Goal: Task Accomplishment & Management: Complete application form

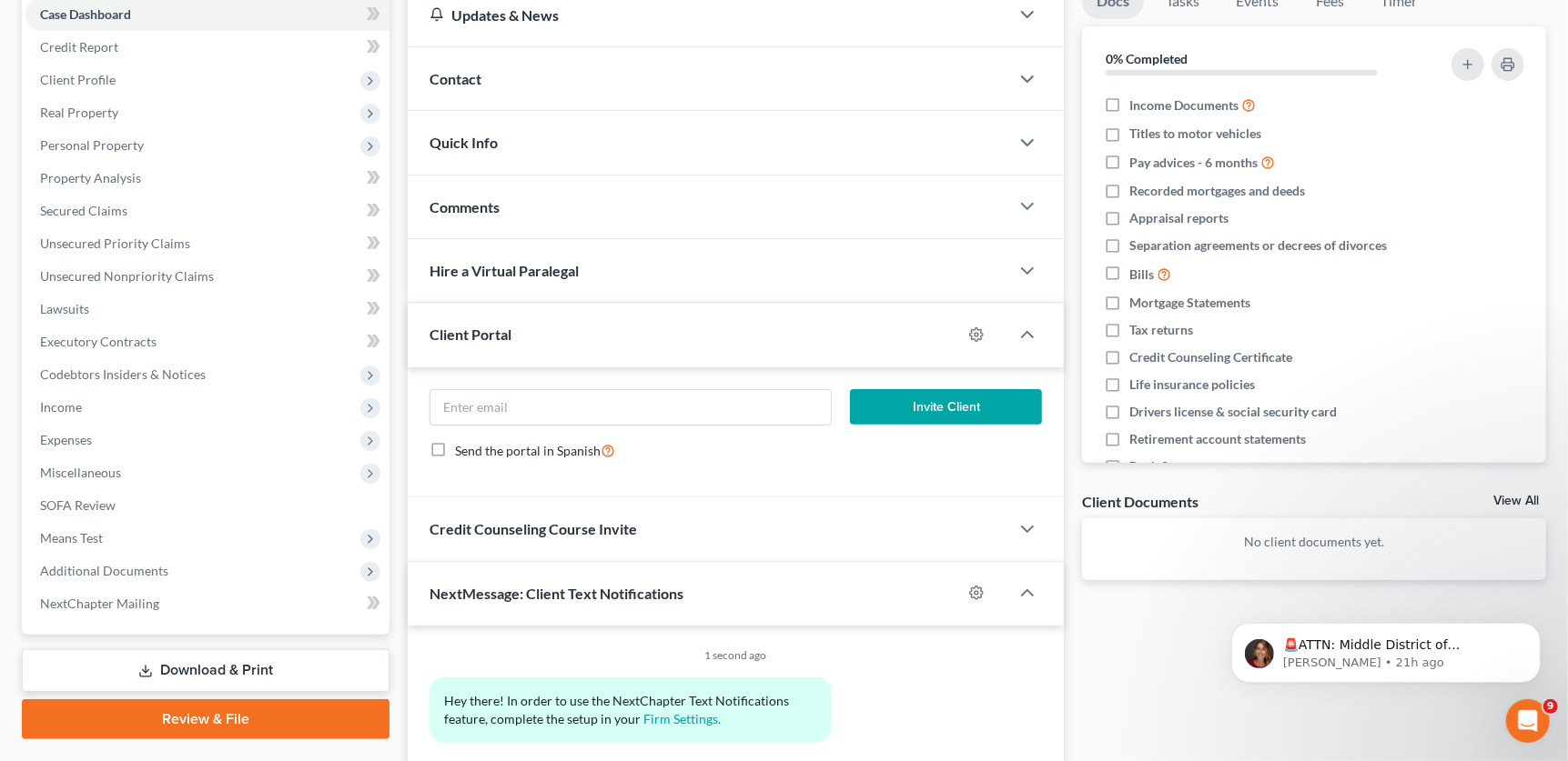
scroll to position [214, 0]
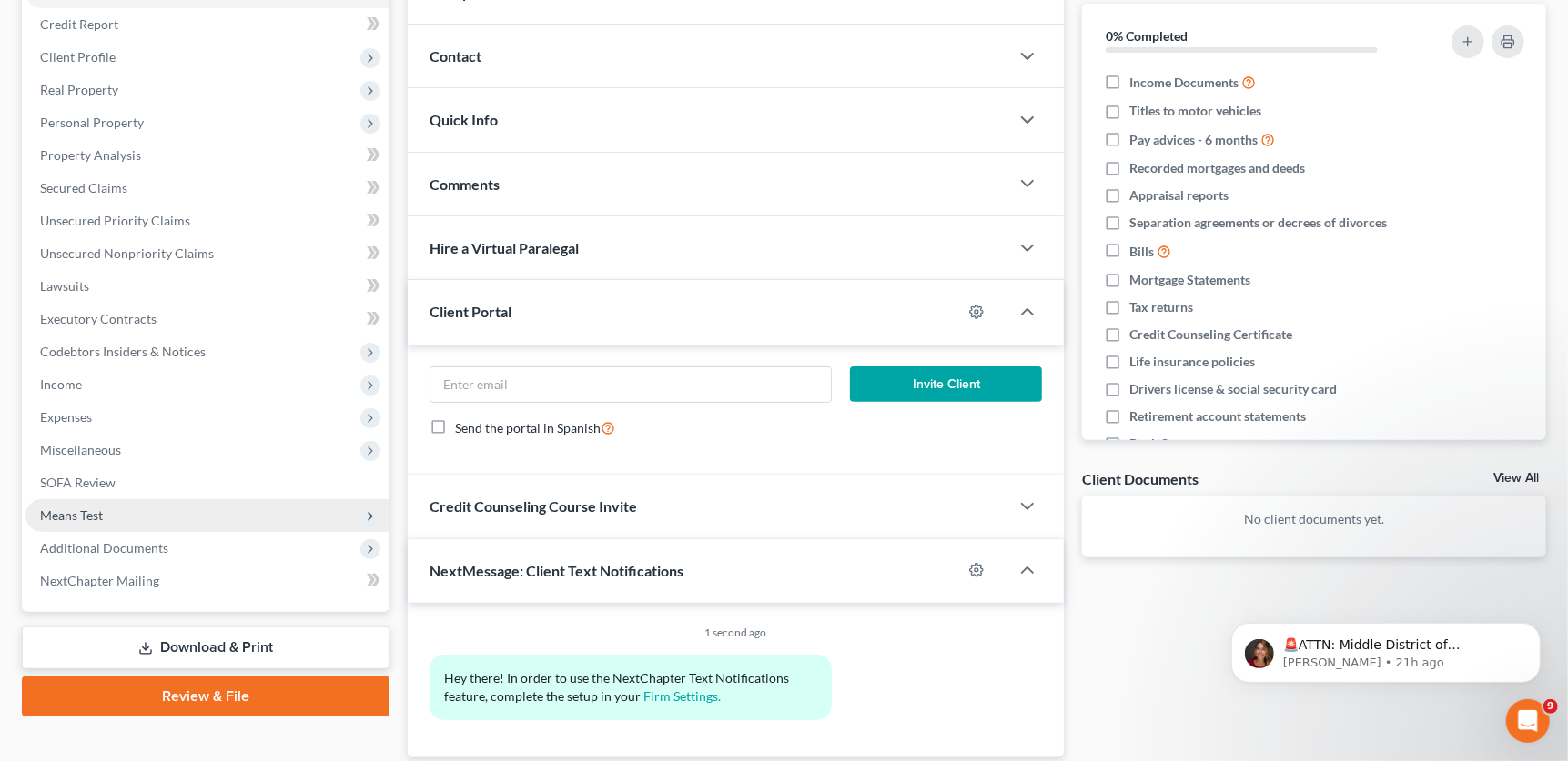
click at [213, 519] on span "Means Test" at bounding box center [207, 515] width 364 height 33
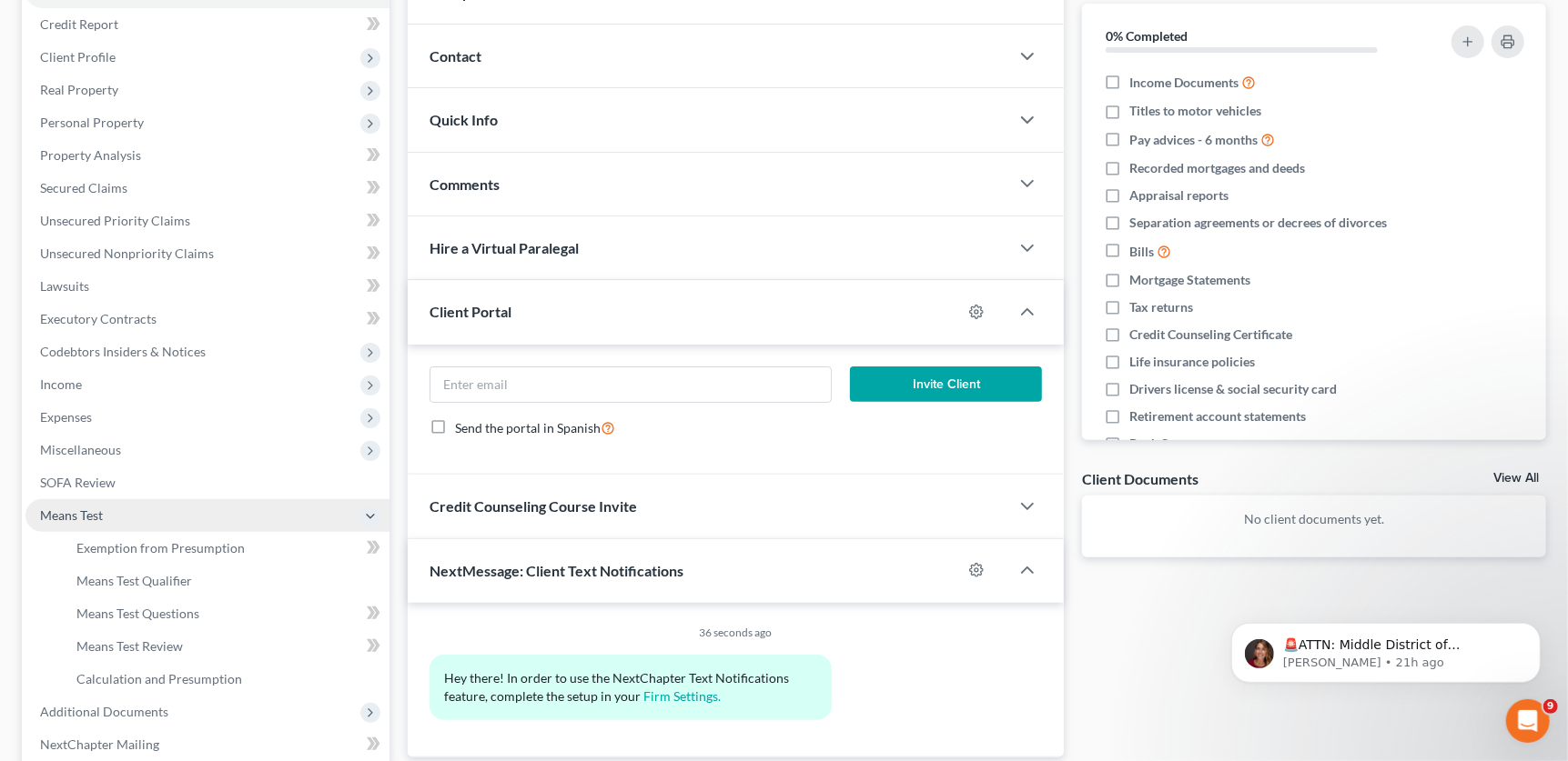
click at [213, 519] on span "Means Test" at bounding box center [207, 515] width 364 height 33
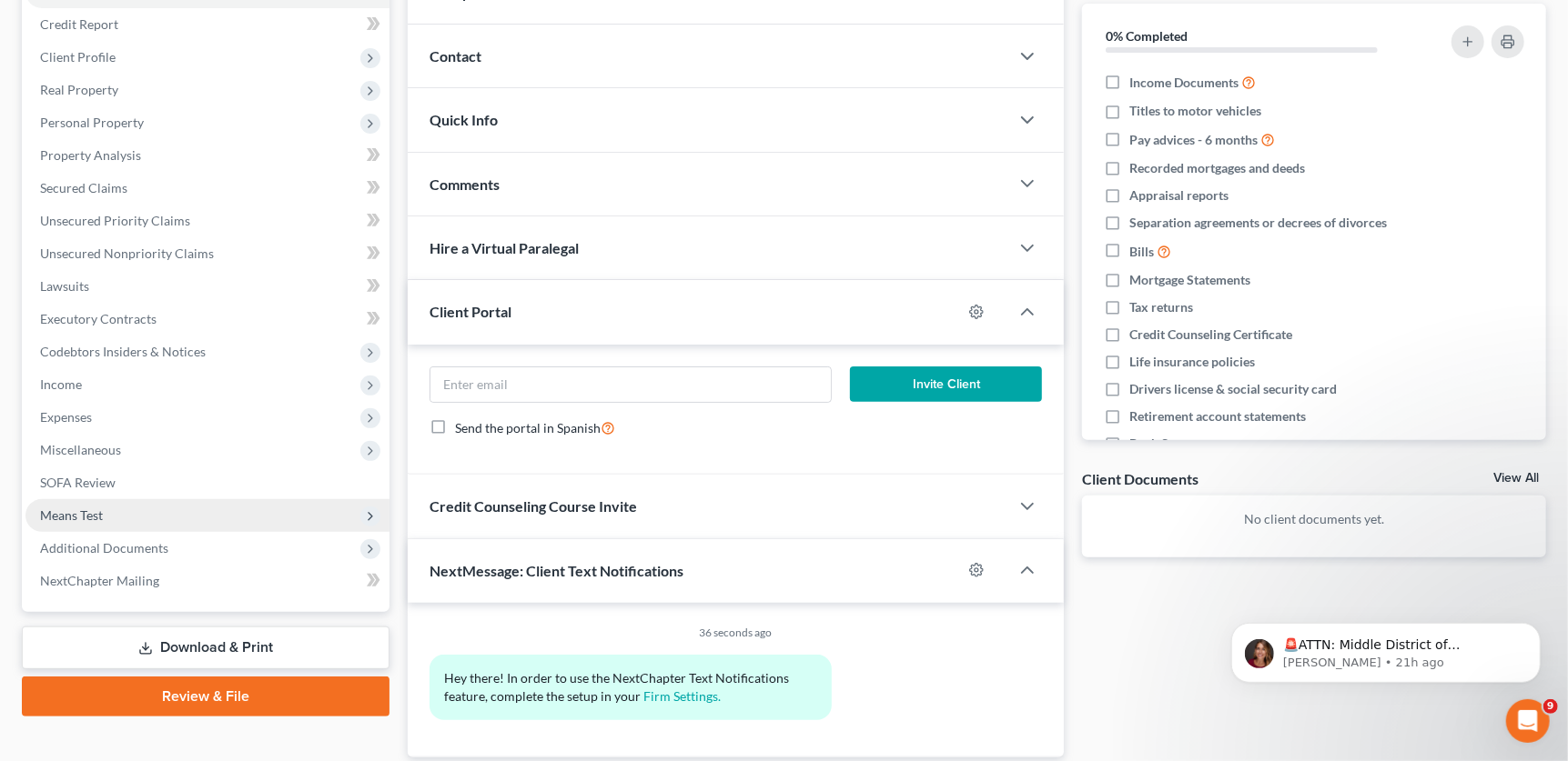
click at [213, 519] on span "Means Test" at bounding box center [207, 515] width 364 height 33
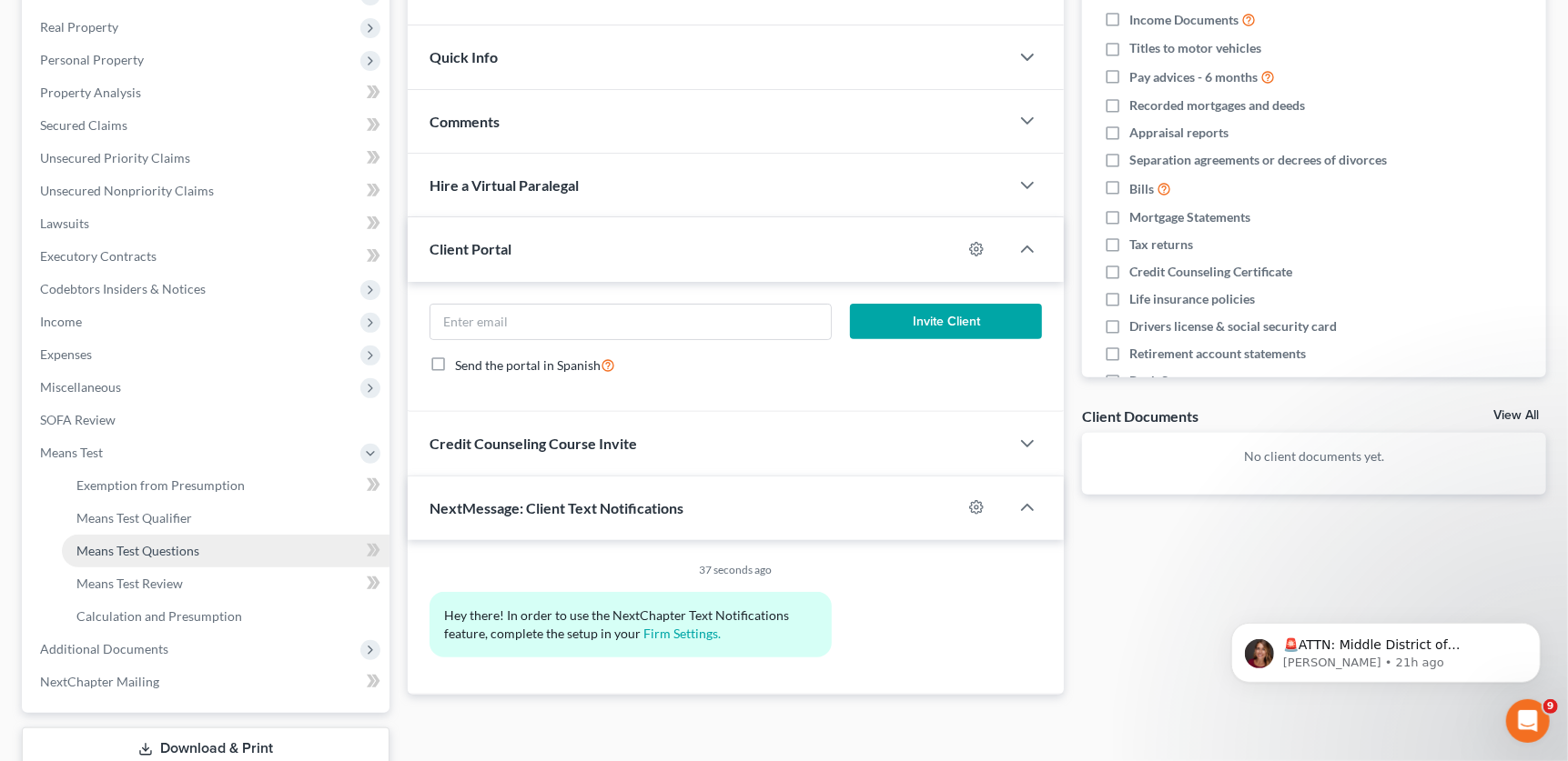
click at [242, 554] on link "Means Test Questions" at bounding box center [226, 551] width 328 height 33
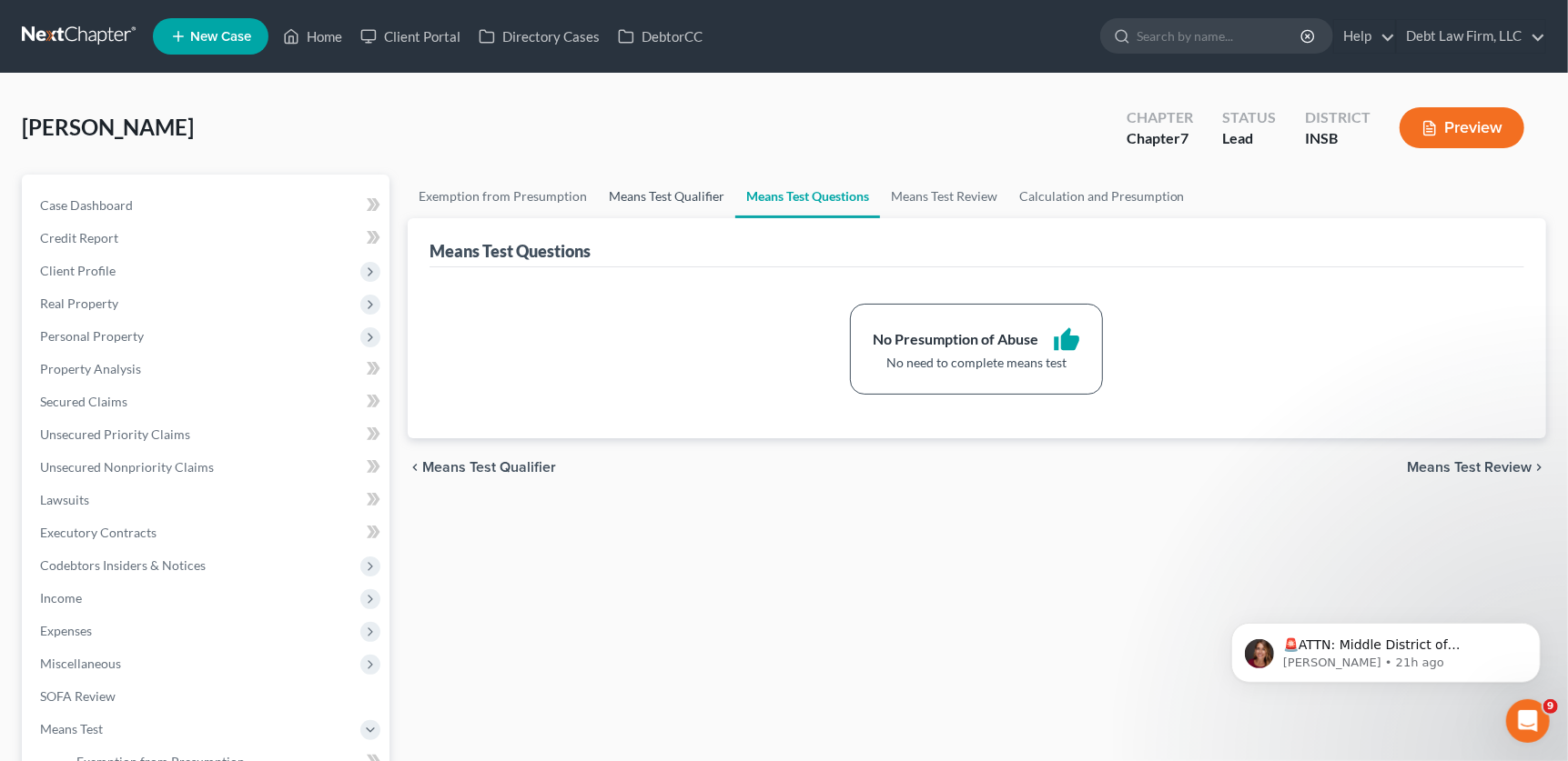
click at [686, 192] on link "Means Test Qualifier" at bounding box center [666, 196] width 137 height 43
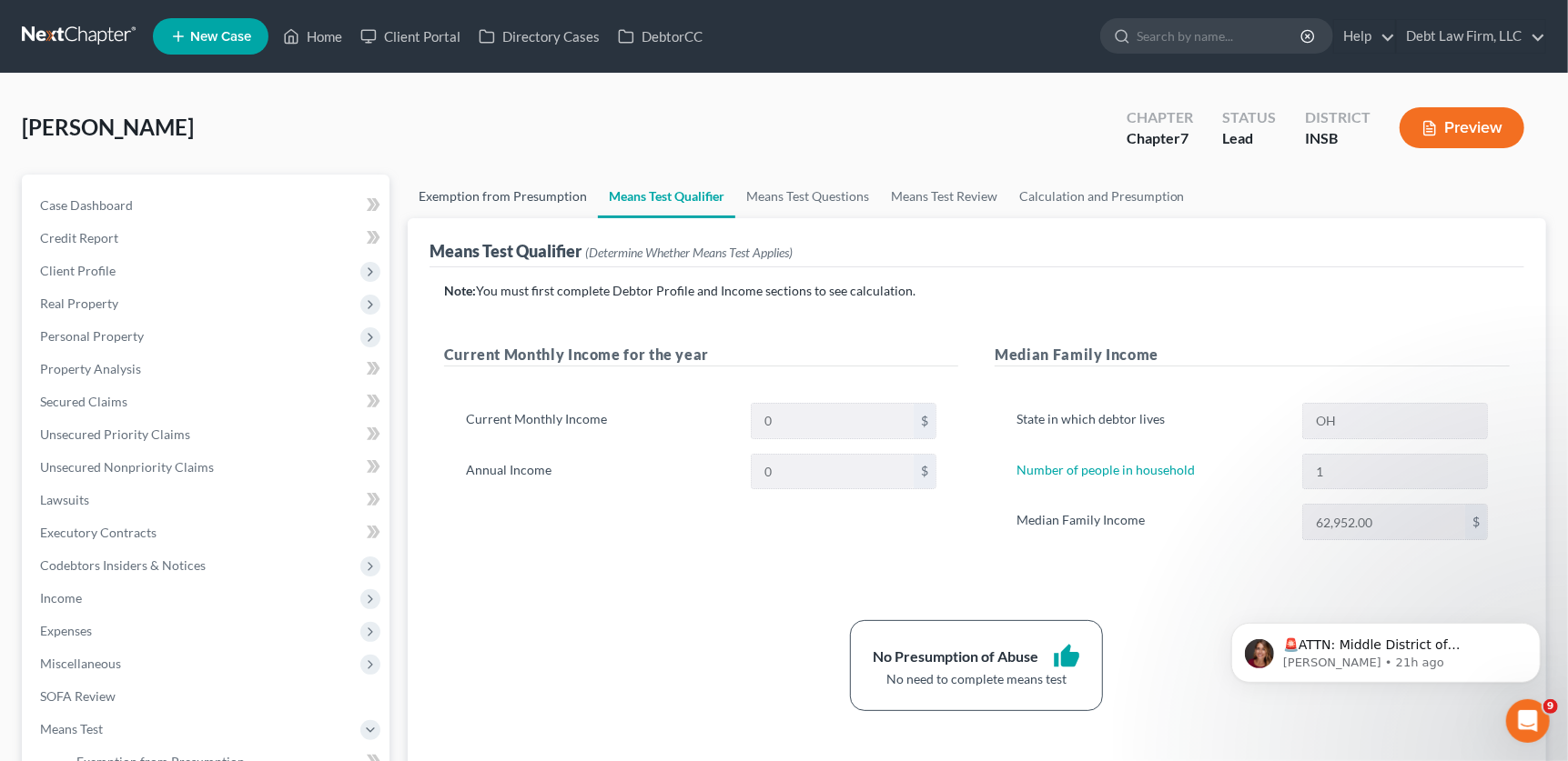
click at [515, 200] on link "Exemption from Presumption" at bounding box center [503, 196] width 191 height 43
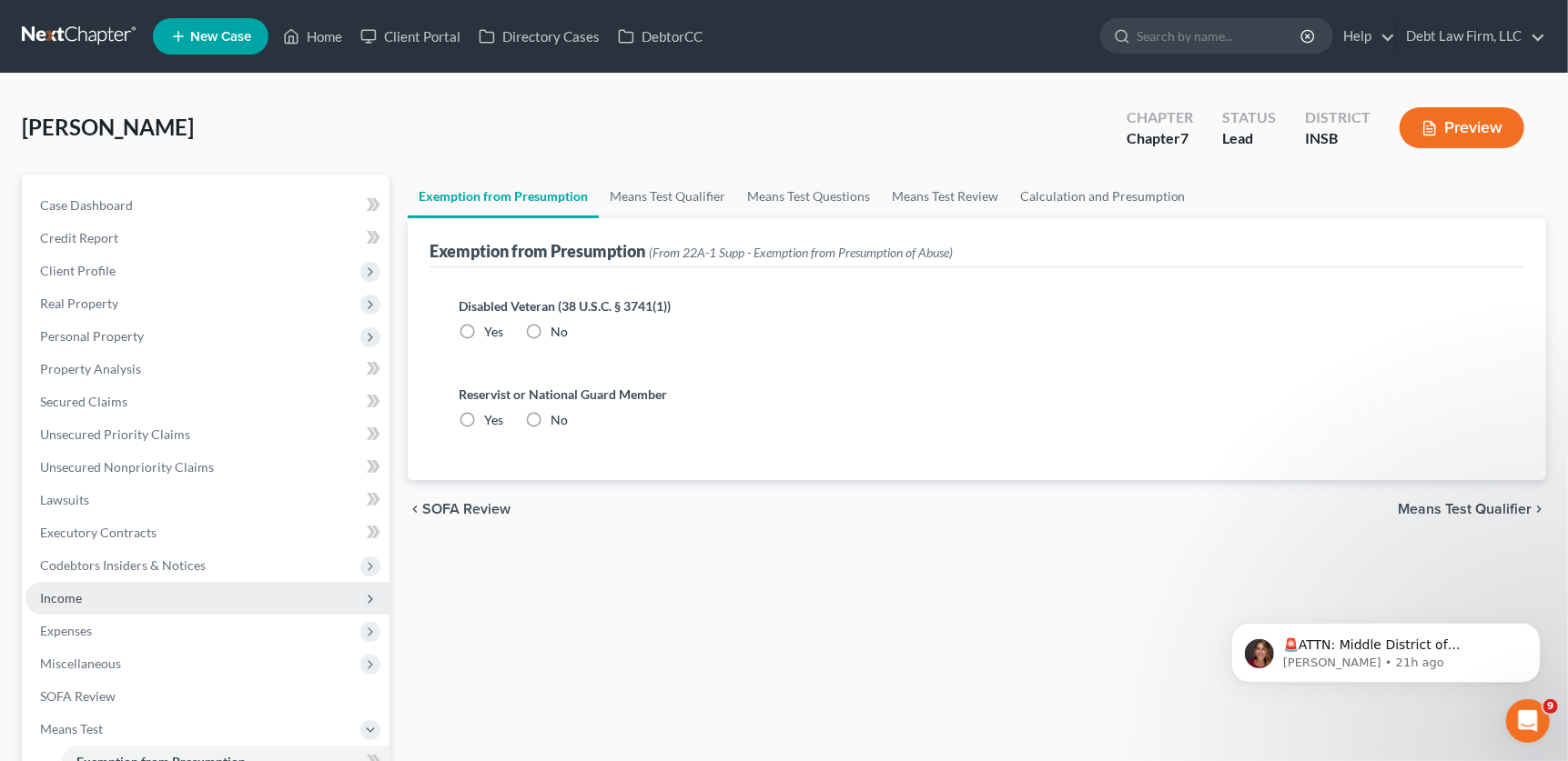
click at [89, 588] on span "Income" at bounding box center [207, 598] width 364 height 33
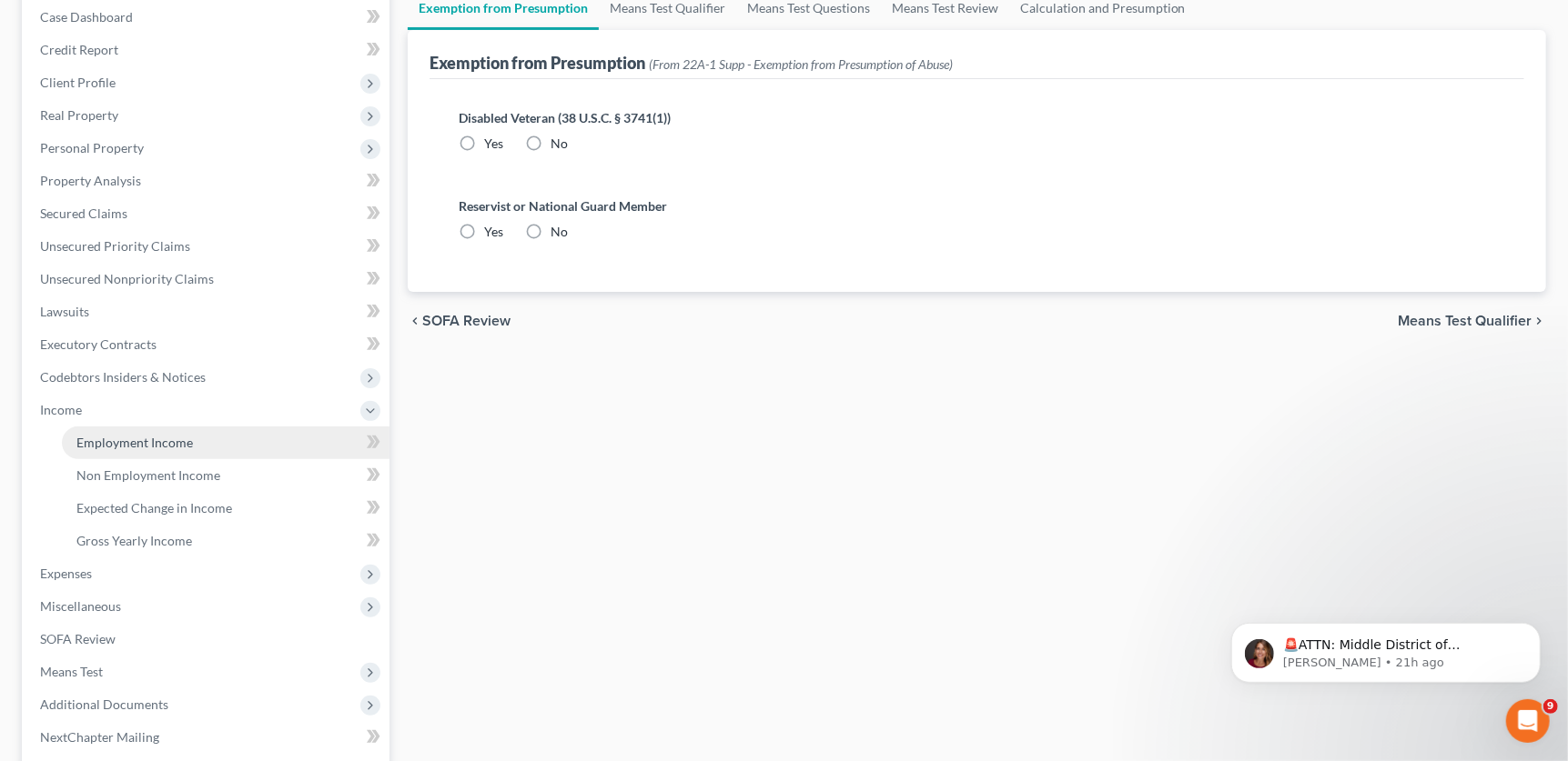
scroll to position [203, 0]
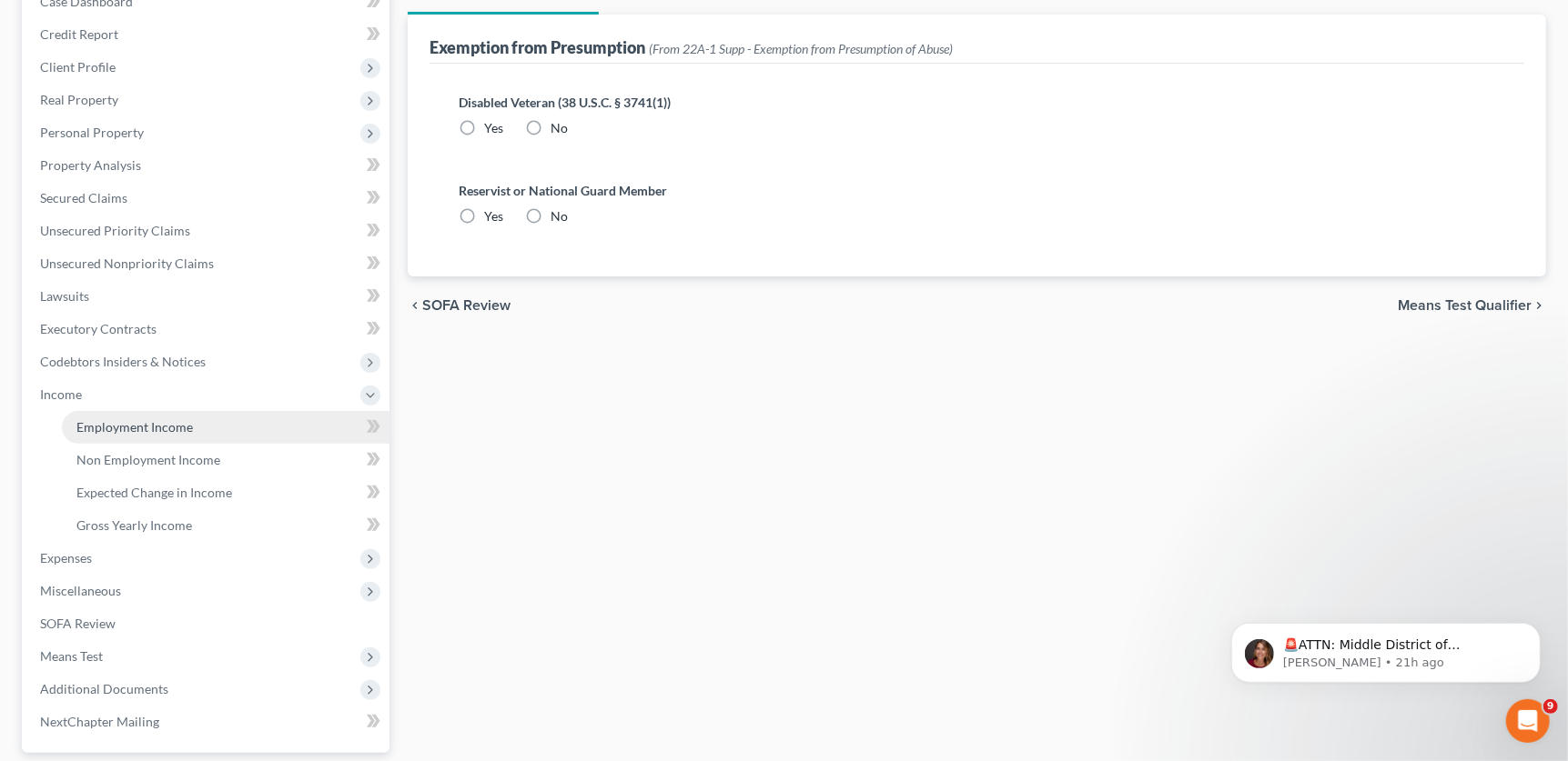
click at [170, 434] on link "Employment Income" at bounding box center [226, 427] width 328 height 33
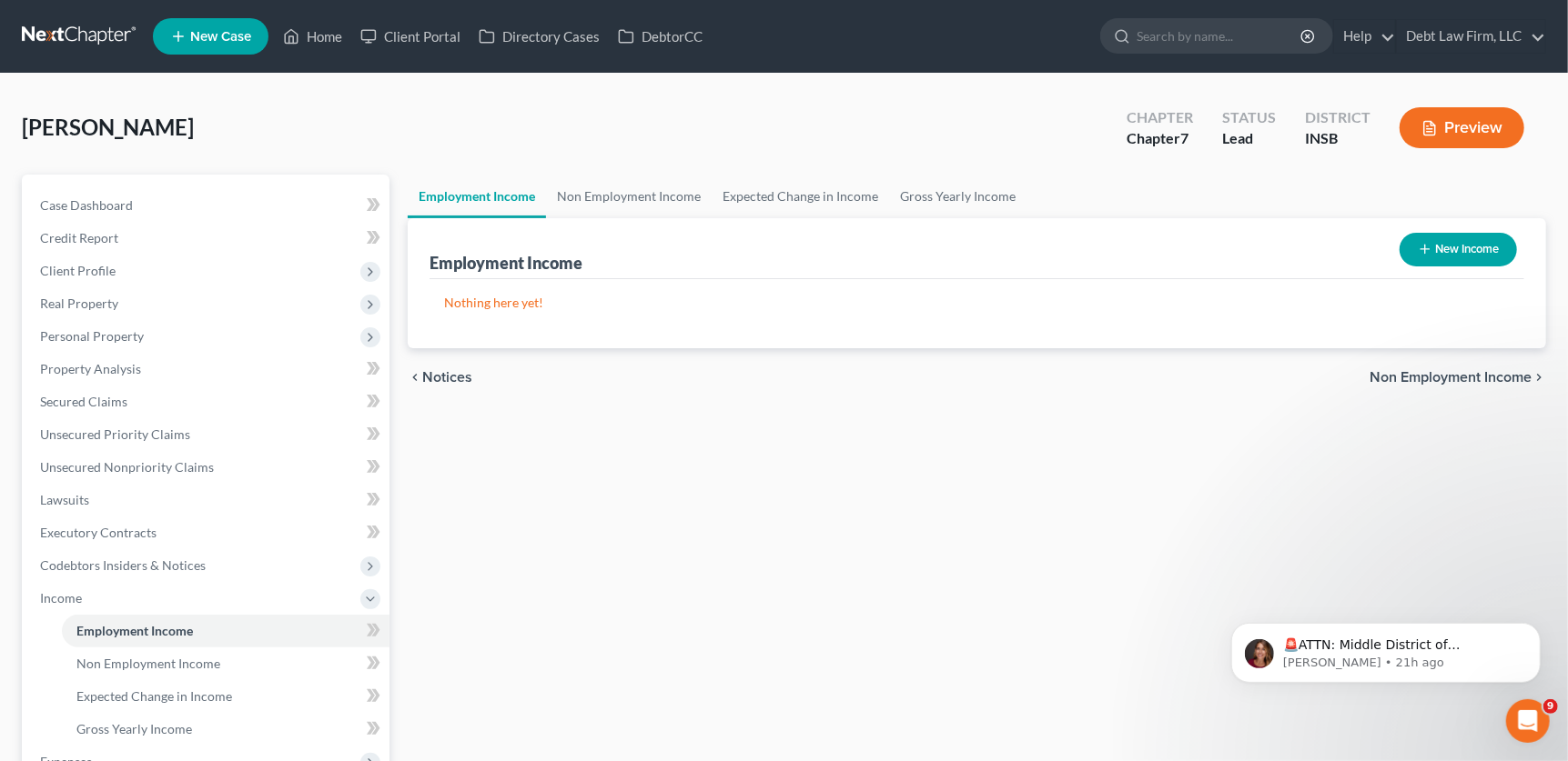
click at [1456, 257] on button "New Income" at bounding box center [1457, 250] width 118 height 34
select select "0"
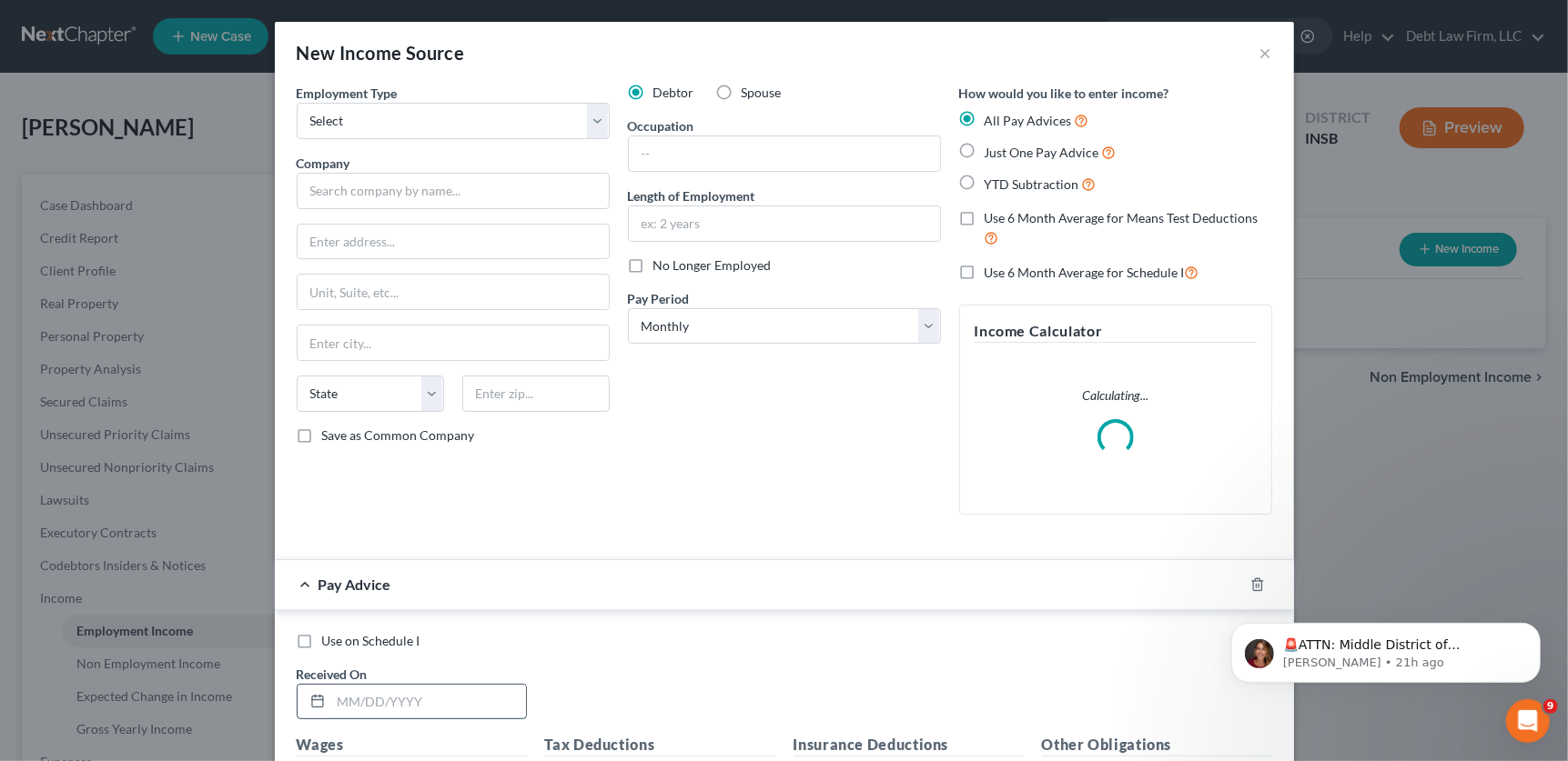
click at [391, 702] on input "text" at bounding box center [428, 702] width 195 height 35
click at [533, 133] on select "Select Full or [DEMOGRAPHIC_DATA] Employment Self Employment" at bounding box center [452, 120] width 313 height 37
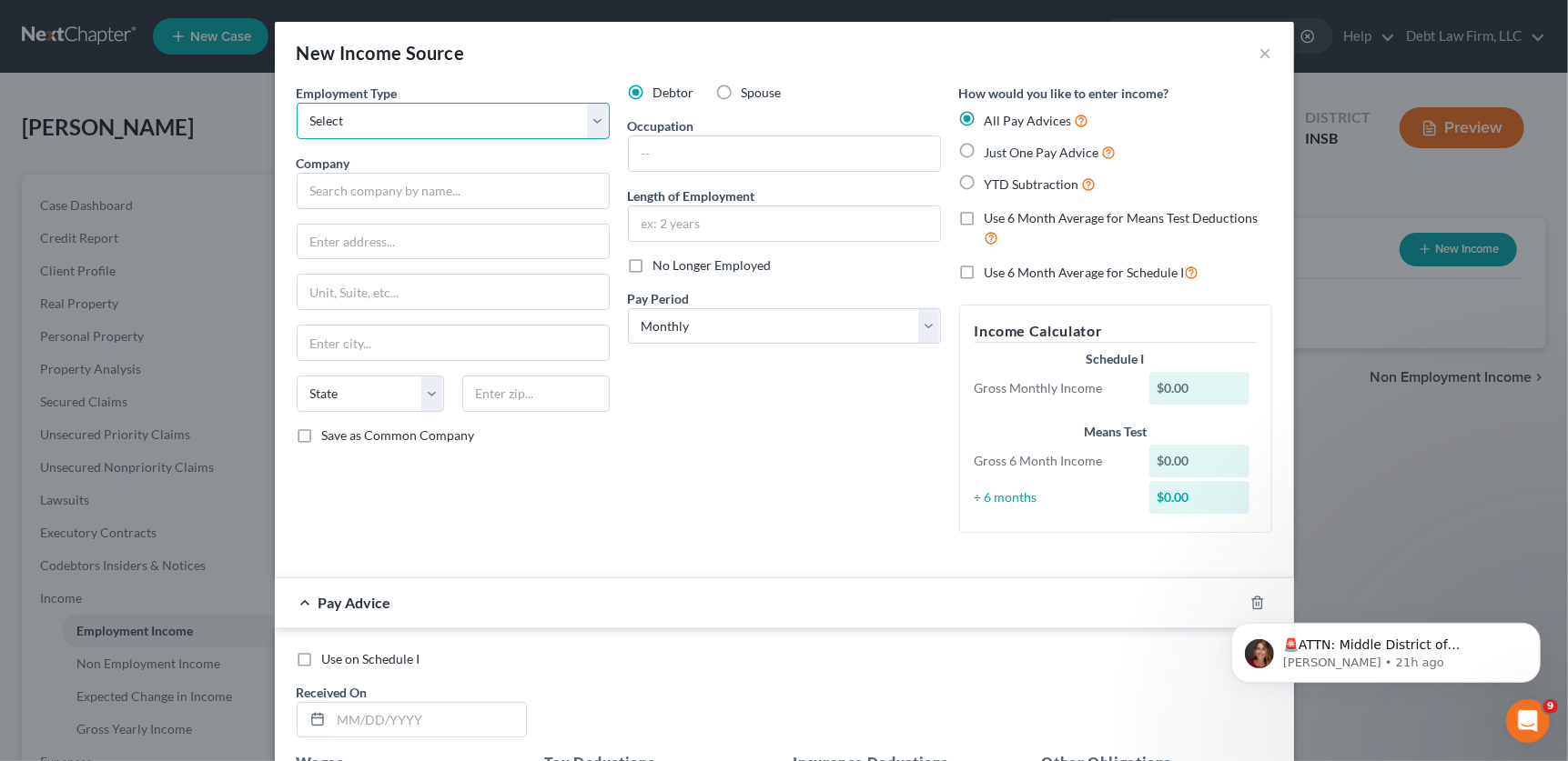
select select "0"
click at [296, 103] on select "Select Full or [DEMOGRAPHIC_DATA] Employment Self Employment" at bounding box center [452, 120] width 313 height 37
click at [564, 188] on input "text" at bounding box center [452, 190] width 313 height 37
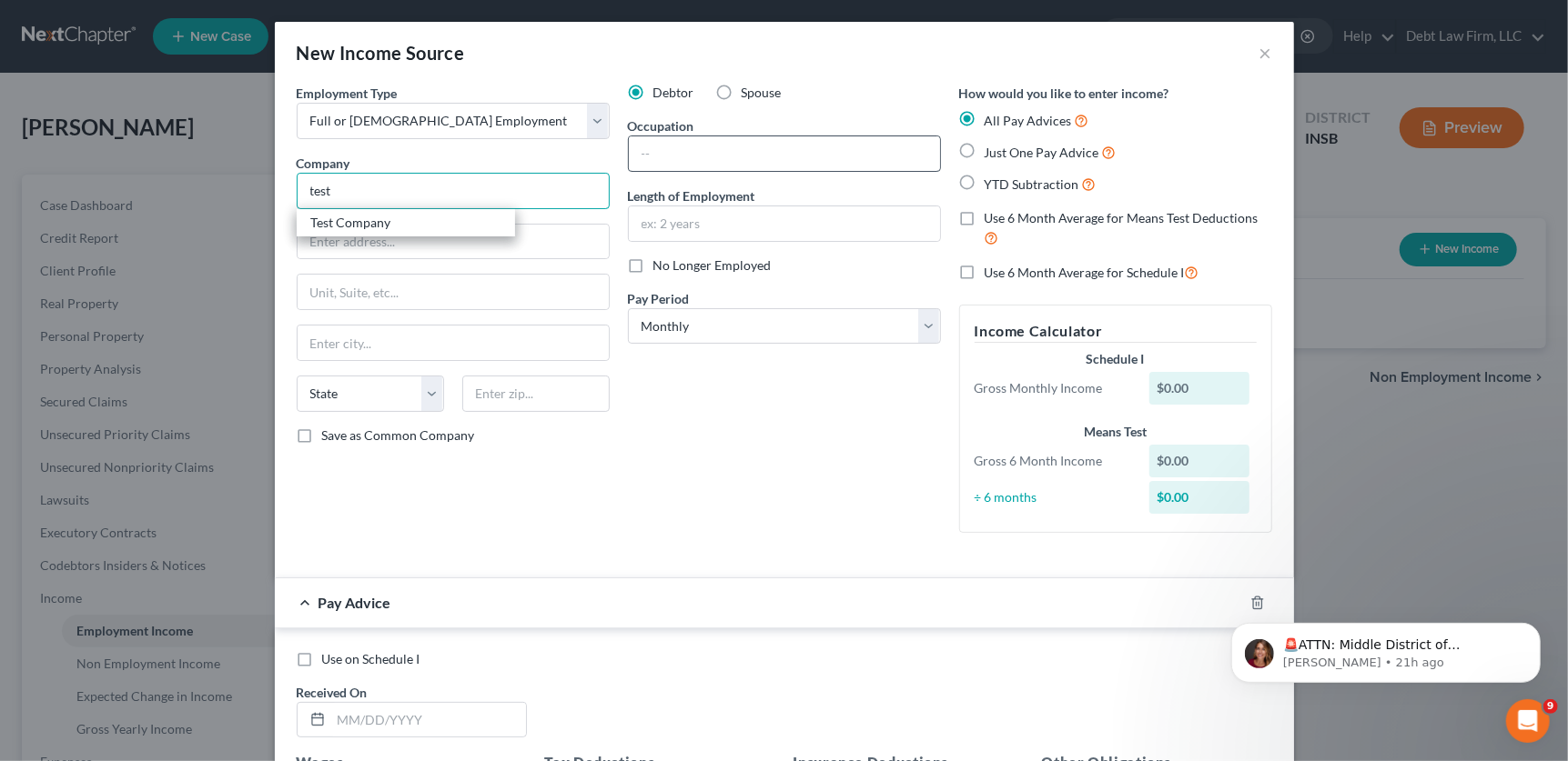
type input "test"
click at [690, 148] on input "text" at bounding box center [784, 153] width 311 height 35
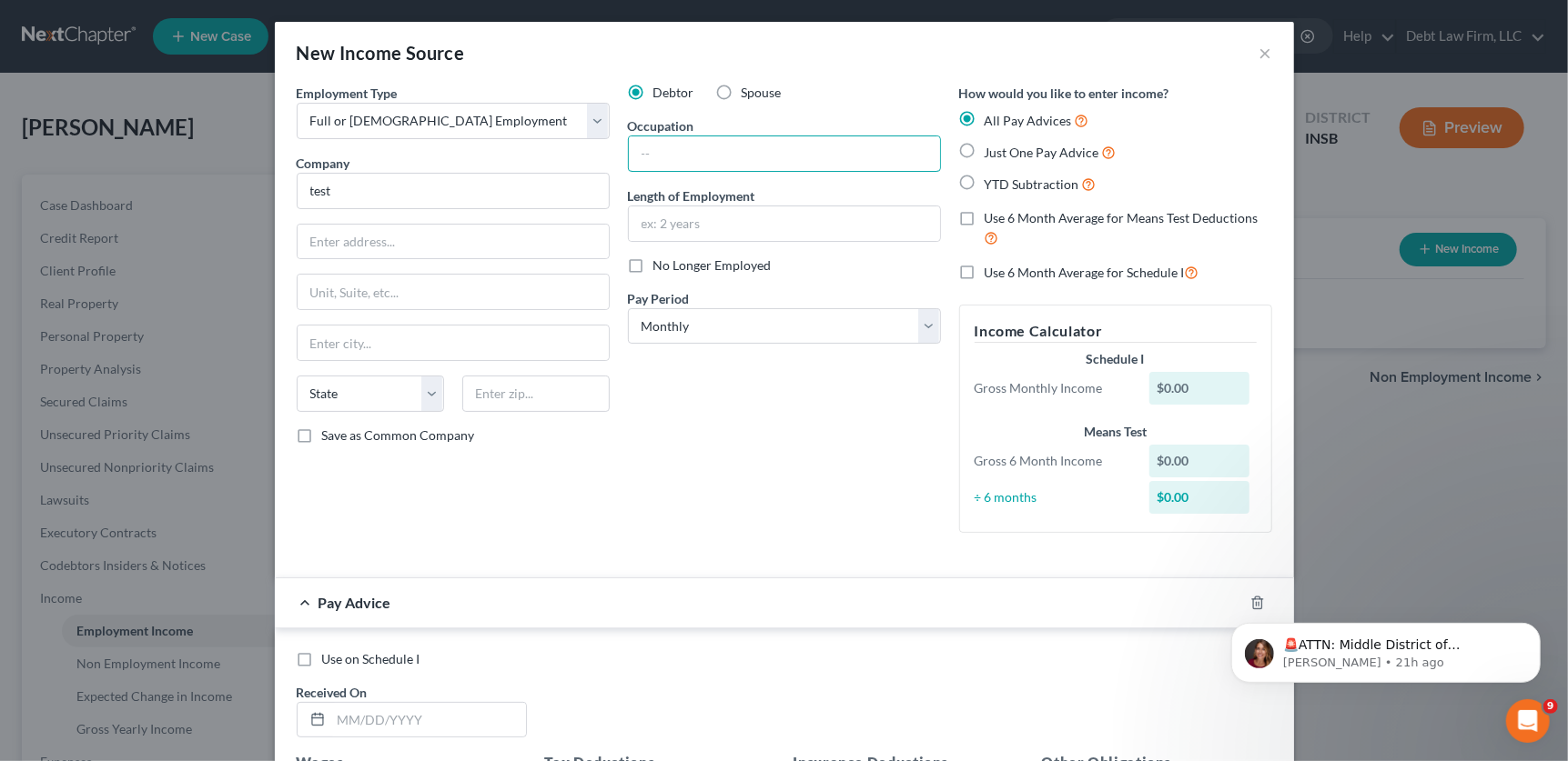
type input "teacher"
click at [716, 217] on input "text" at bounding box center [784, 223] width 311 height 35
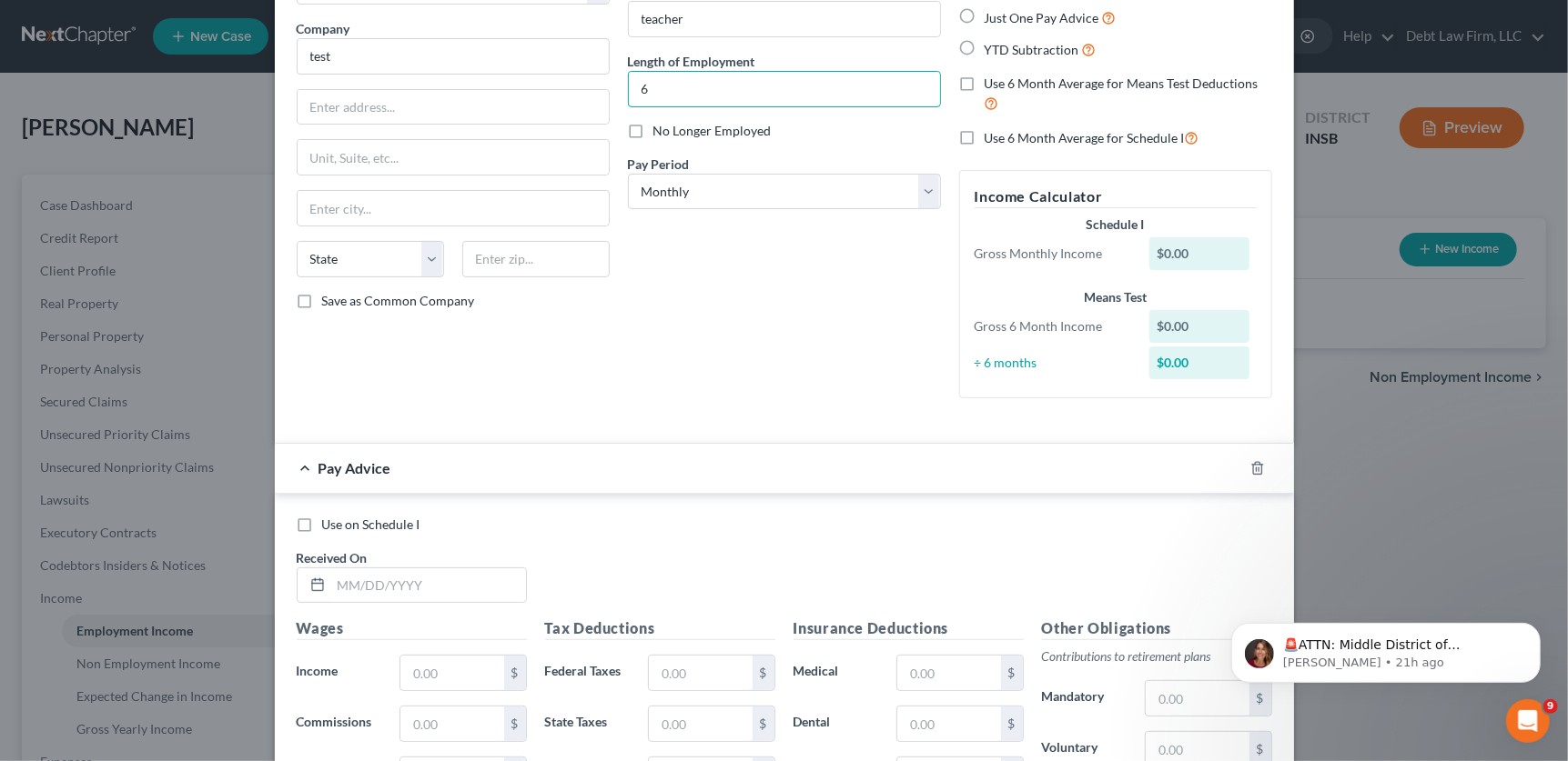
scroll to position [346, 0]
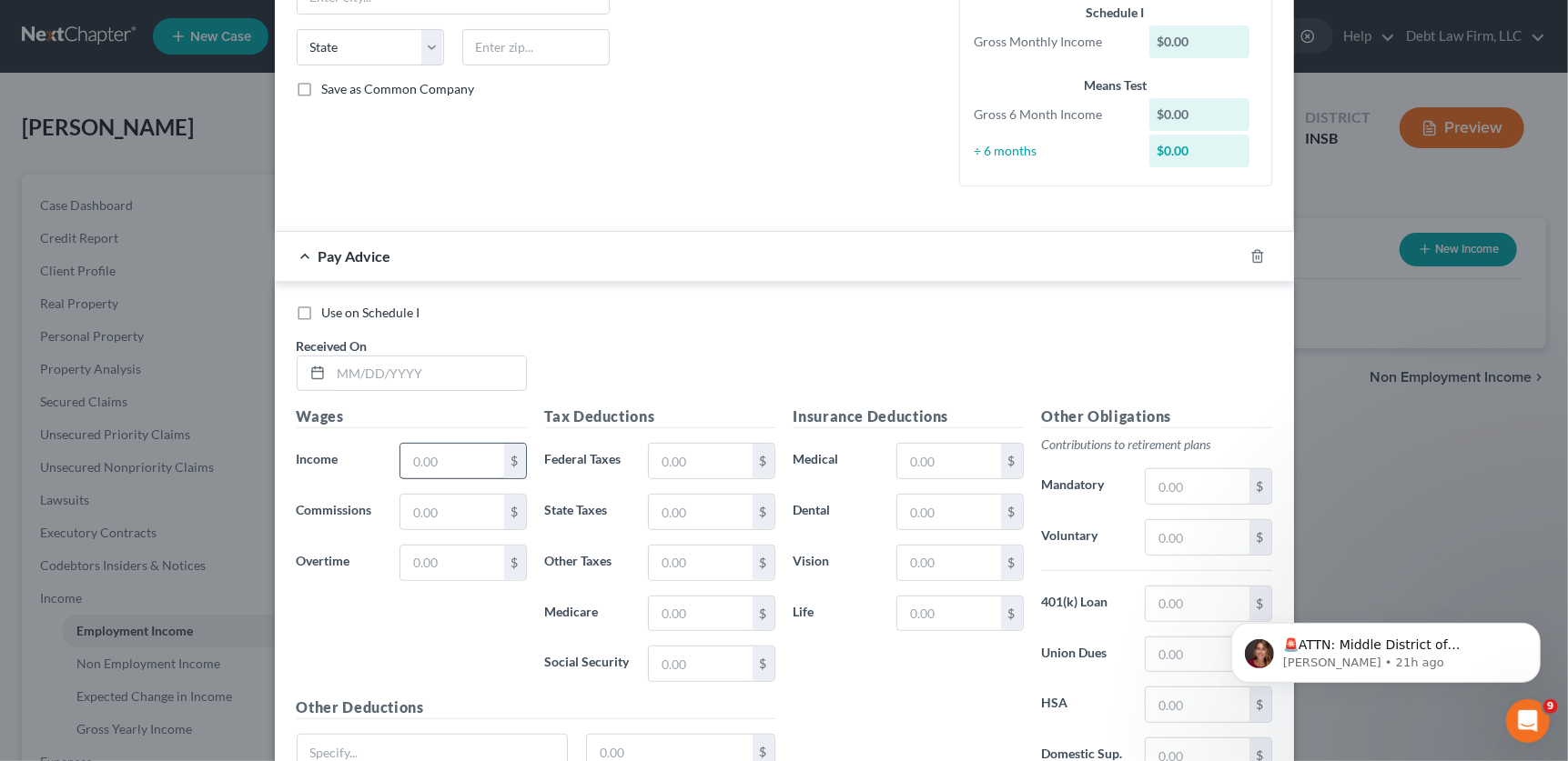
type input "6"
click at [444, 463] on input "text" at bounding box center [451, 461] width 103 height 35
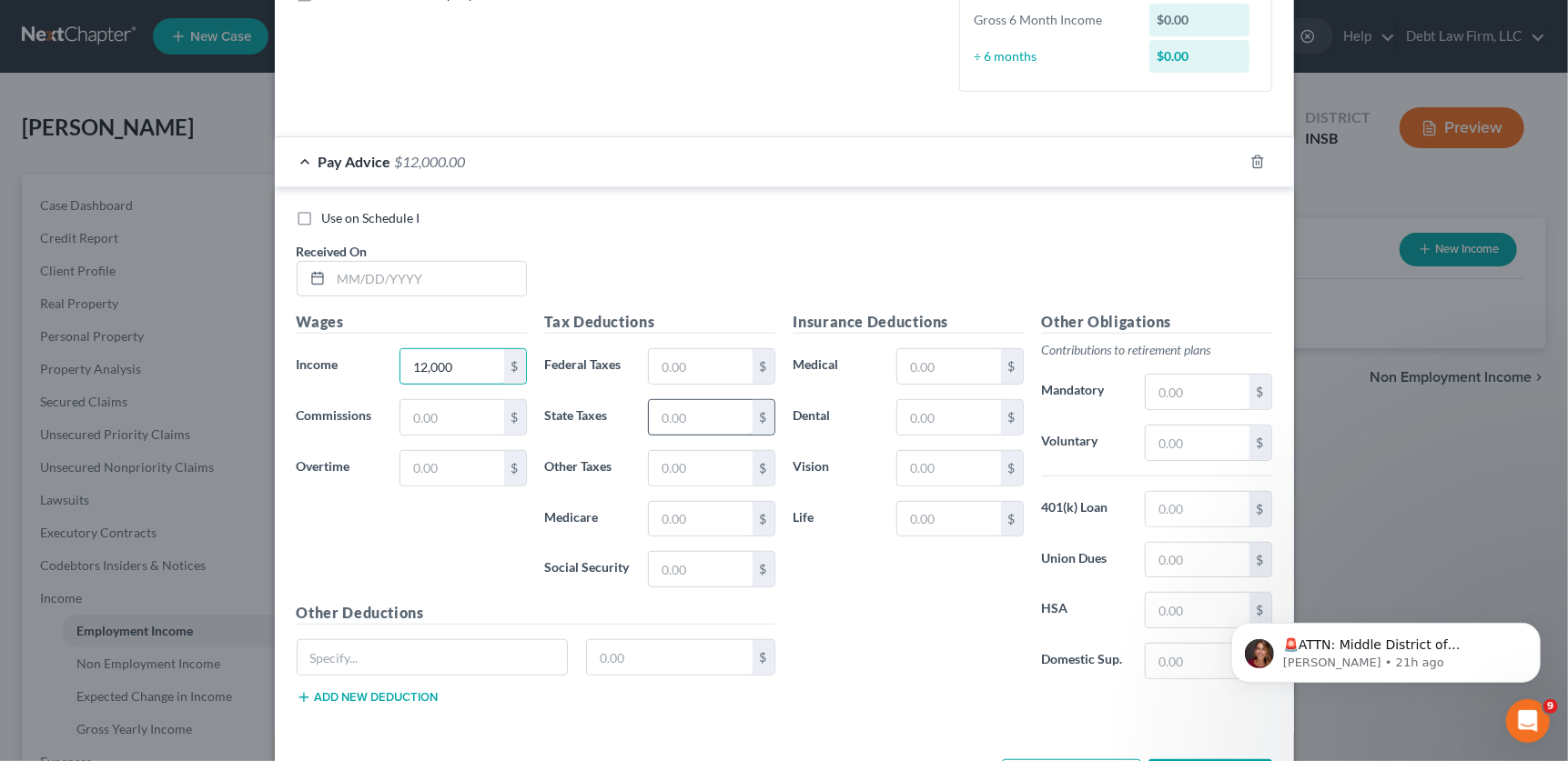
scroll to position [514, 0]
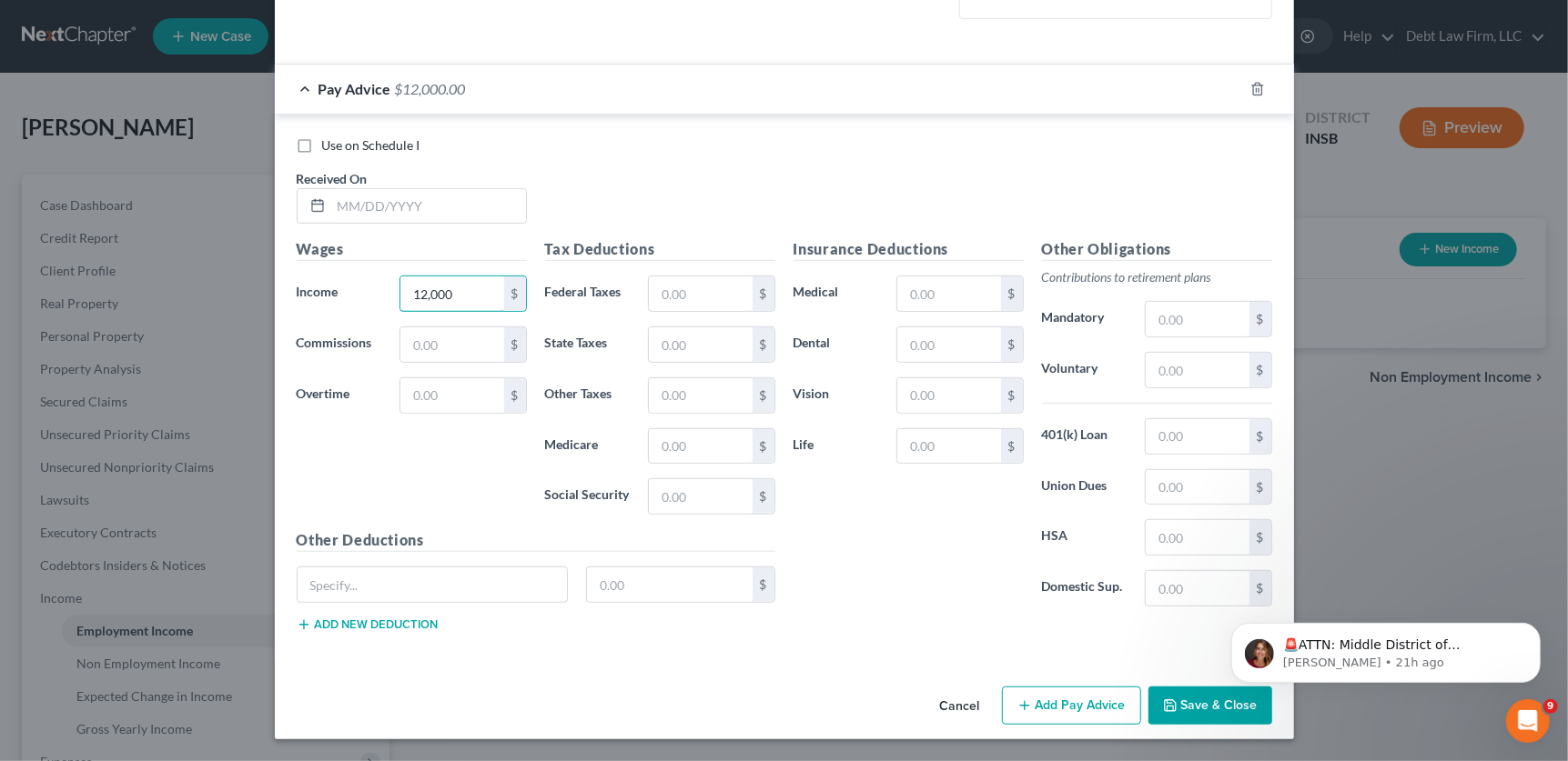
type input "12,000"
click at [1177, 710] on icon "button" at bounding box center [1170, 706] width 15 height 15
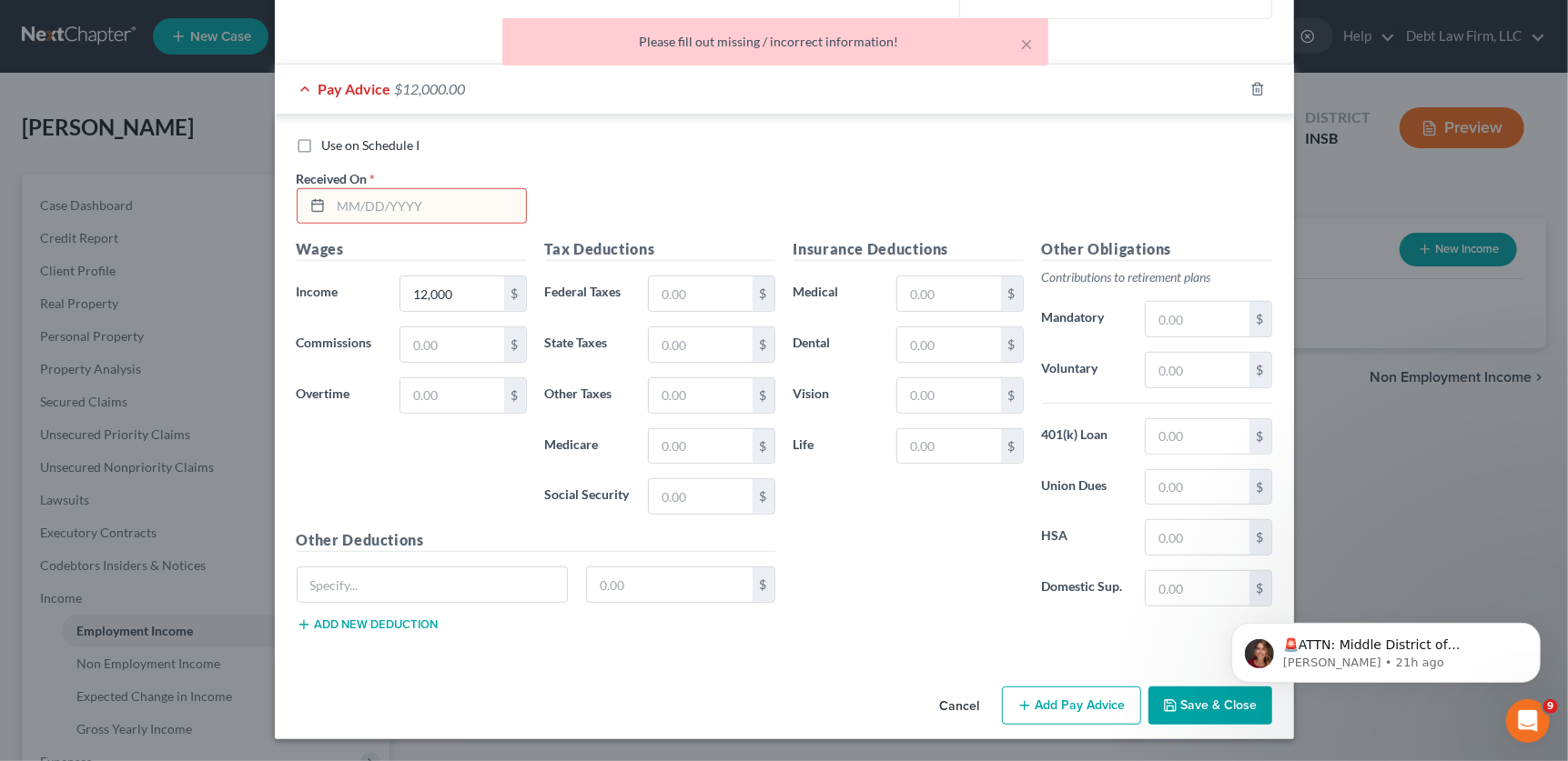
click at [447, 210] on input "text" at bounding box center [428, 206] width 195 height 35
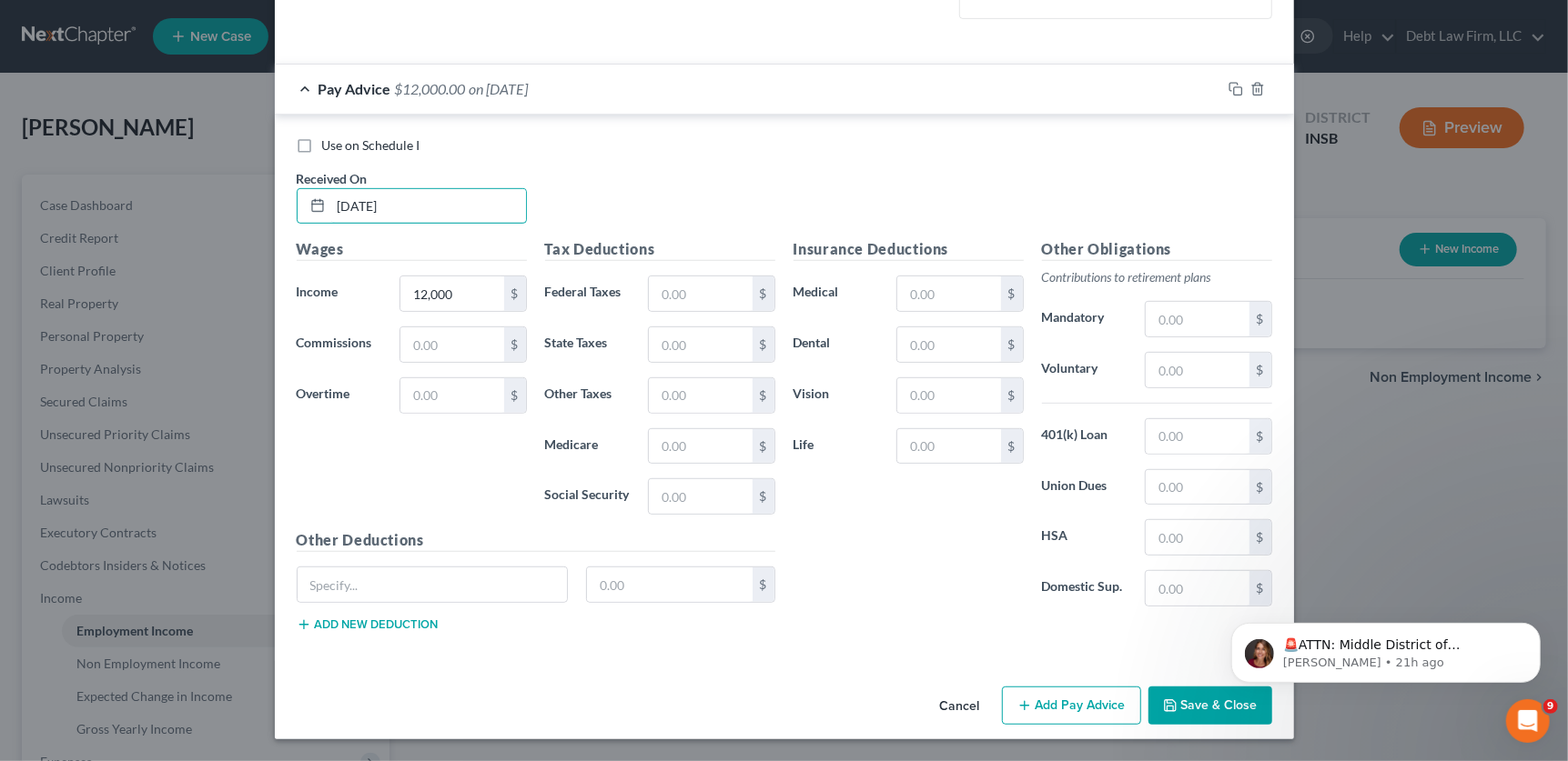
type input "[DATE]"
click at [1203, 719] on button "Save & Close" at bounding box center [1210, 706] width 123 height 38
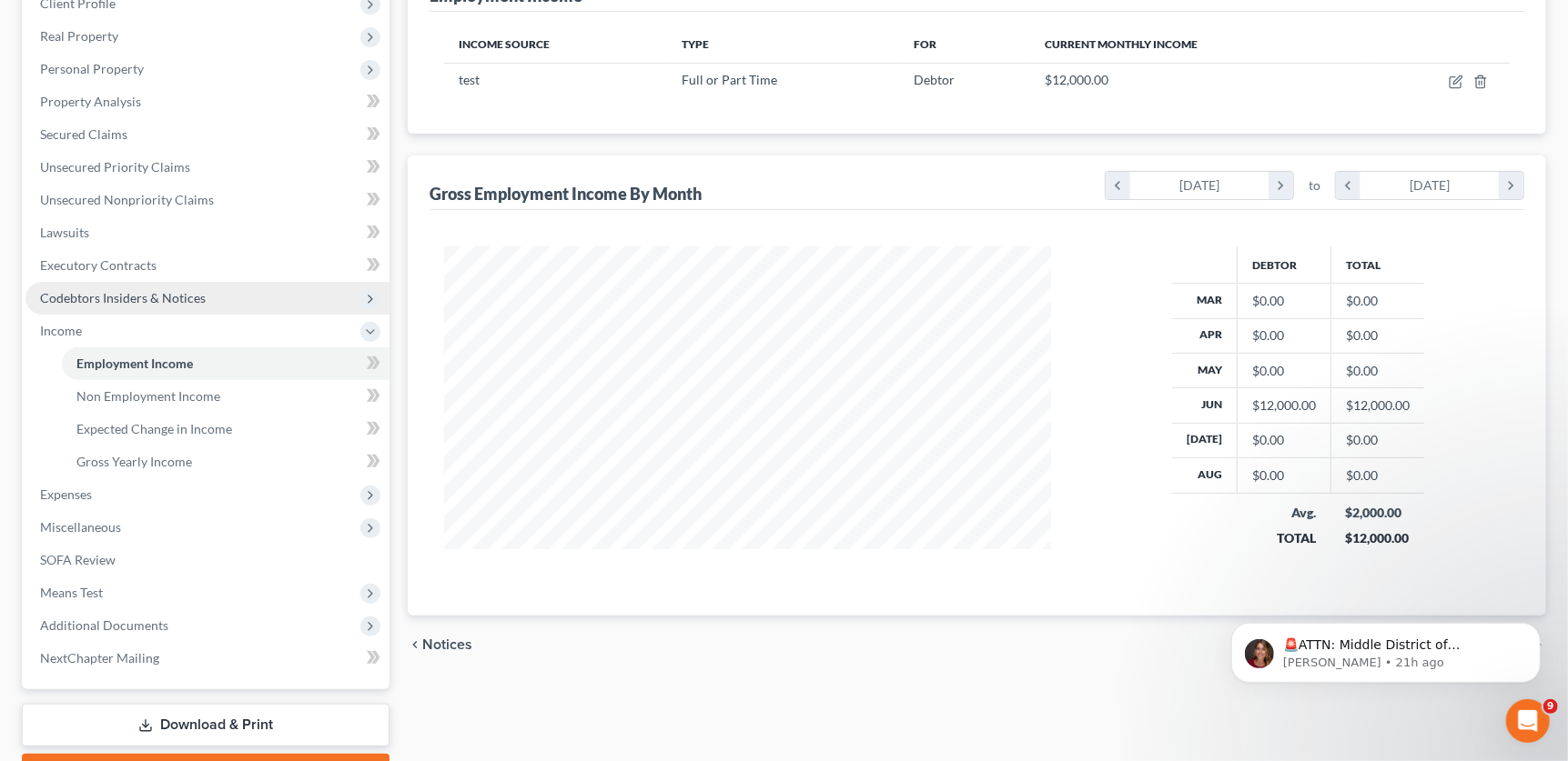
scroll to position [366, 0]
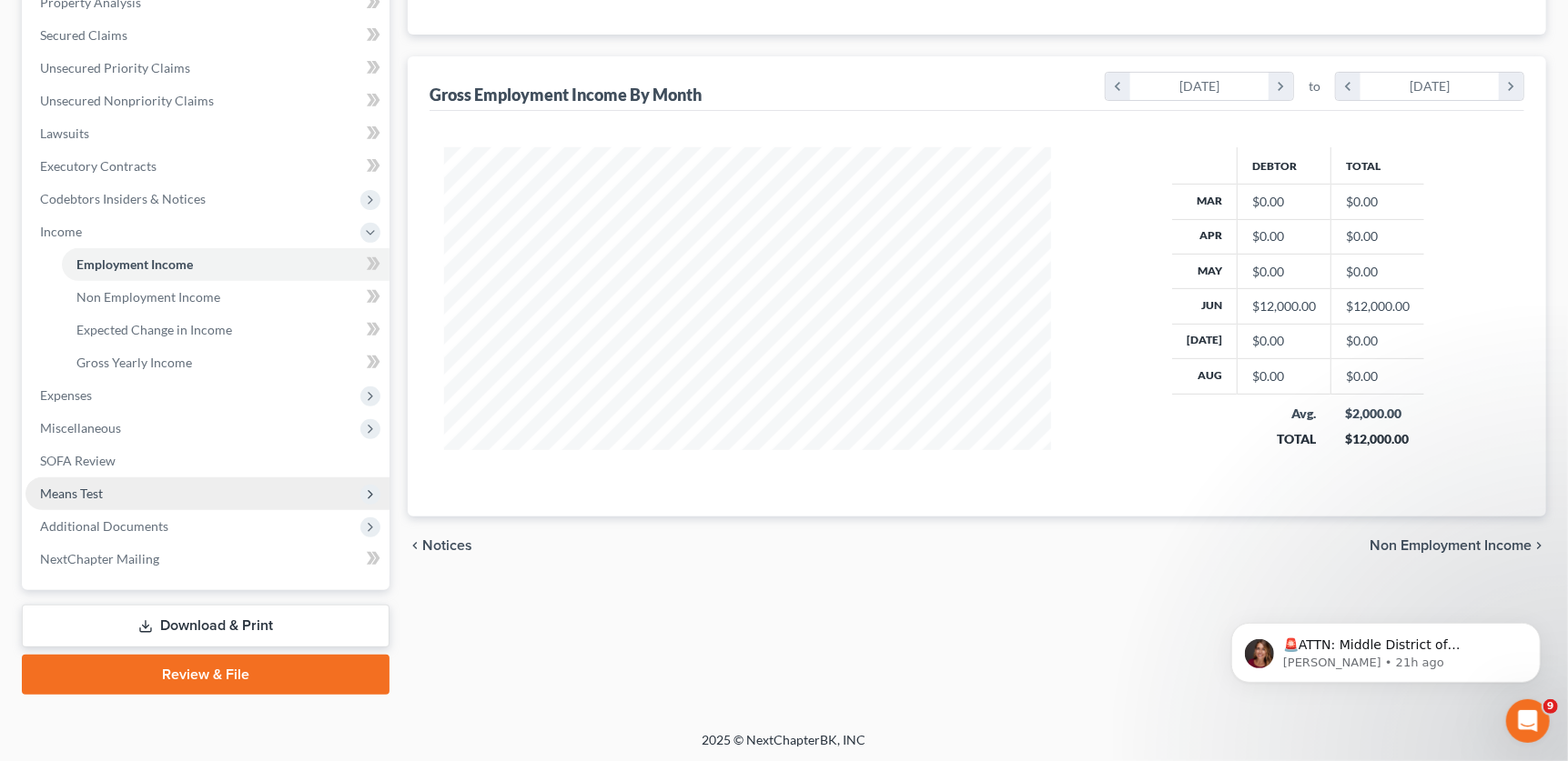
click at [168, 495] on span "Means Test" at bounding box center [207, 494] width 364 height 33
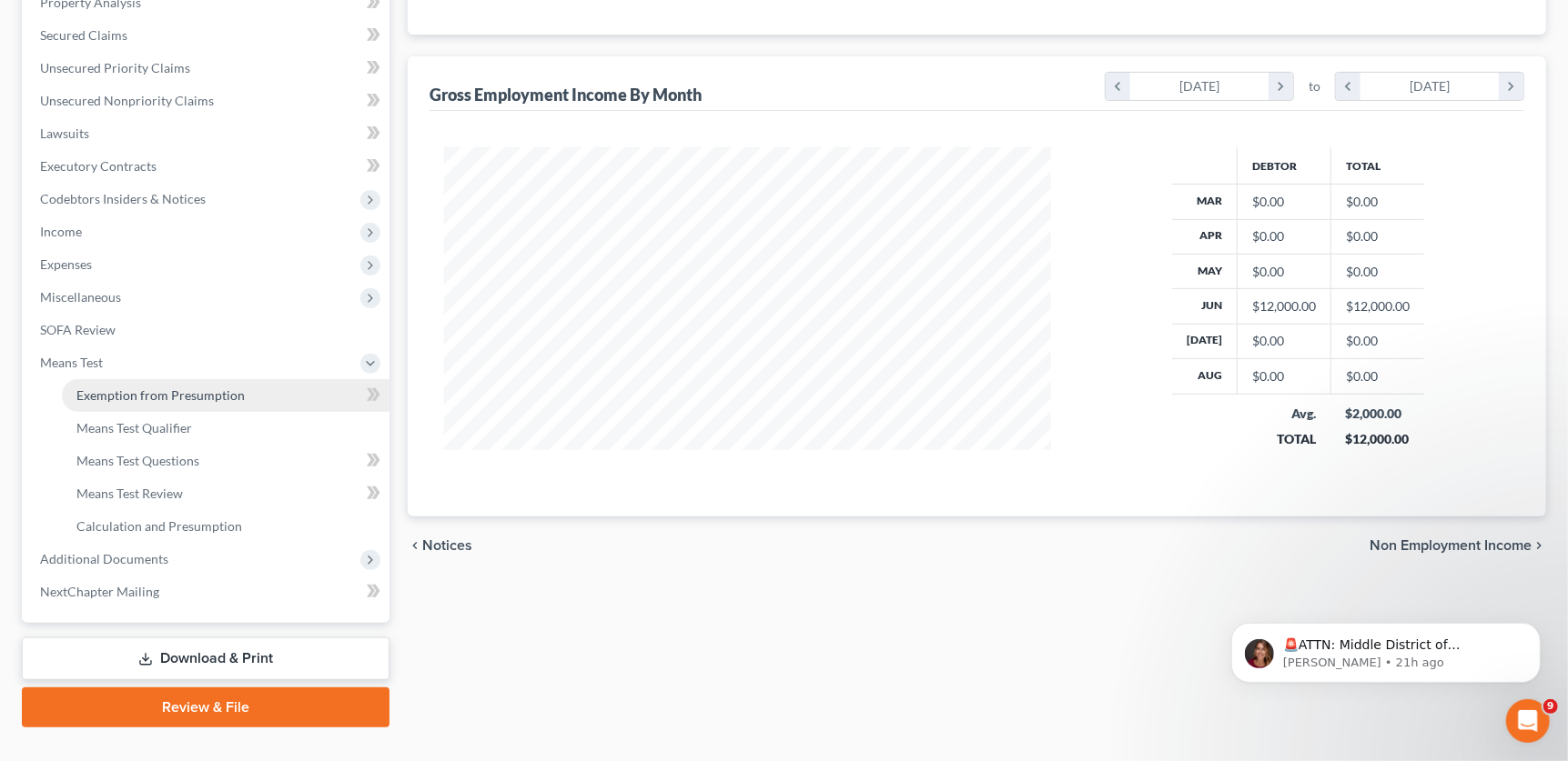
click at [221, 391] on span "Exemption from Presumption" at bounding box center [160, 396] width 168 height 16
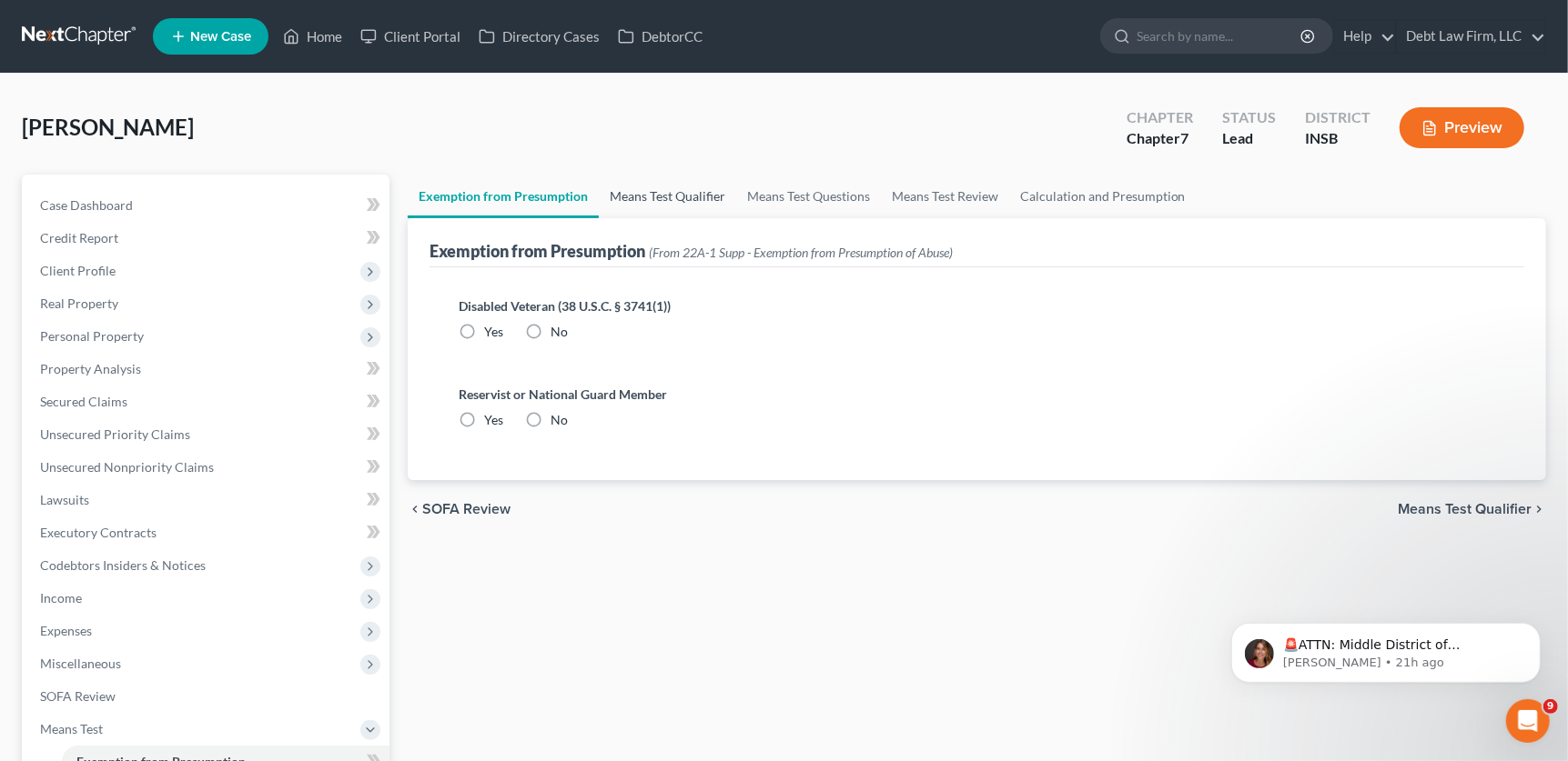
click at [682, 202] on link "Means Test Qualifier" at bounding box center [666, 196] width 137 height 43
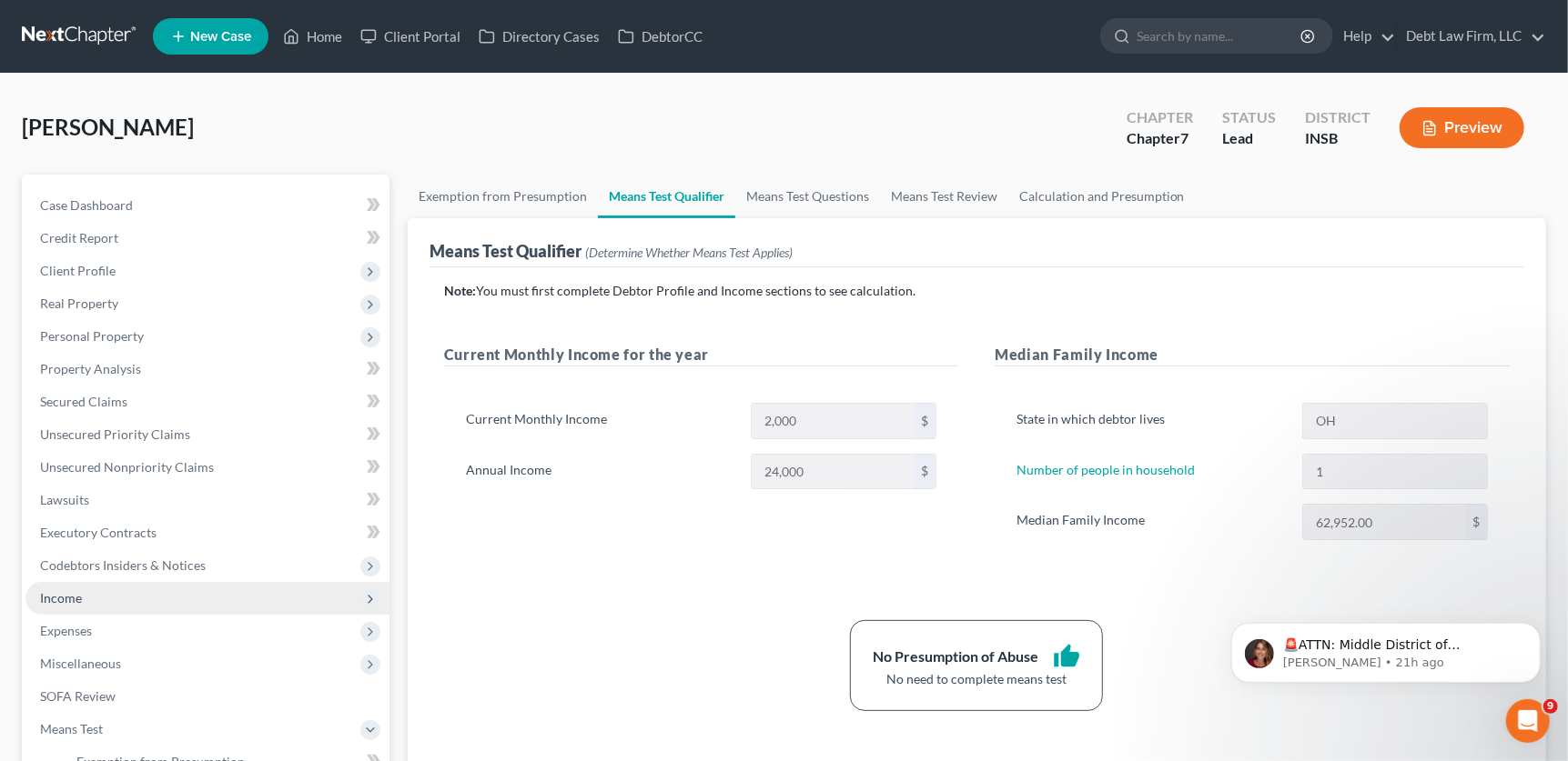
click at [107, 582] on span "Income" at bounding box center [207, 598] width 364 height 33
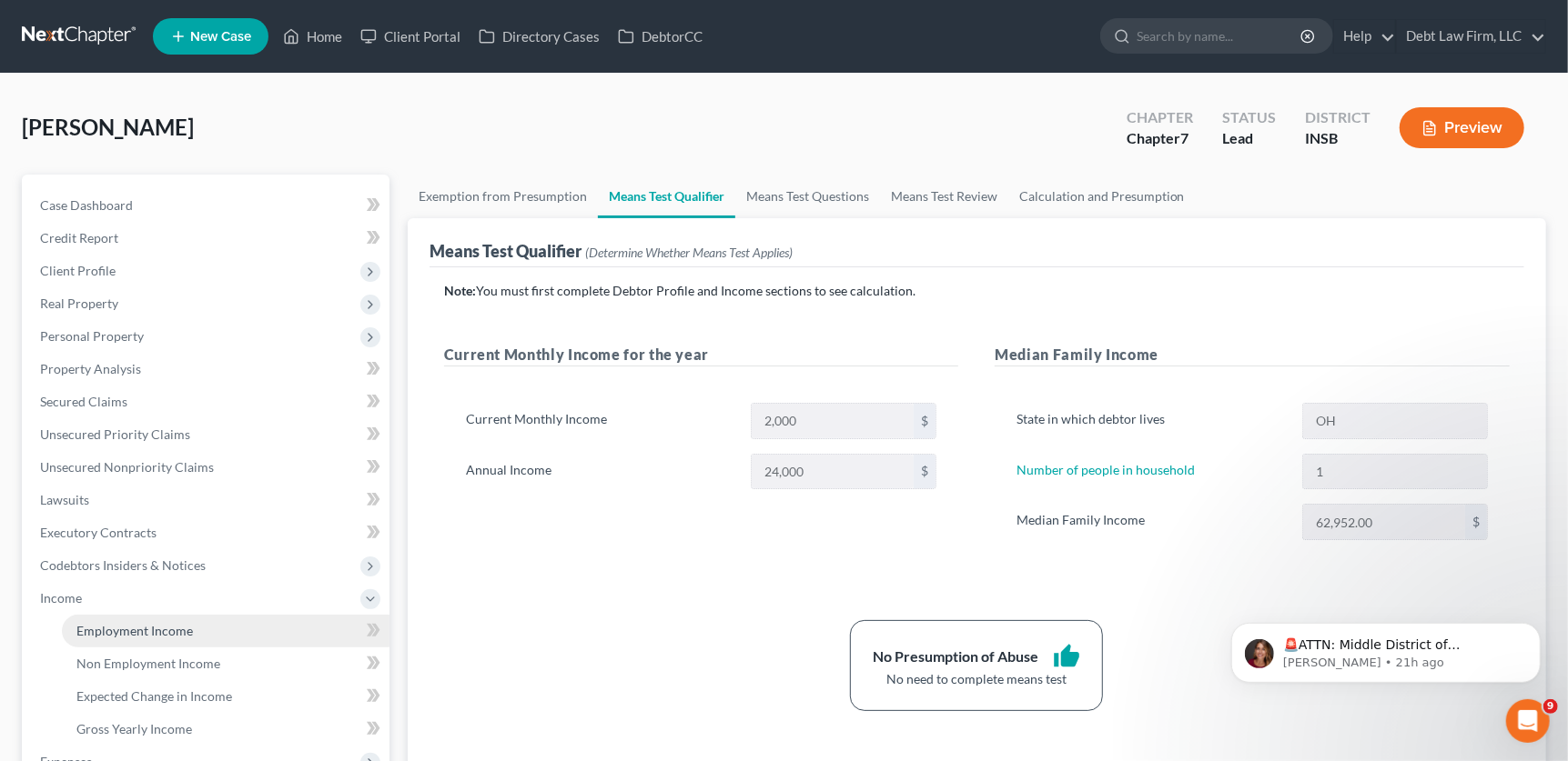
click at [192, 632] on link "Employment Income" at bounding box center [226, 631] width 328 height 33
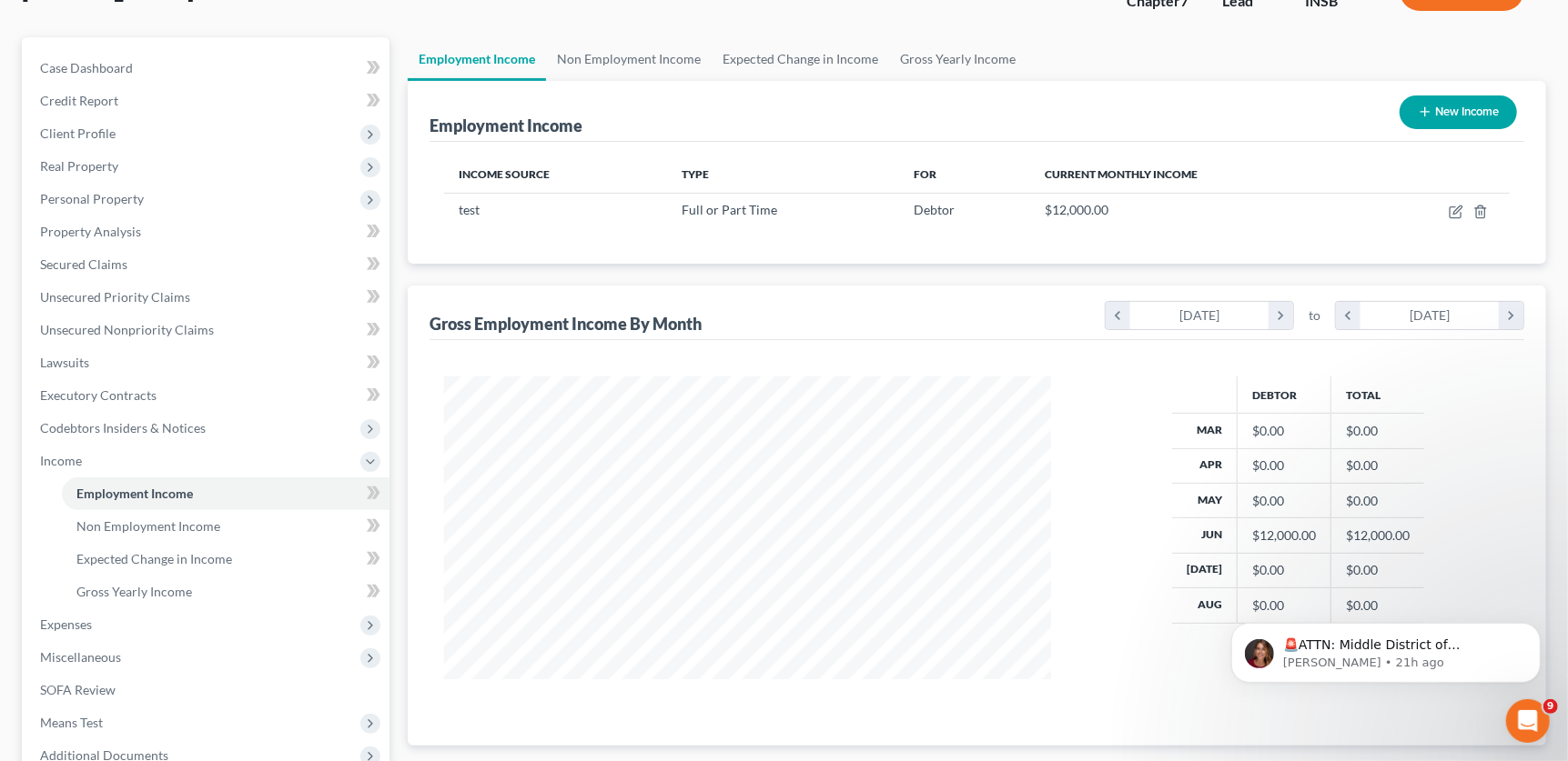
scroll to position [136, 0]
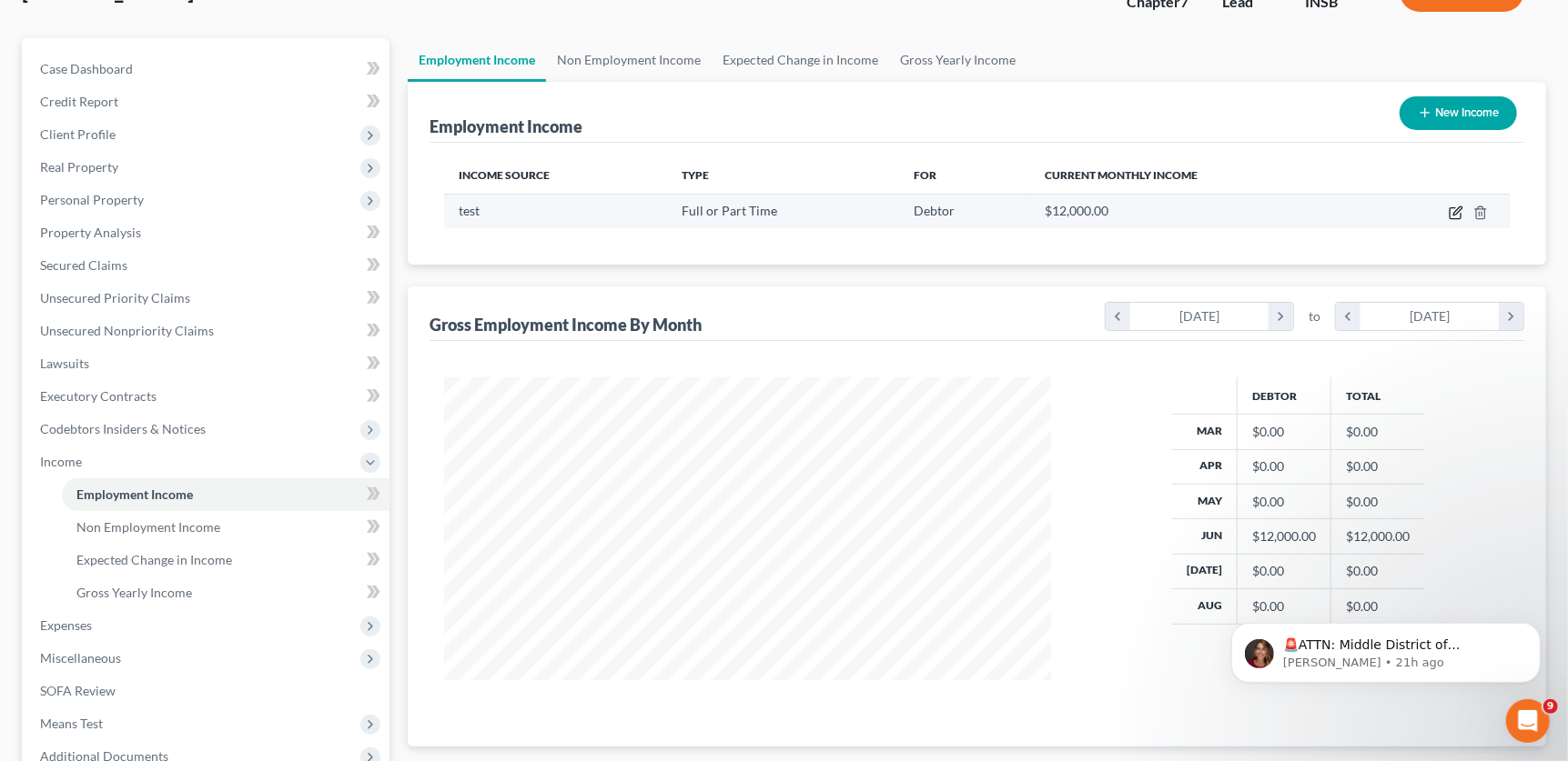
click at [1455, 211] on icon "button" at bounding box center [1455, 212] width 15 height 15
select select "0"
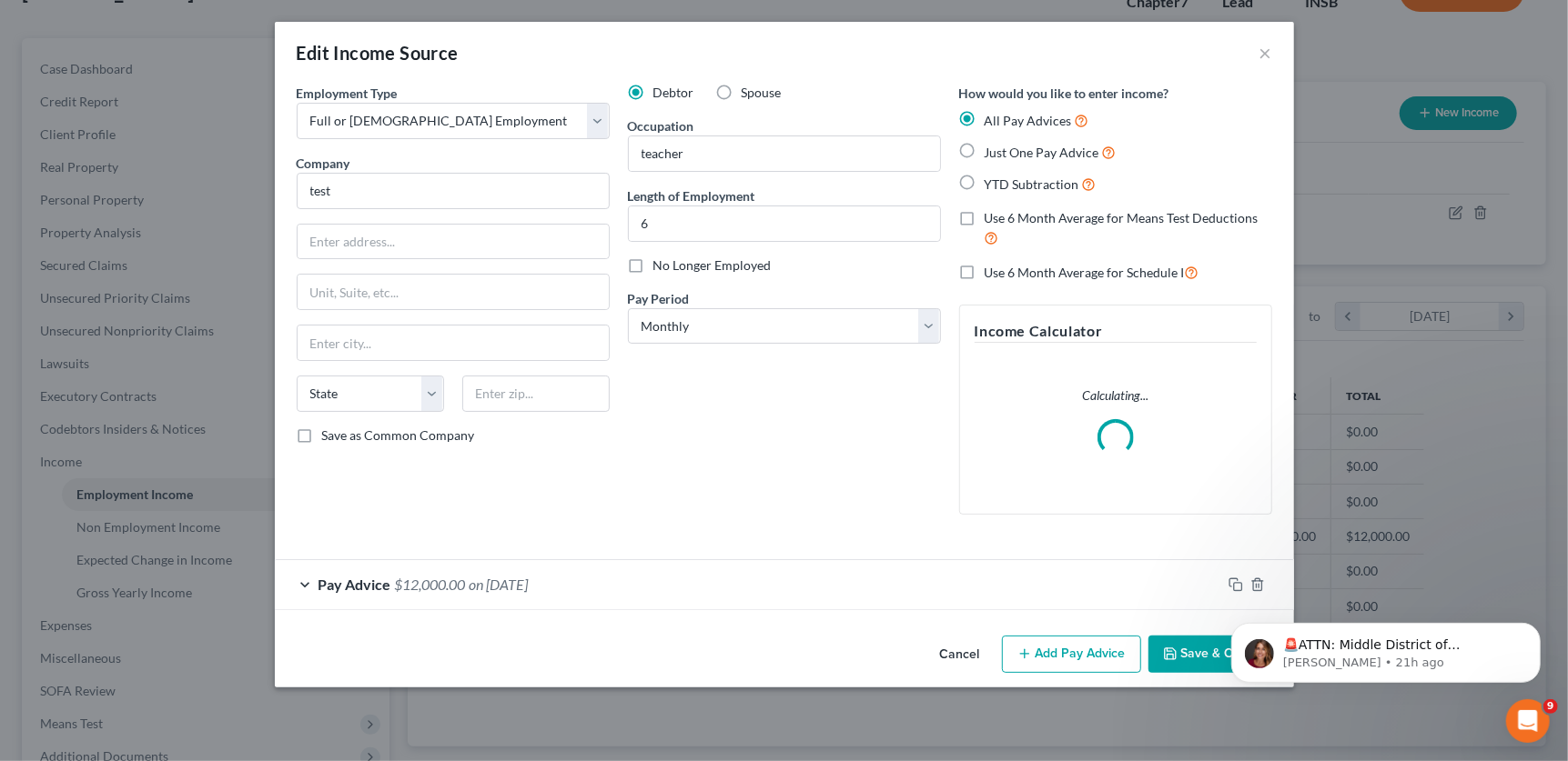
click at [984, 151] on label "Just One Pay Advice" at bounding box center [1051, 152] width 132 height 21
click at [991, 151] on input "Just One Pay Advice" at bounding box center [997, 148] width 12 height 12
radio input "true"
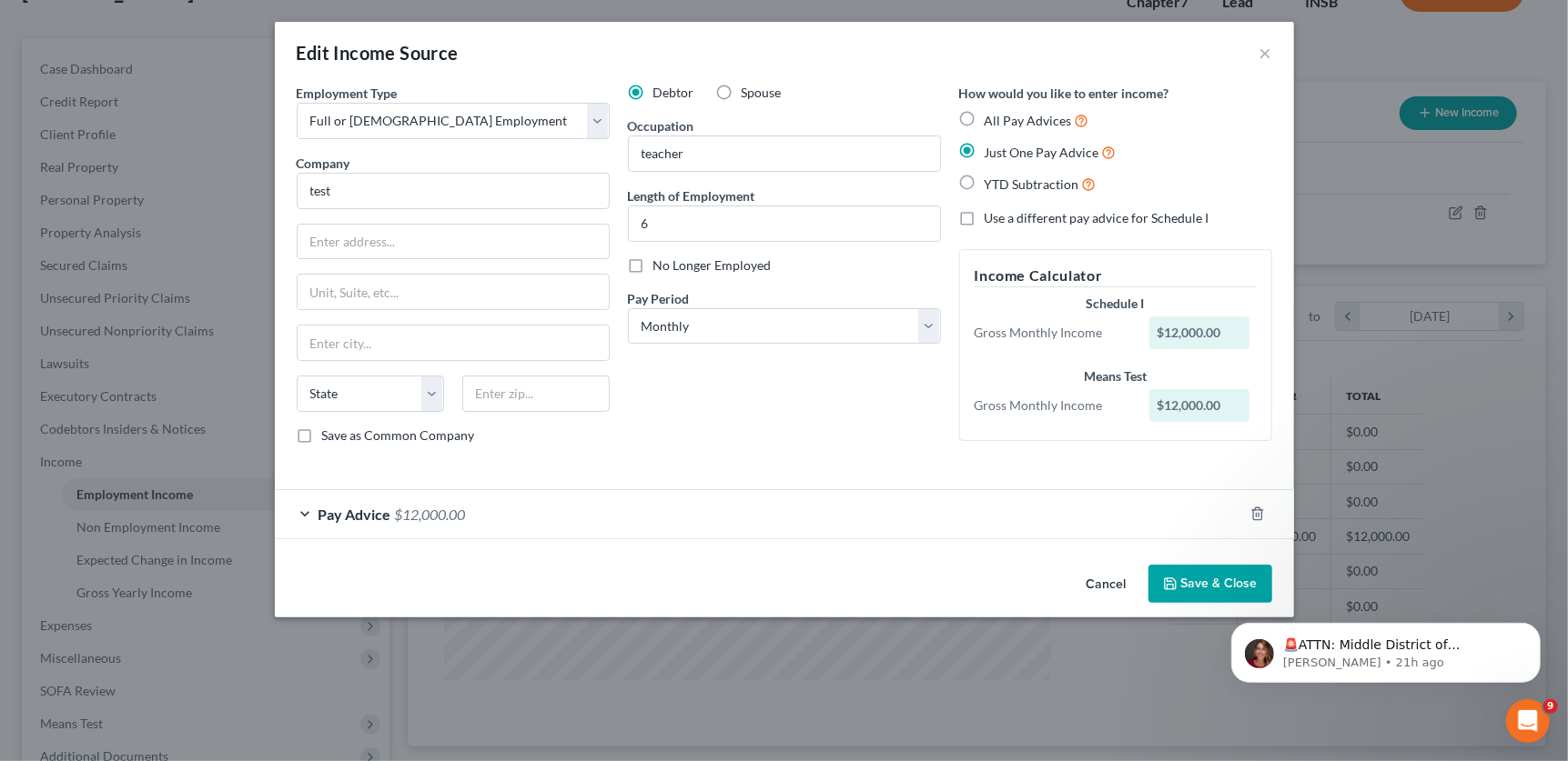
click at [1186, 585] on button "Save & Close" at bounding box center [1210, 583] width 123 height 38
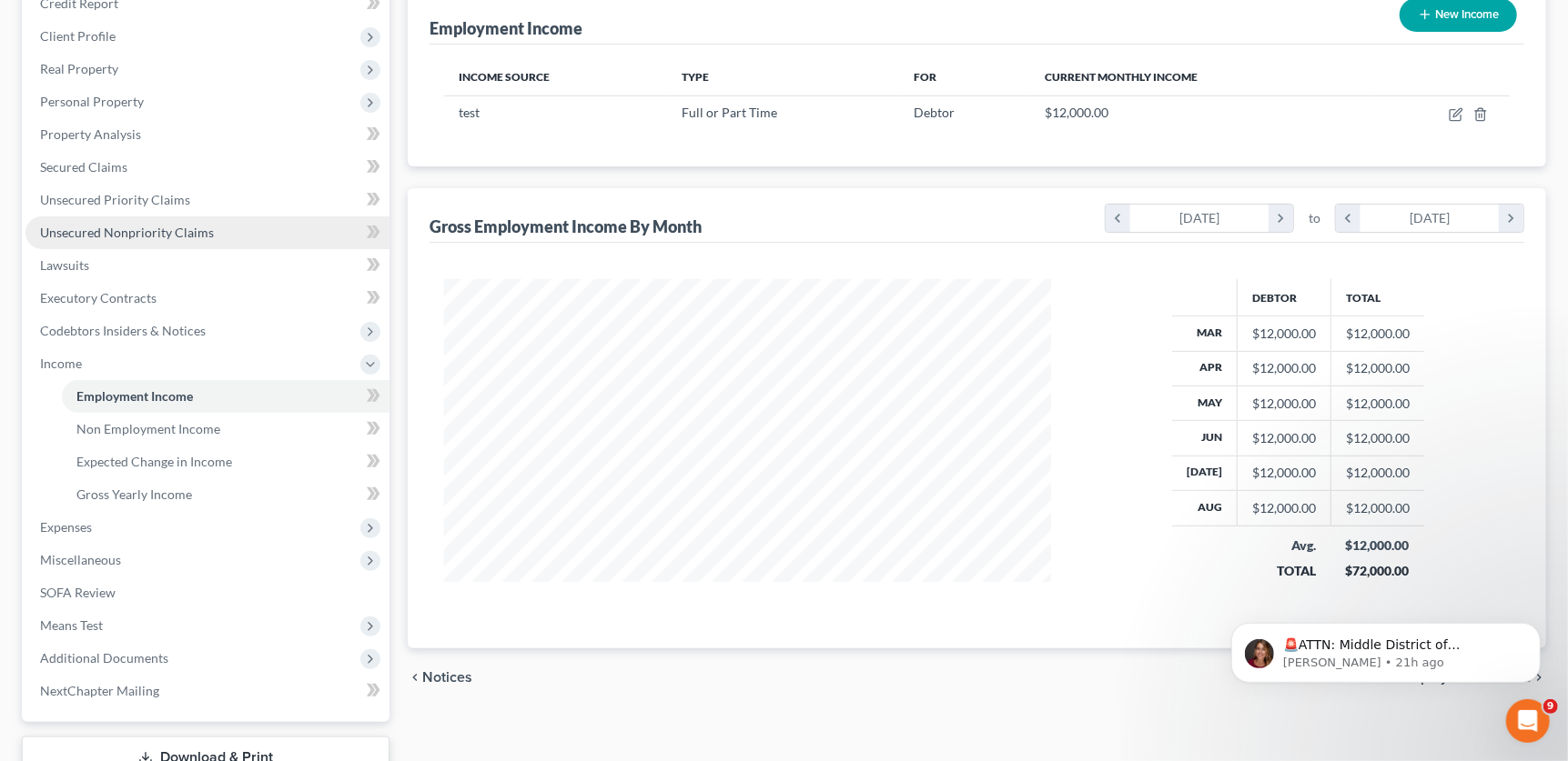
scroll to position [366, 0]
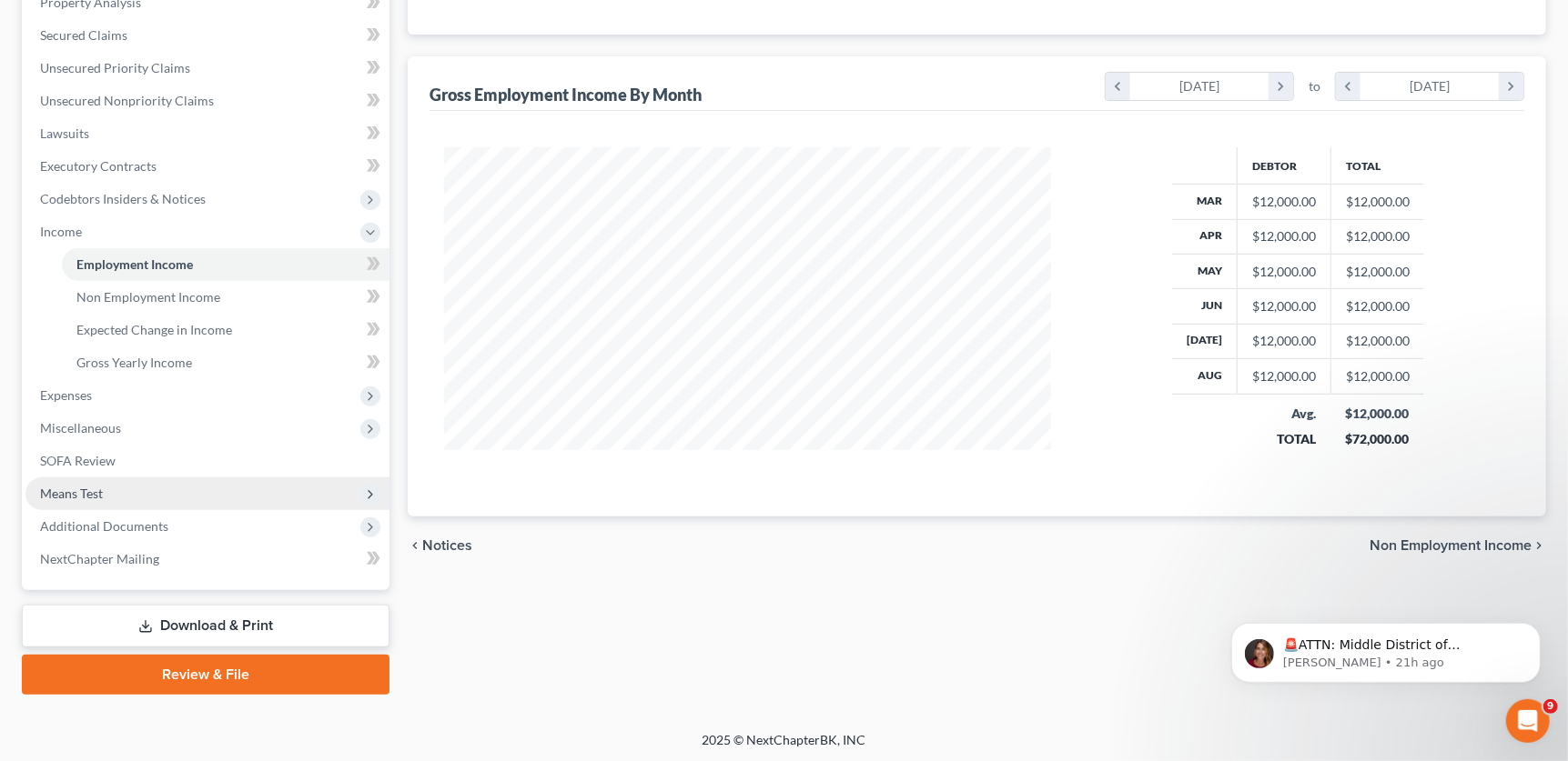
click at [130, 504] on span "Means Test" at bounding box center [207, 494] width 364 height 33
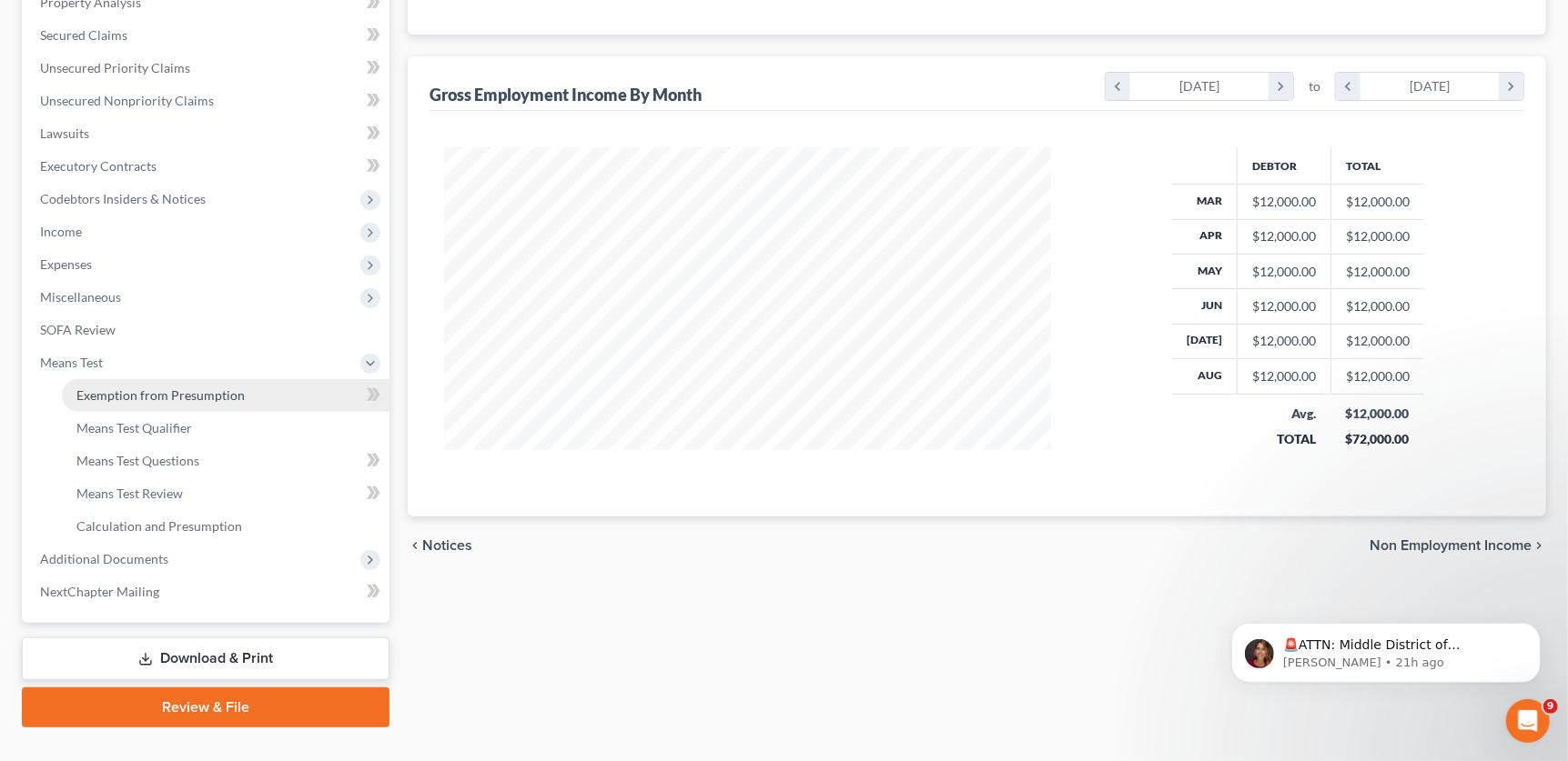
click at [248, 398] on link "Exemption from Presumption" at bounding box center [226, 395] width 328 height 33
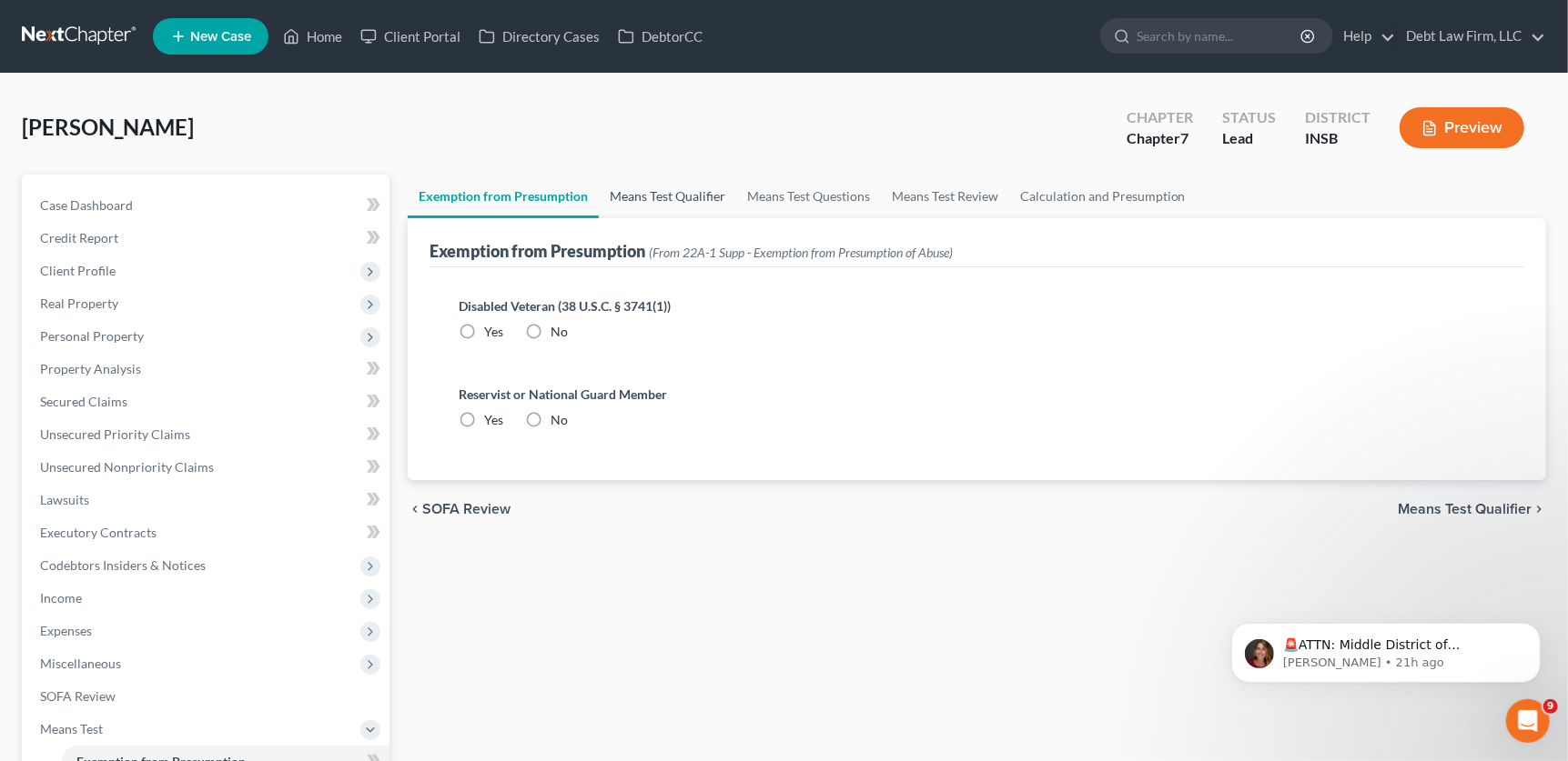
click at [710, 180] on link "Means Test Qualifier" at bounding box center [666, 196] width 137 height 43
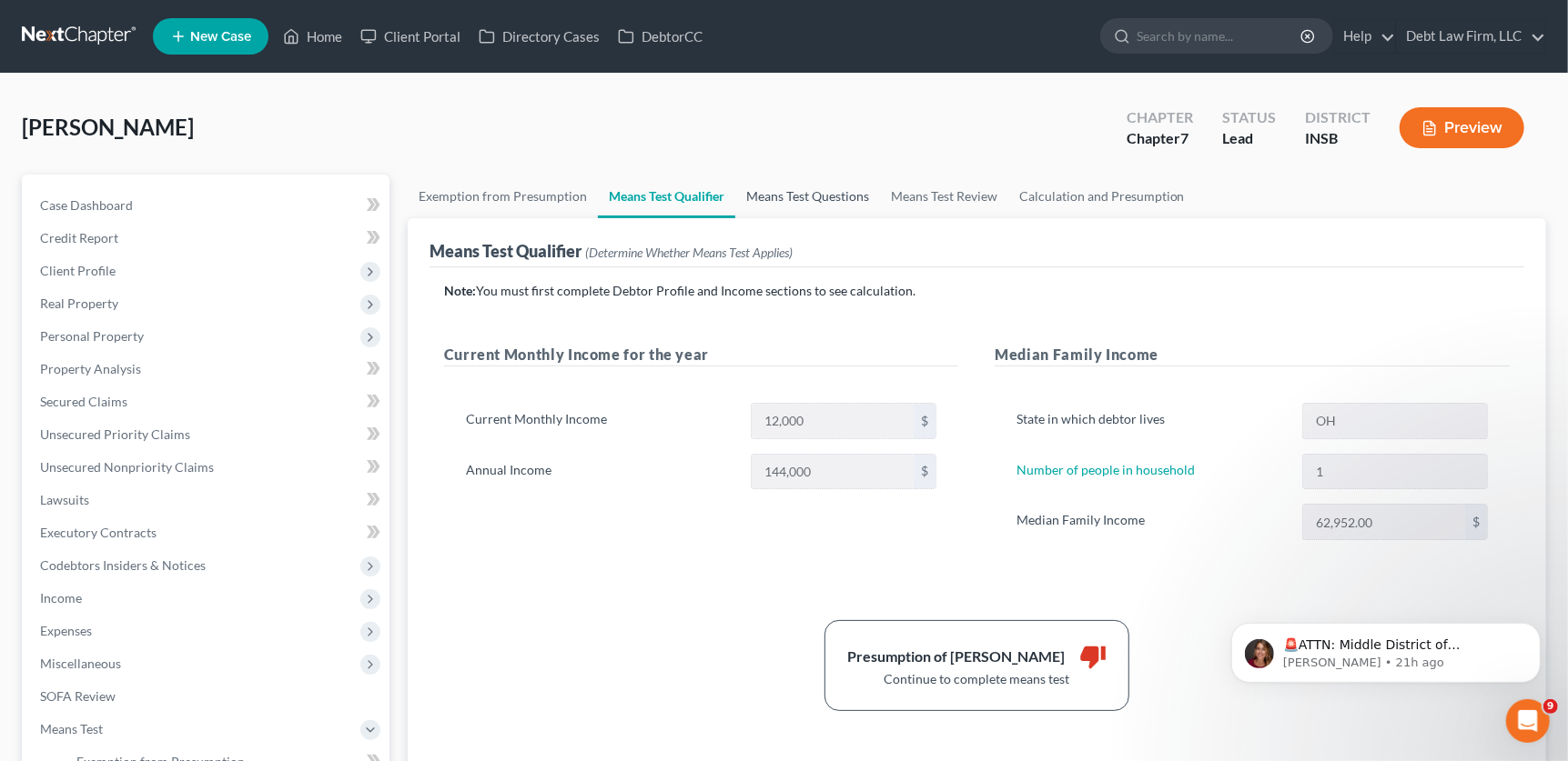
click at [774, 193] on link "Means Test Questions" at bounding box center [808, 196] width 145 height 43
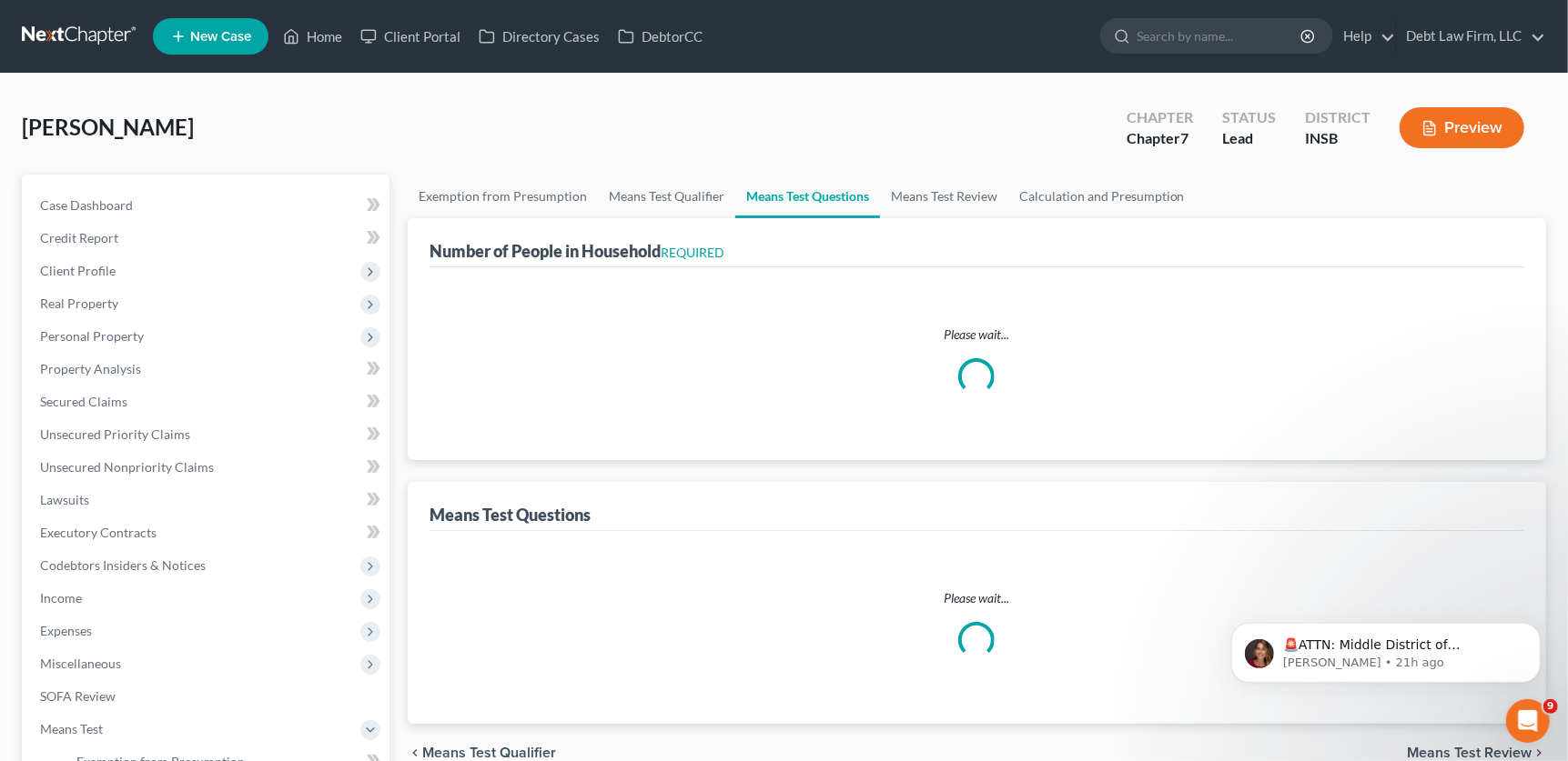
select select "0"
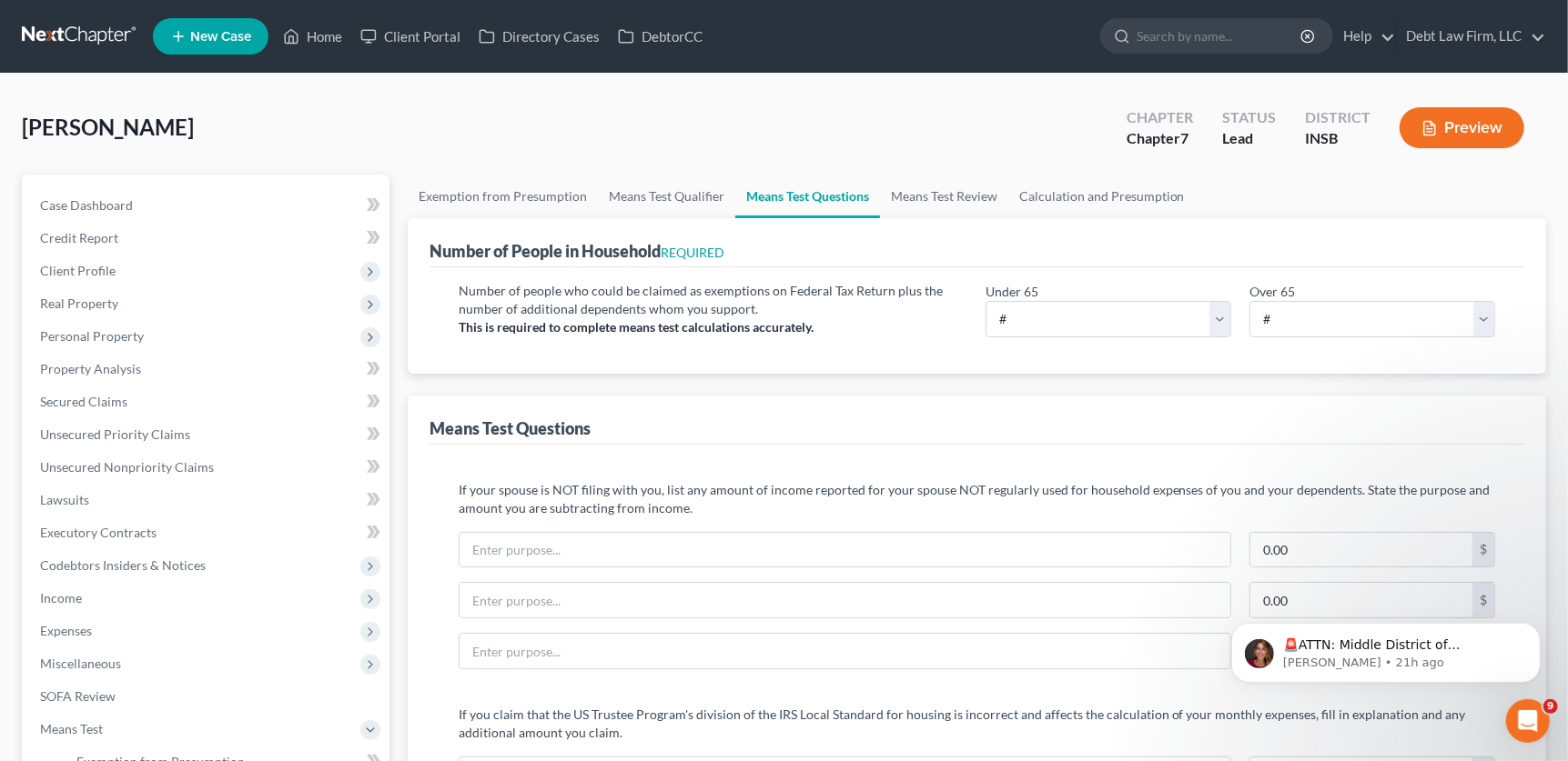
click at [1440, 122] on button "Preview" at bounding box center [1461, 127] width 124 height 40
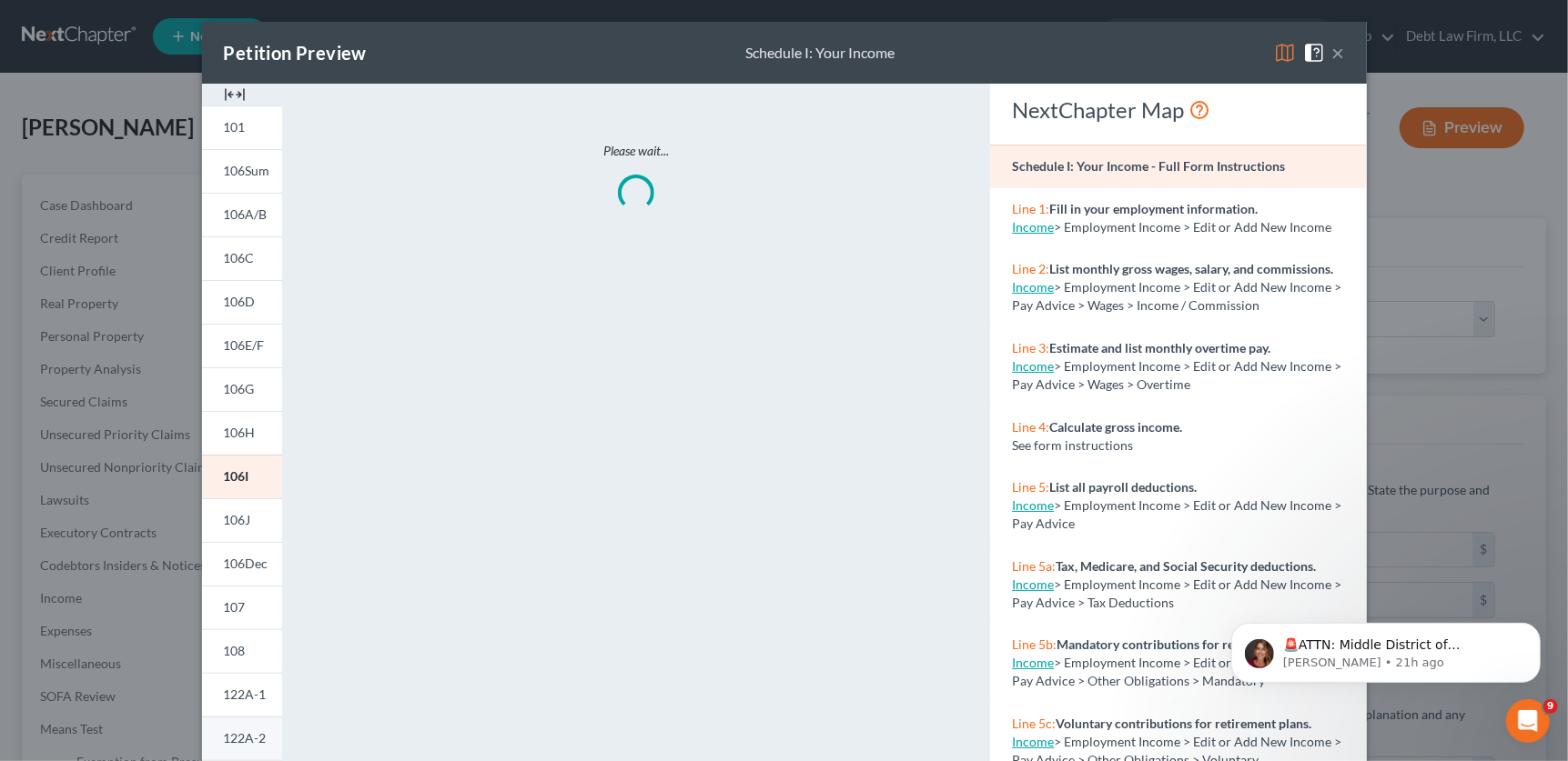
click at [224, 748] on link "122A-2" at bounding box center [242, 738] width 80 height 43
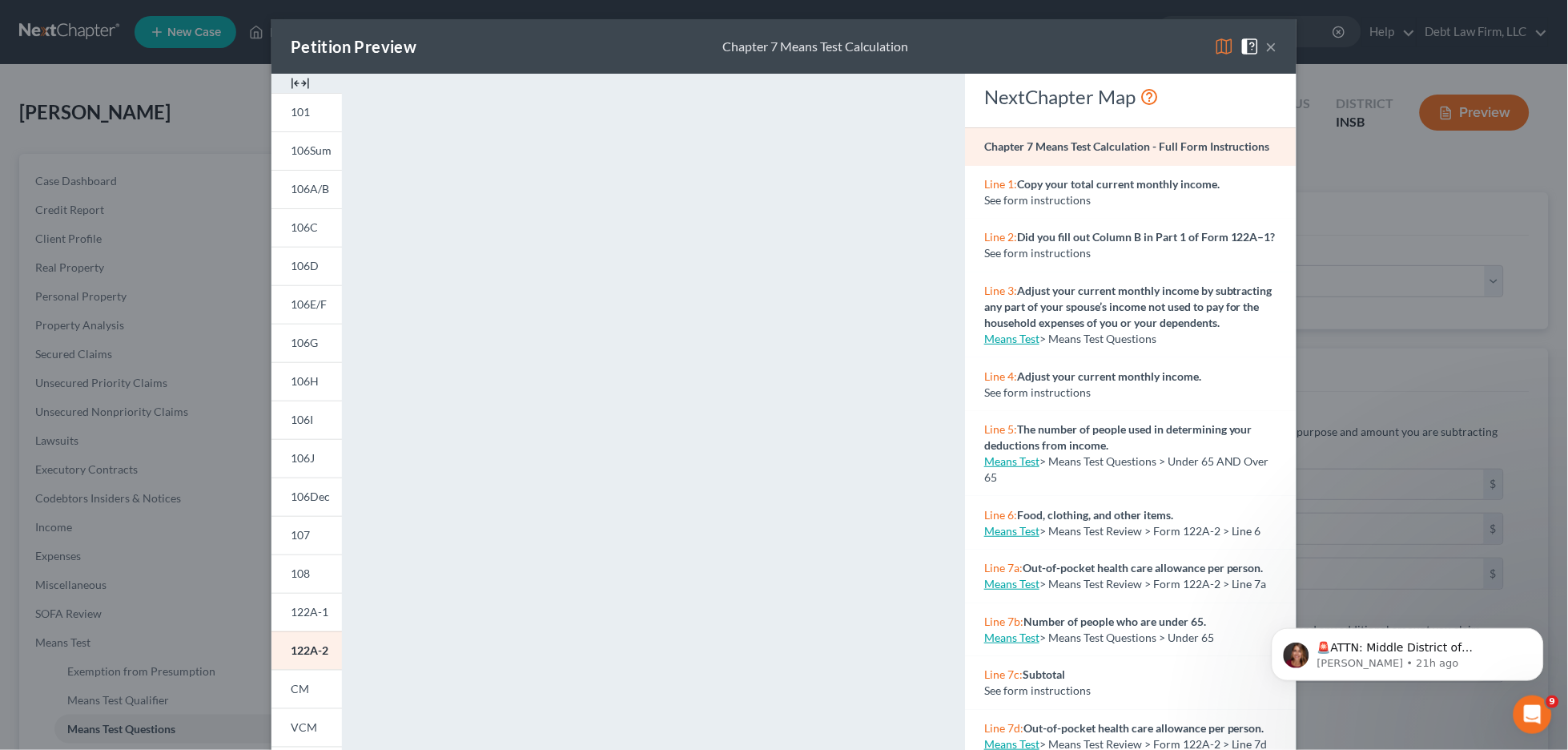
click at [1278, 46] on div "Petition Preview Chapter 7 Means Test Calculation ×" at bounding box center [783, 46] width 1025 height 55
click at [1268, 43] on button "×" at bounding box center [1272, 46] width 11 height 19
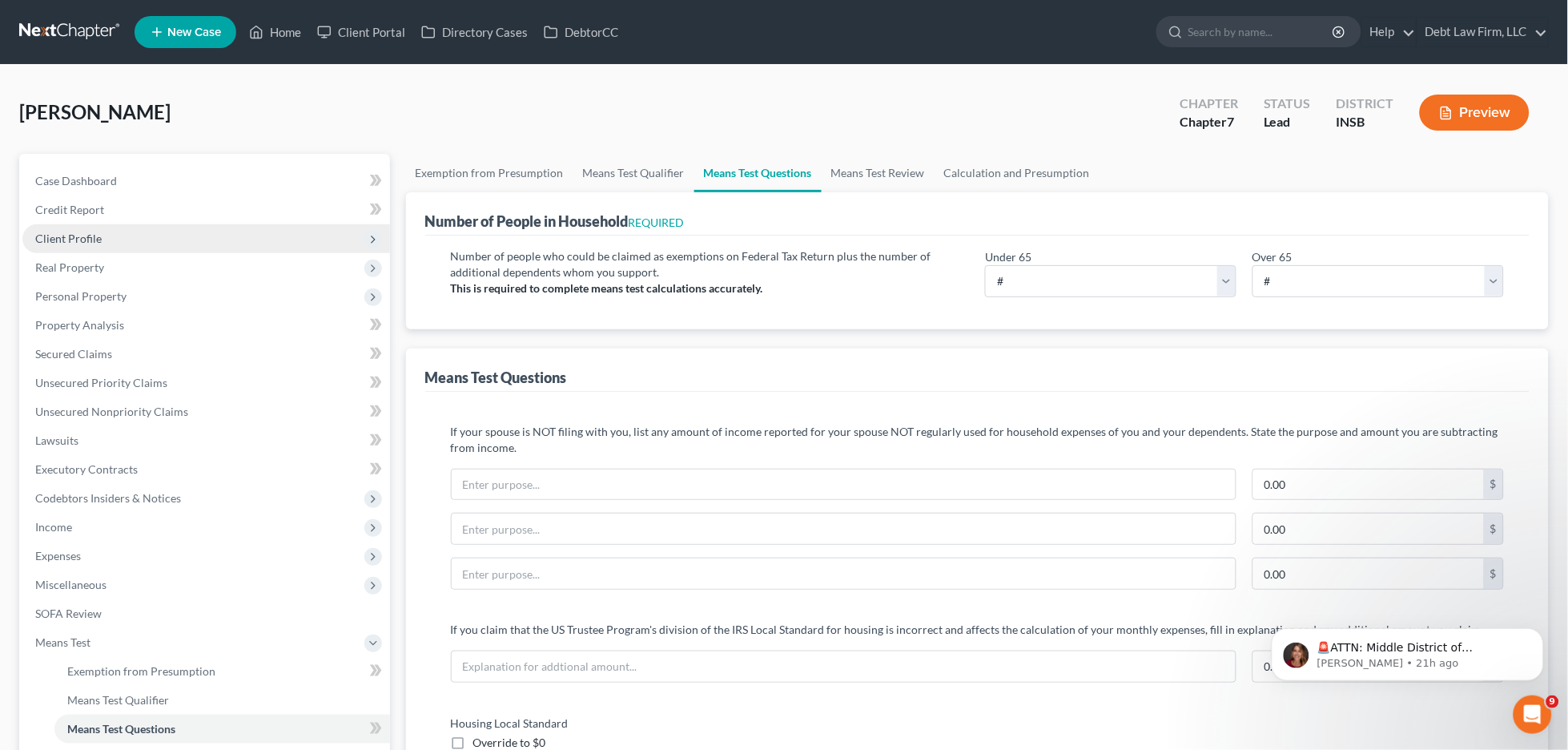
click at [137, 234] on span "Client Profile" at bounding box center [206, 238] width 368 height 29
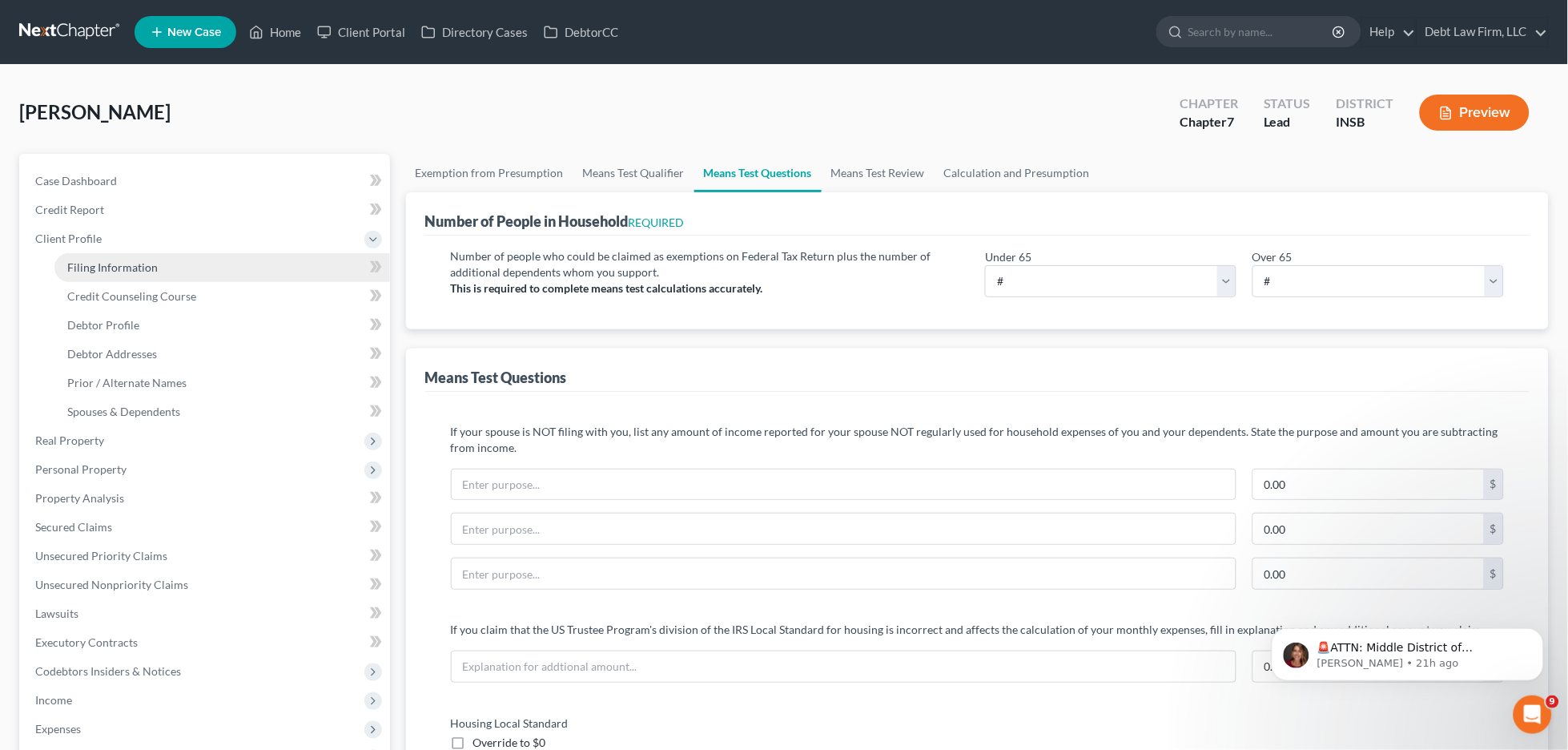
click at [203, 272] on link "Filing Information" at bounding box center [223, 267] width 336 height 29
select select "1"
select select "0"
select select "15"
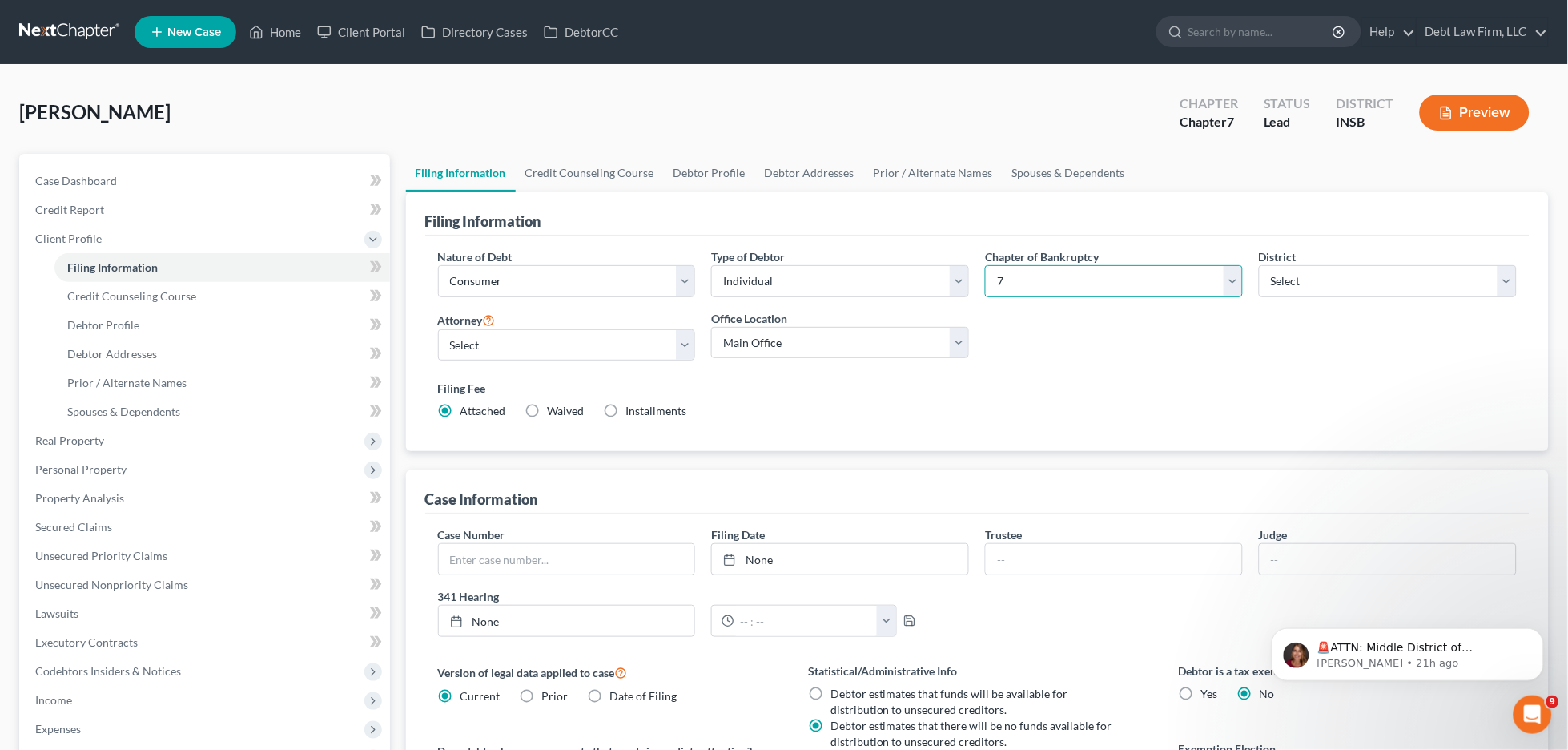
click at [1040, 277] on select "Select 7 11 12 13" at bounding box center [1113, 281] width 258 height 32
select select "3"
click at [985, 265] on select "Select 7 11 12 13" at bounding box center [1113, 281] width 258 height 32
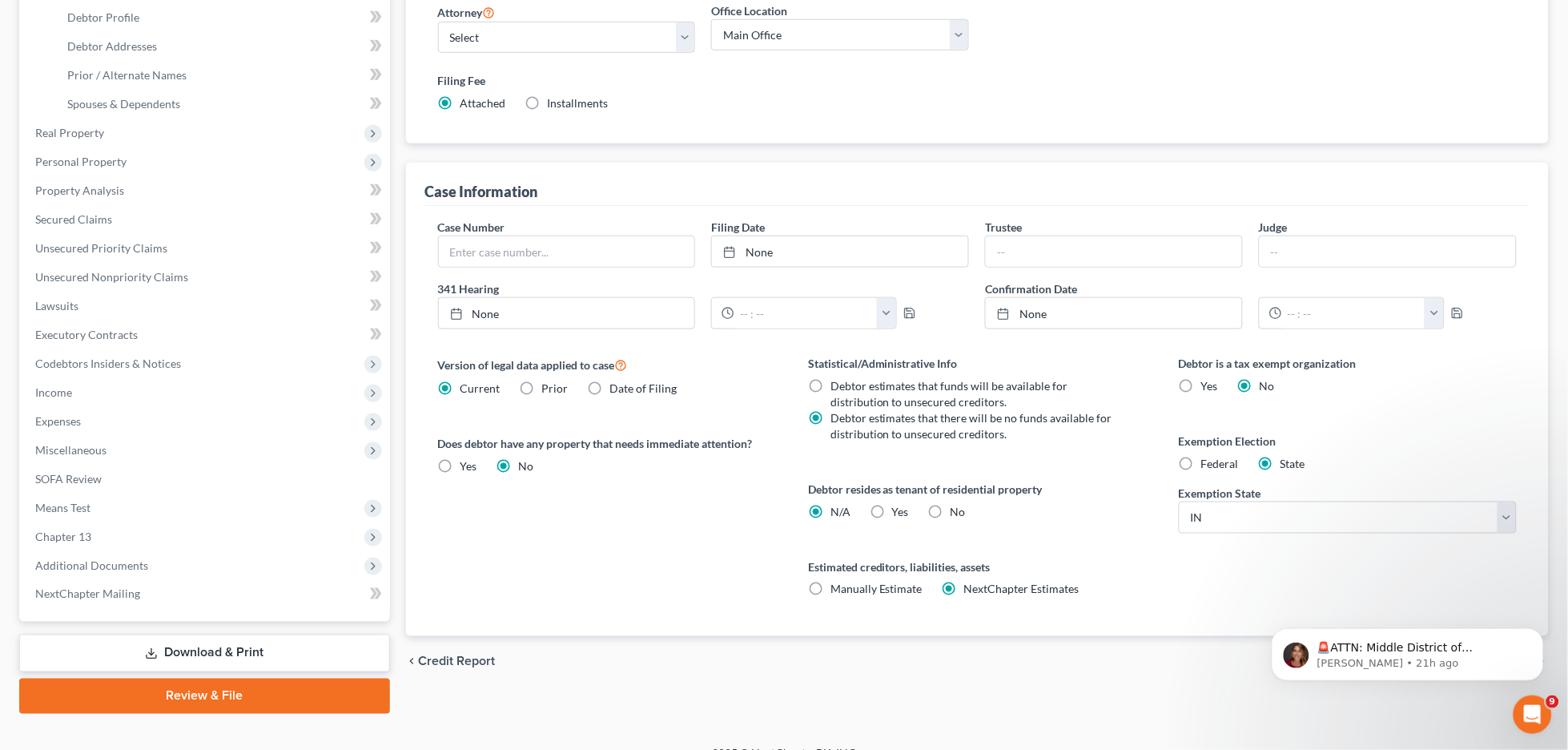
scroll to position [330, 0]
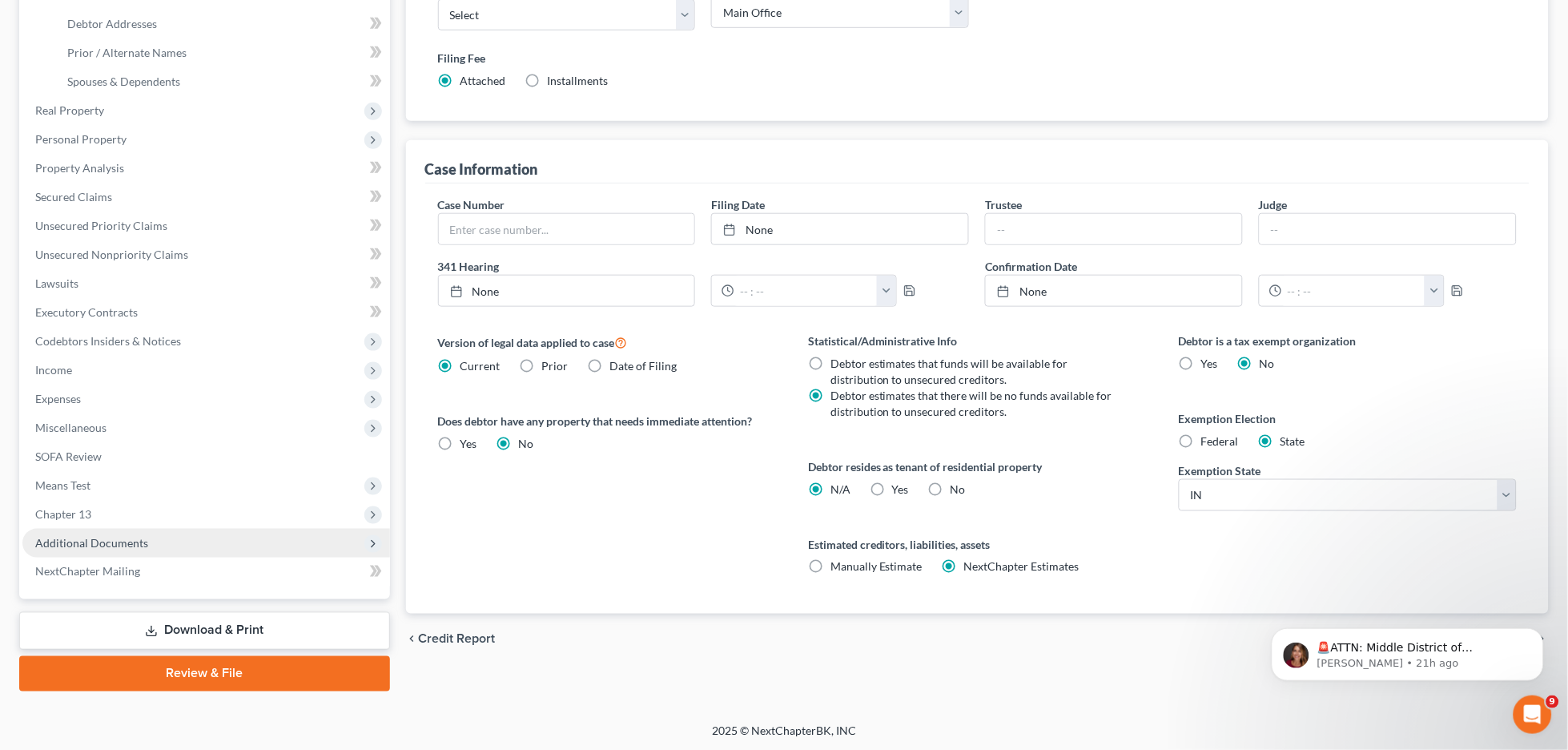
click at [153, 546] on span "Additional Documents" at bounding box center [206, 542] width 368 height 29
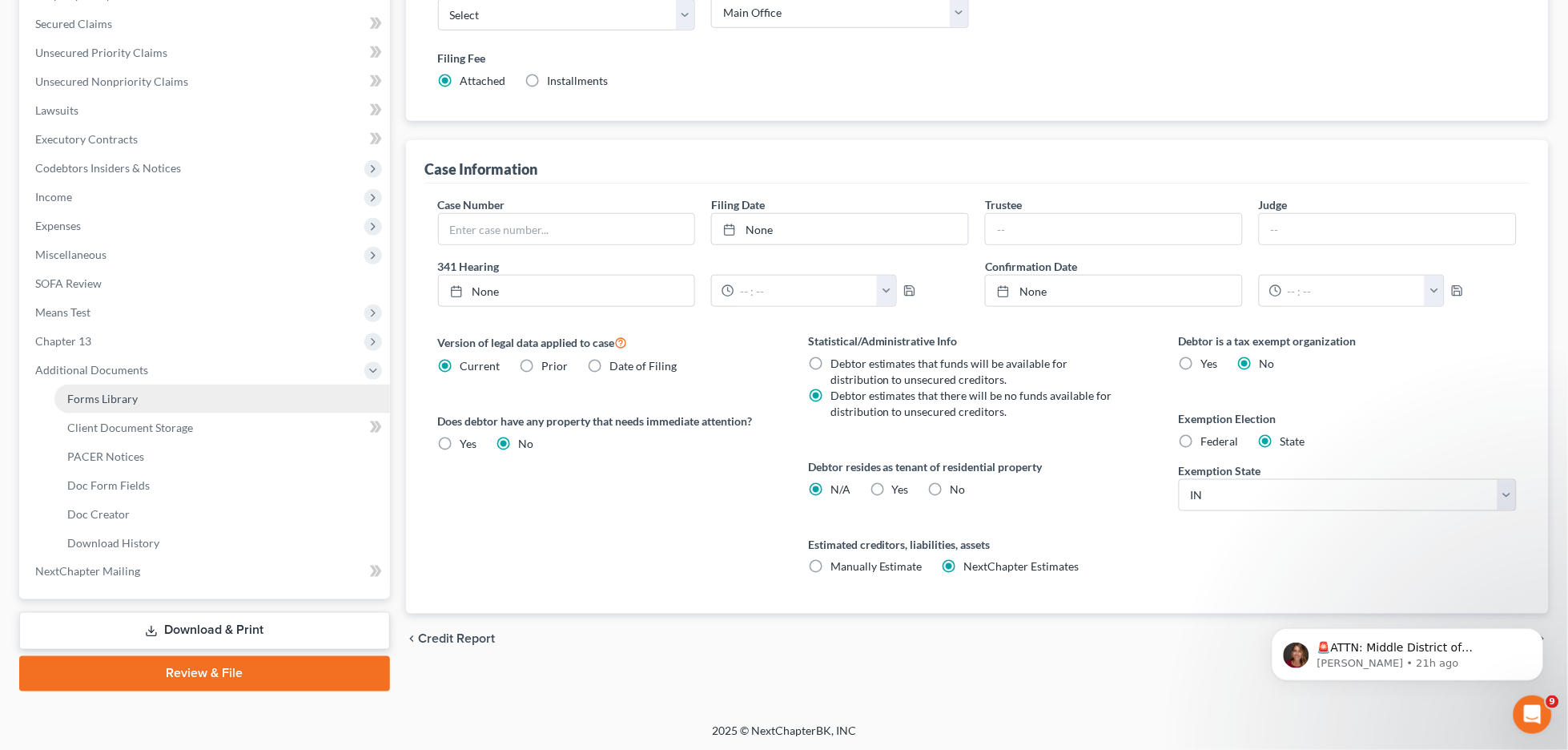
click at [144, 403] on link "Forms Library" at bounding box center [223, 398] width 336 height 29
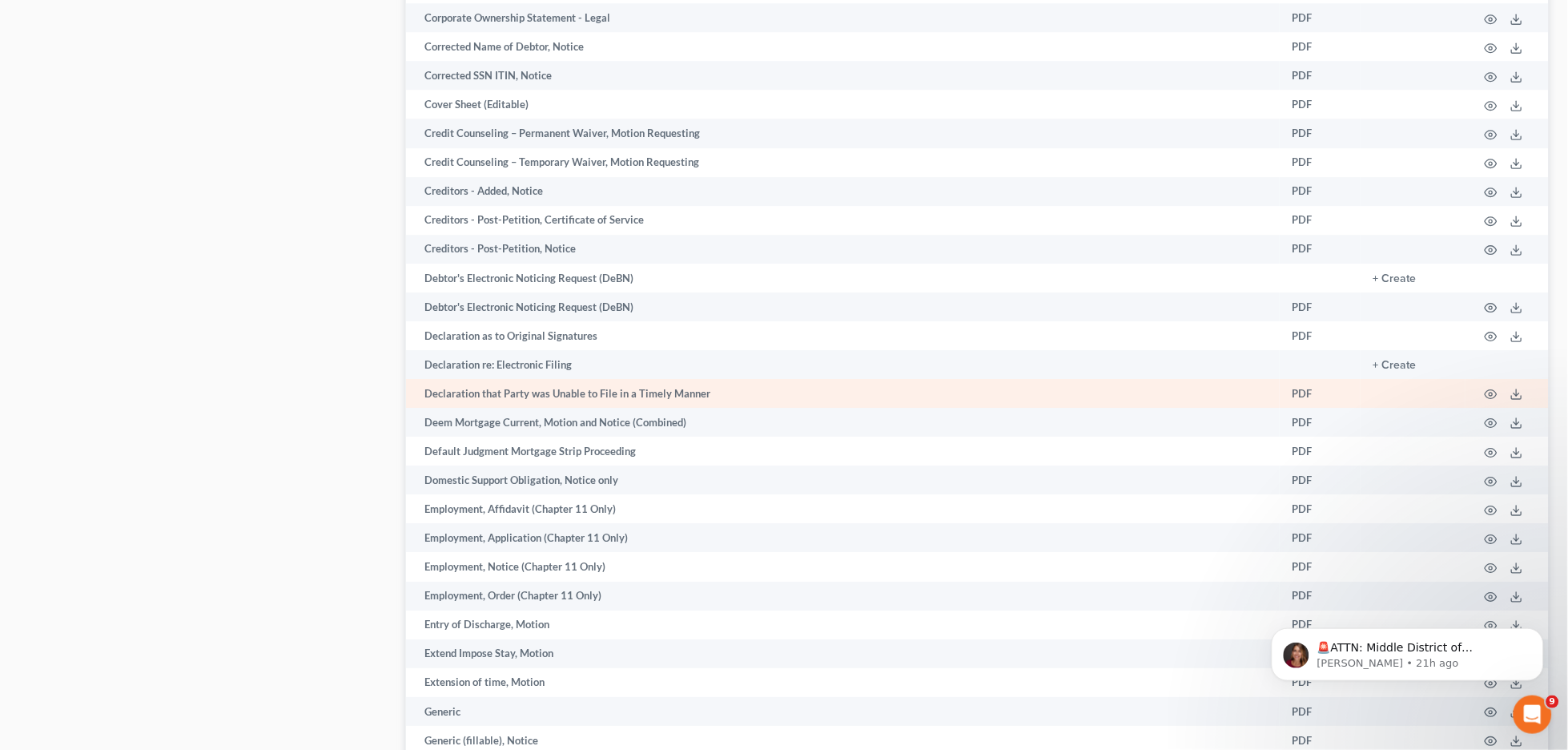
scroll to position [1308, 0]
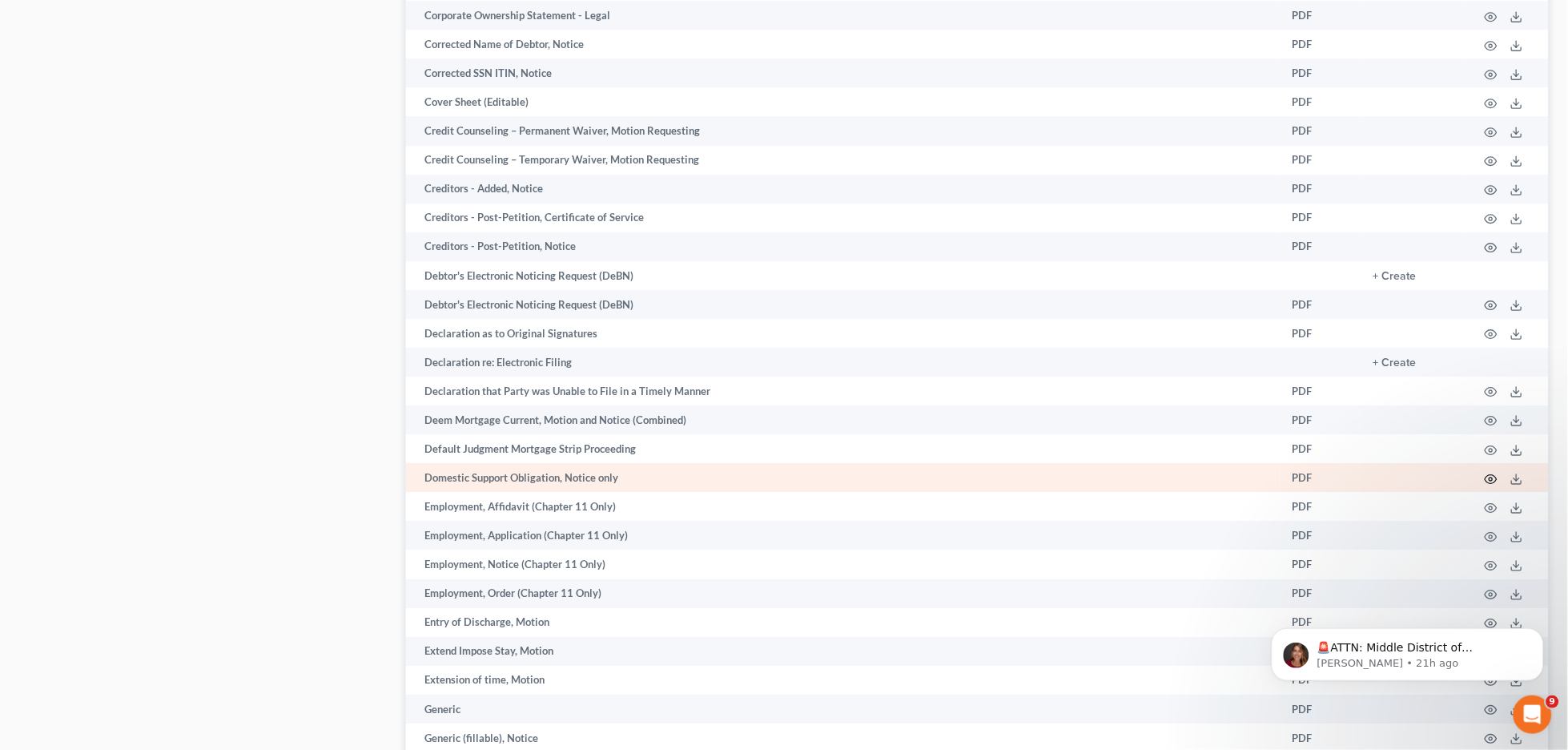
click at [1379, 485] on icon "button" at bounding box center [1491, 479] width 13 height 13
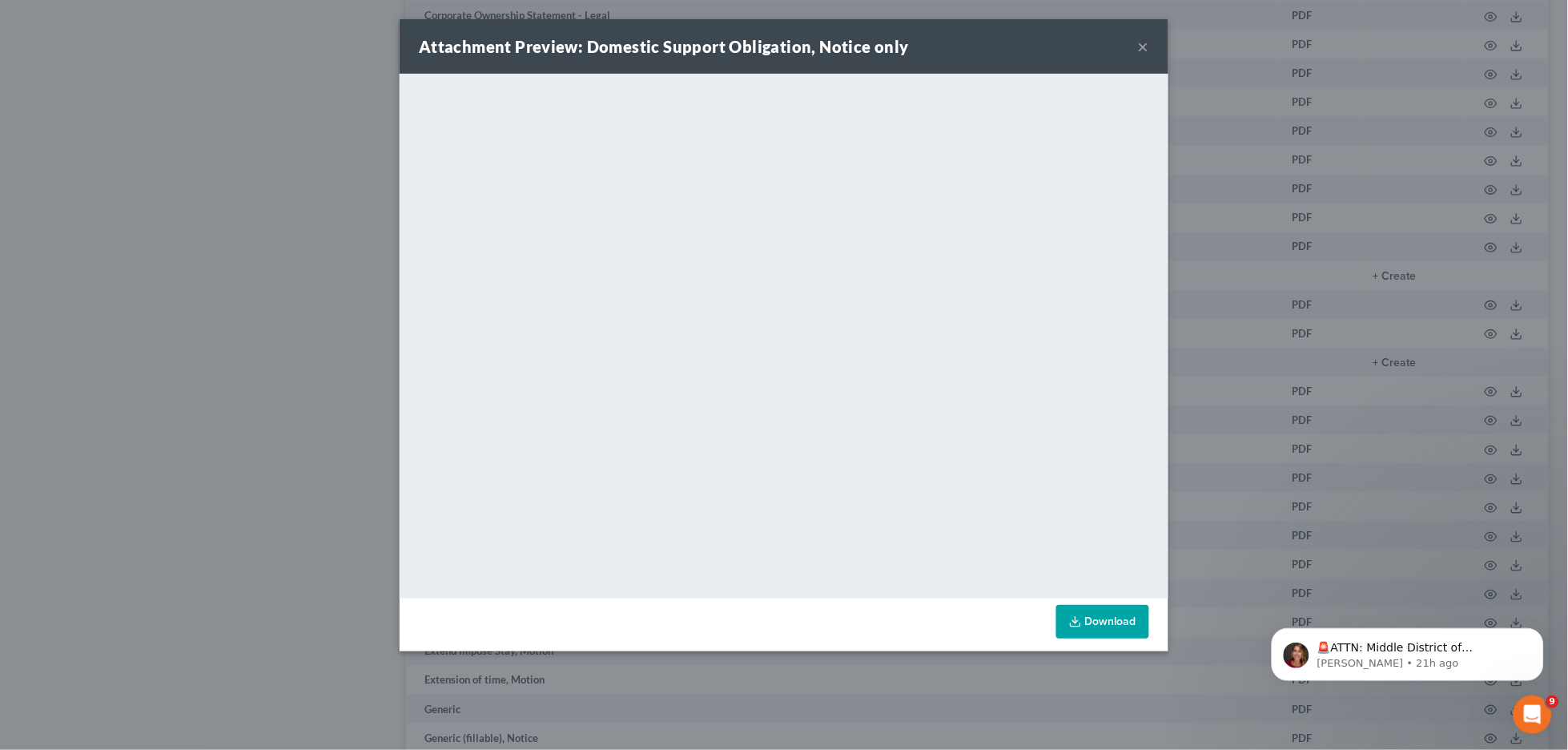
click at [1146, 50] on button "×" at bounding box center [1143, 46] width 11 height 19
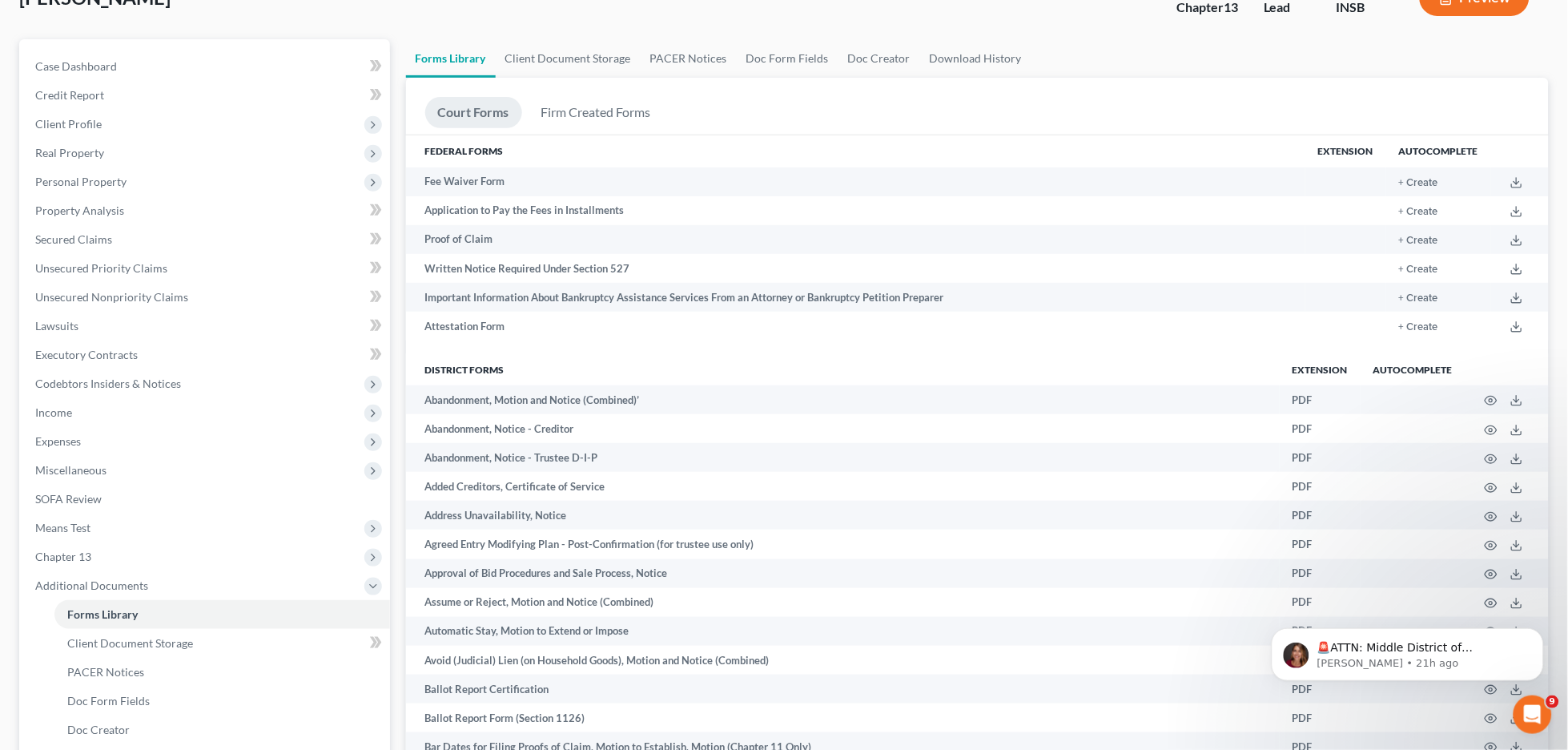
scroll to position [0, 0]
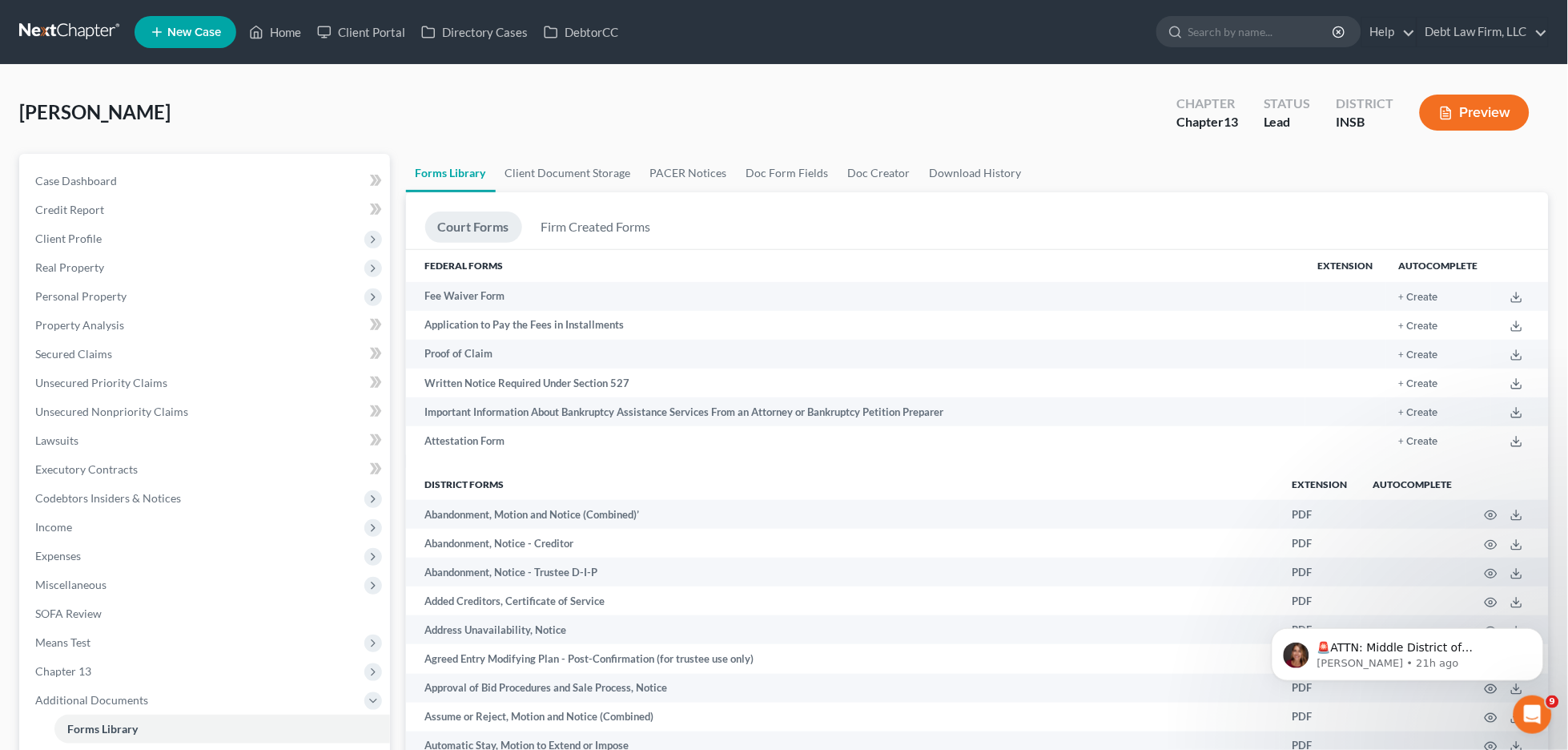
click at [1379, 112] on button "Preview" at bounding box center [1475, 112] width 110 height 36
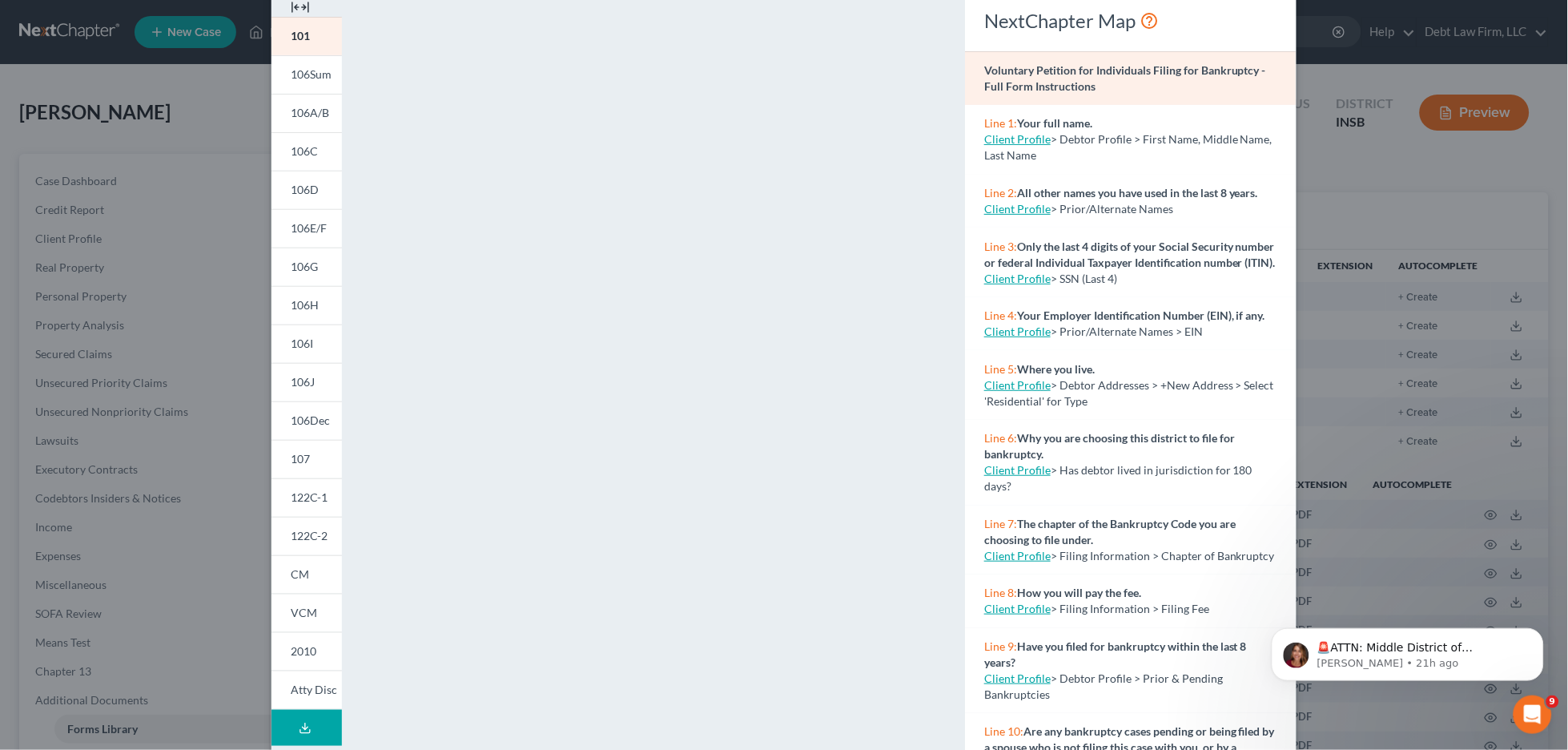
scroll to position [55, 0]
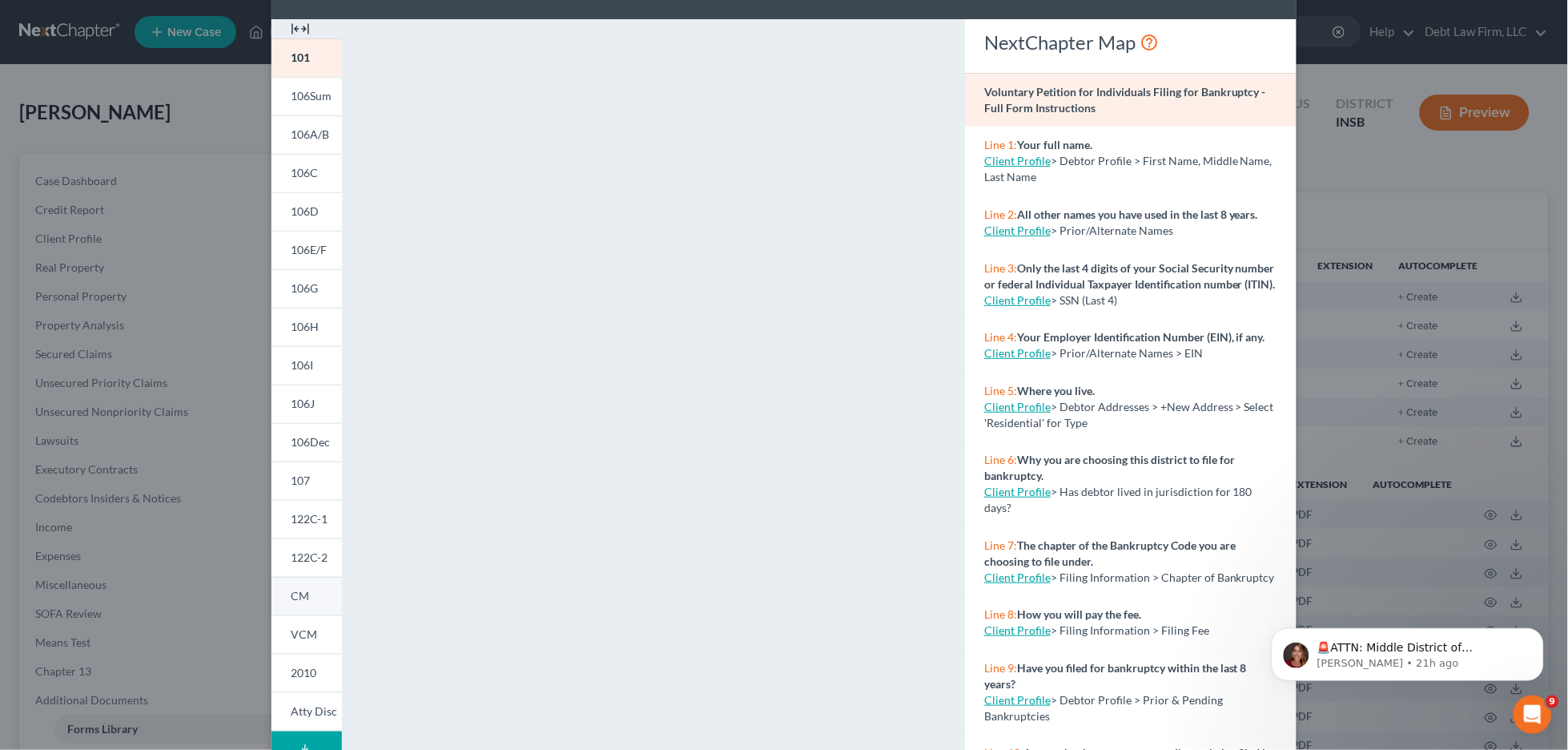
click at [307, 606] on link "CM" at bounding box center [306, 595] width 70 height 38
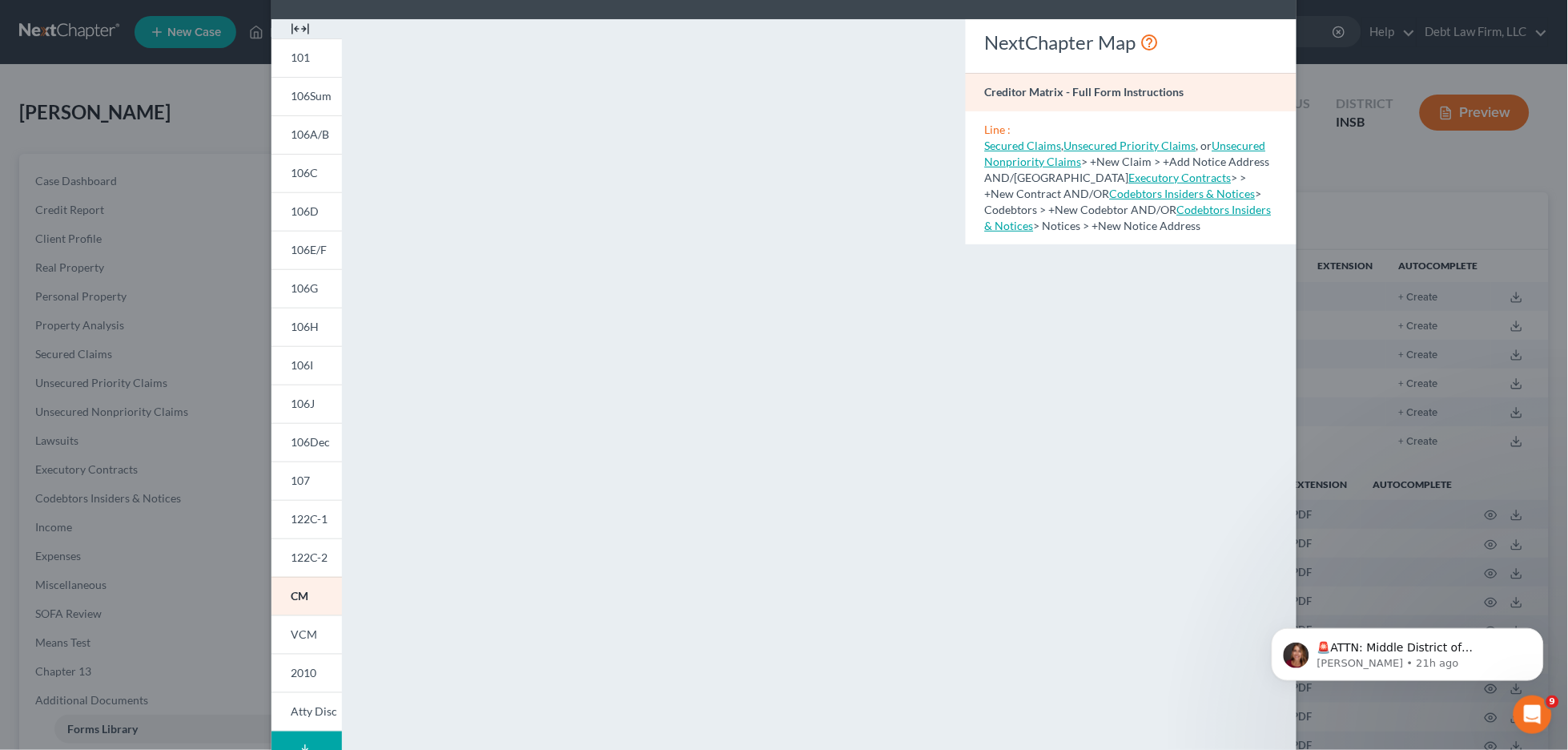
click at [223, 121] on div "Petition Preview Creditor Matrix × 101 106Sum 106A/B 106C 106D 106E/F 106G 106H…" at bounding box center [784, 375] width 1568 height 750
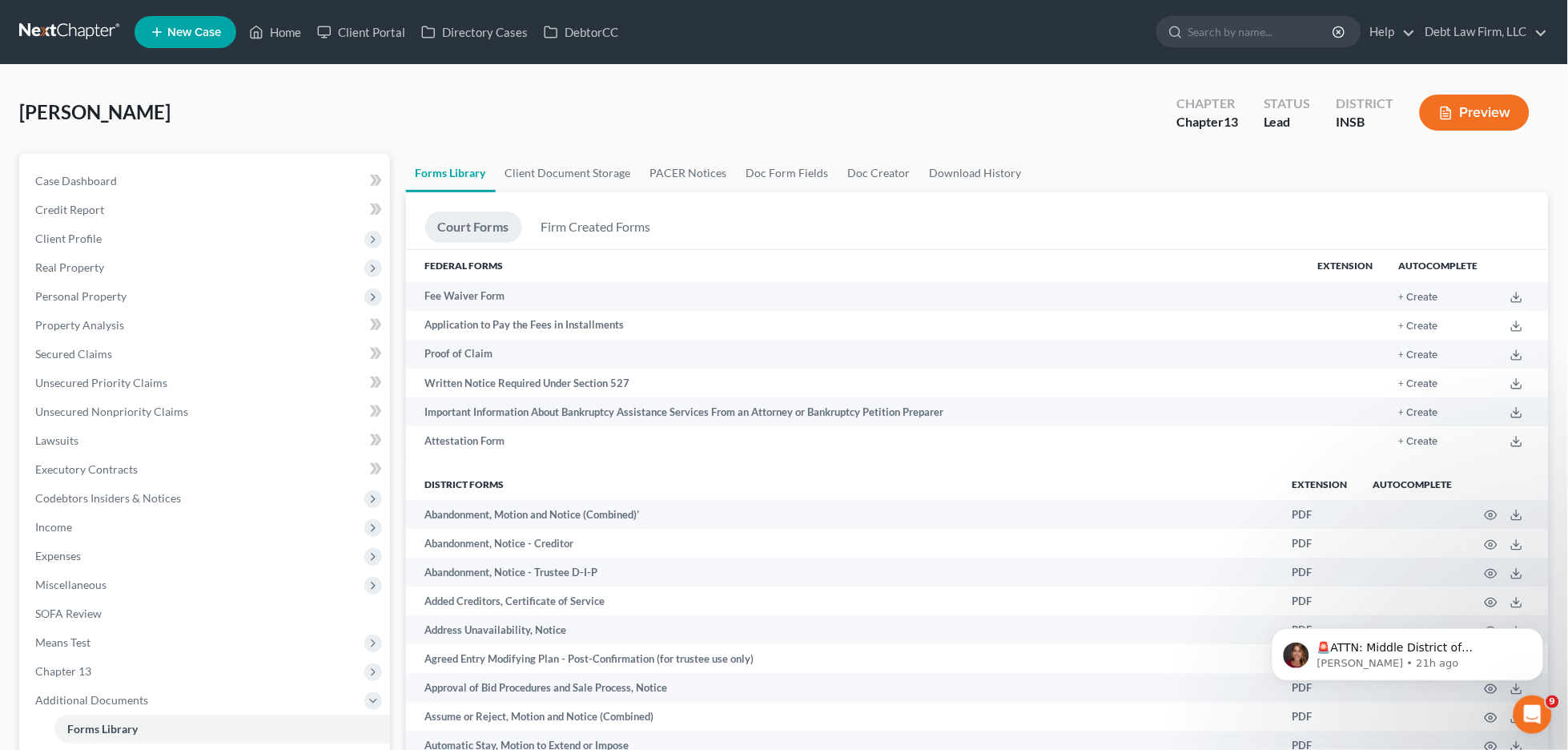
click at [1379, 116] on button "Preview" at bounding box center [1475, 112] width 110 height 36
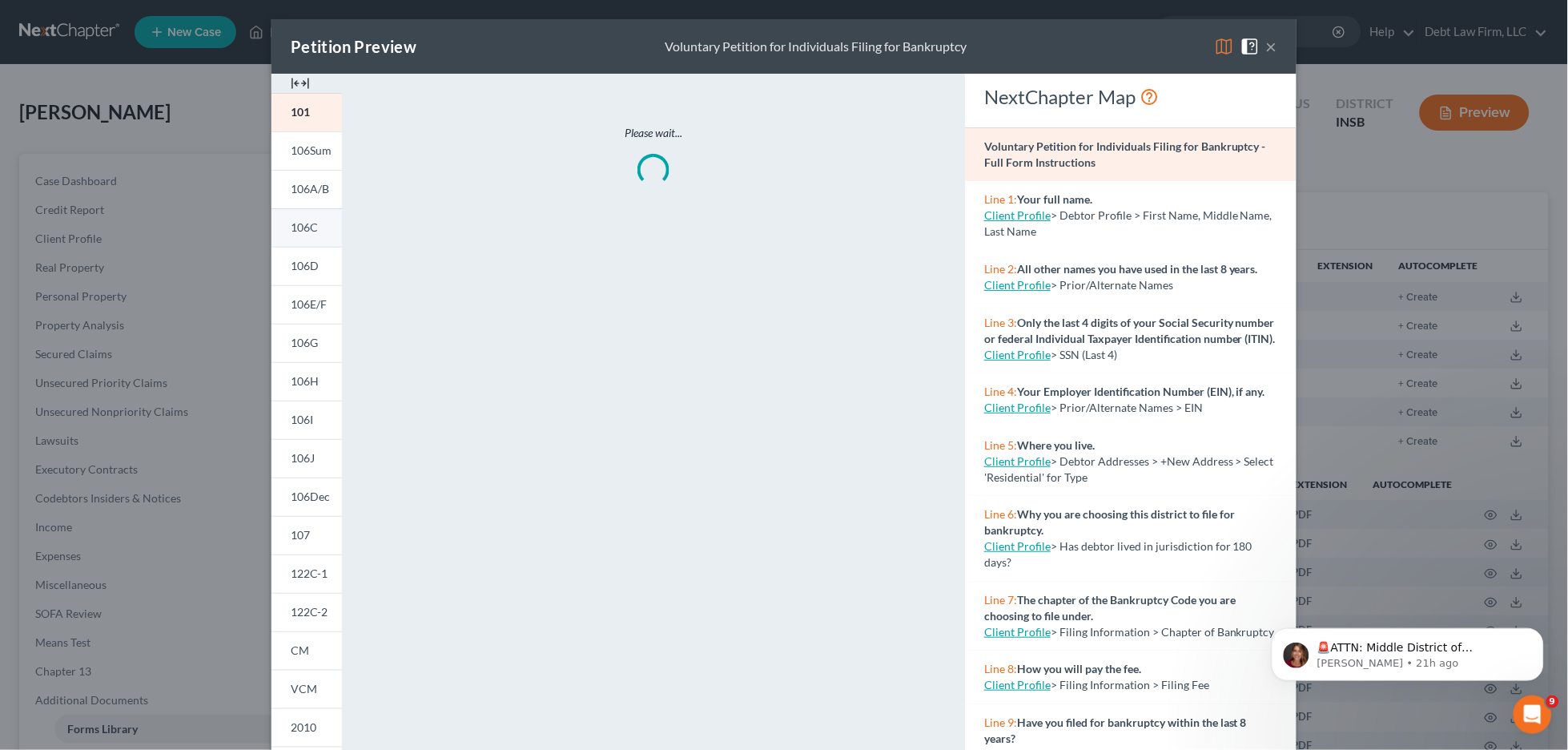
click at [300, 222] on span "106C" at bounding box center [303, 227] width 27 height 14
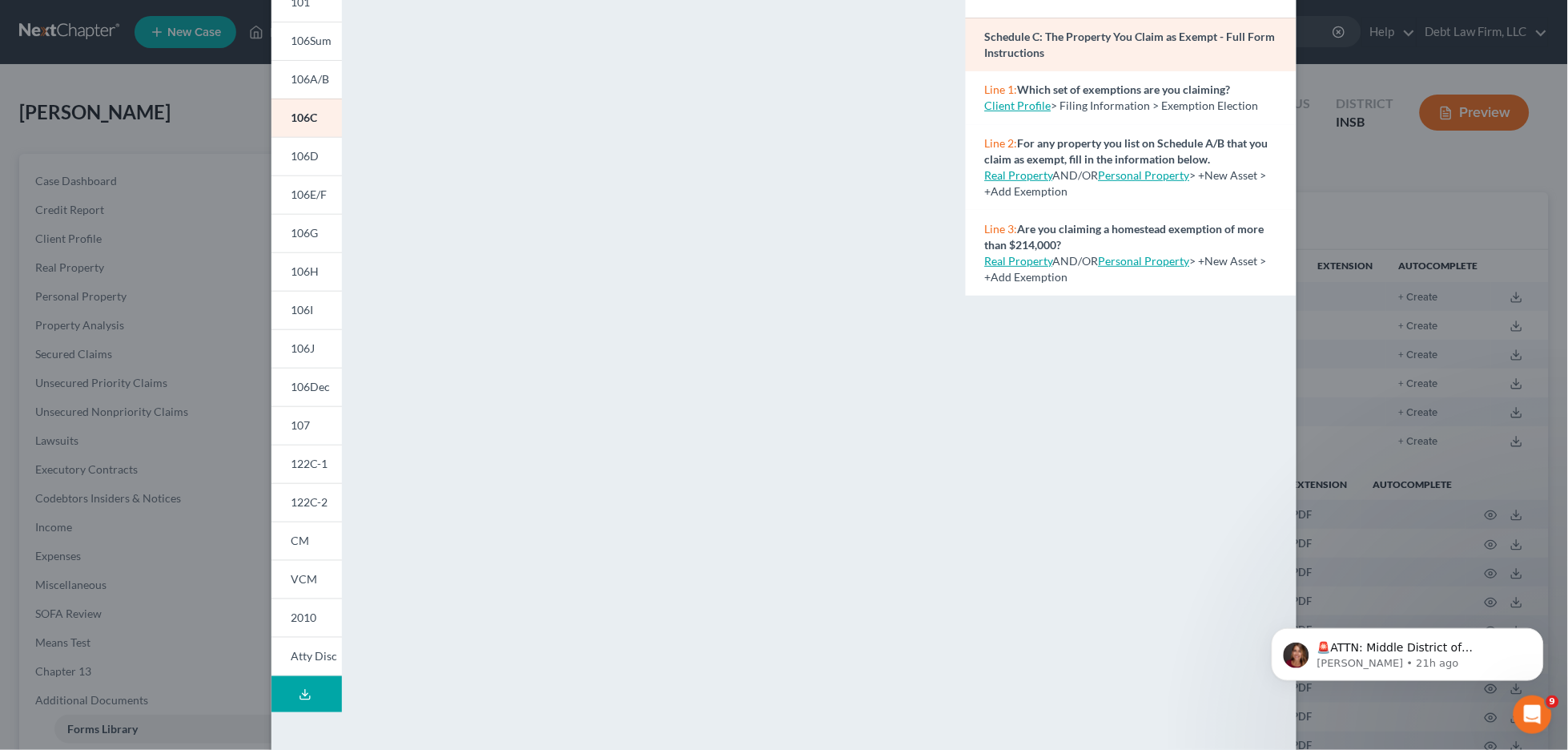
scroll to position [154, 0]
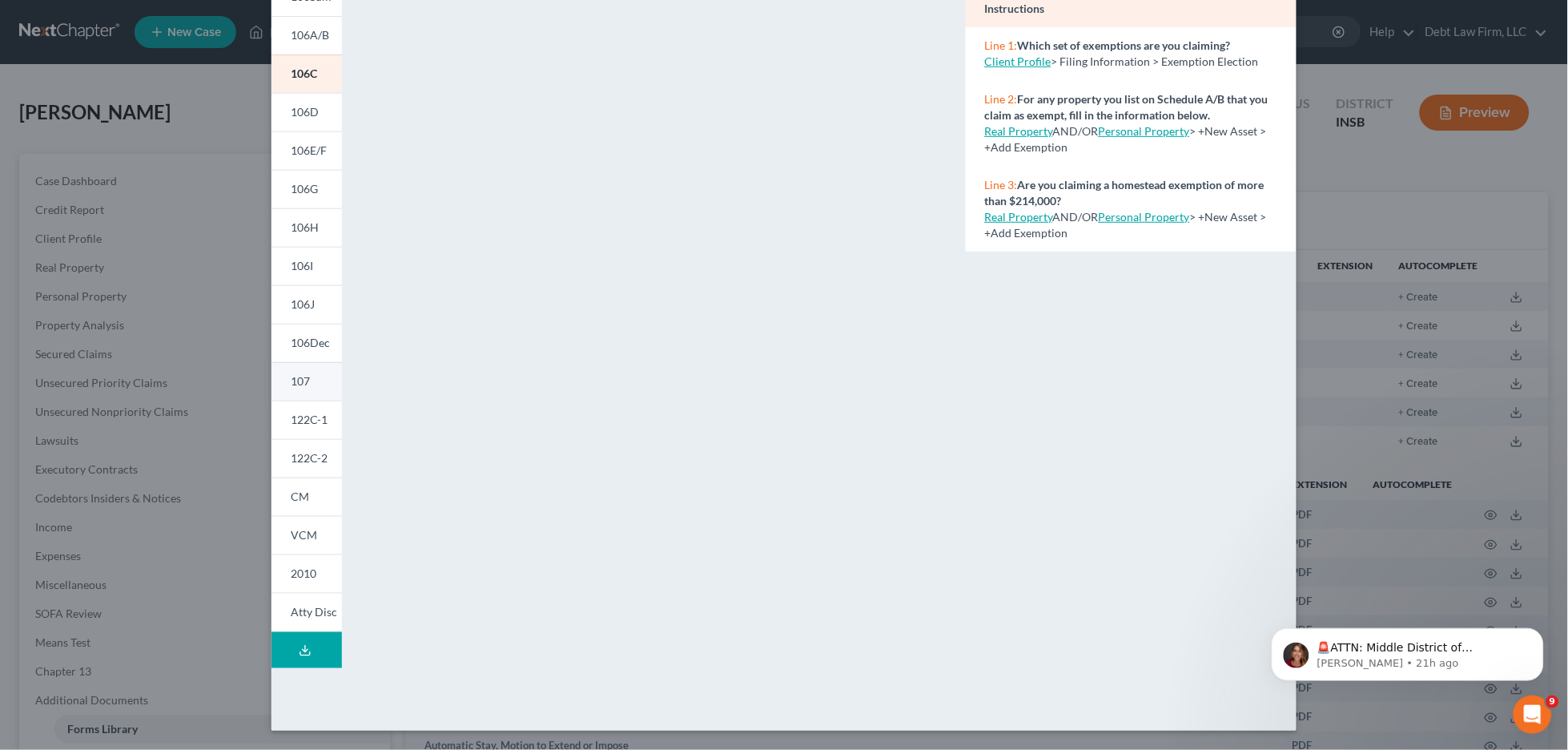
click at [316, 378] on link "107" at bounding box center [306, 382] width 70 height 38
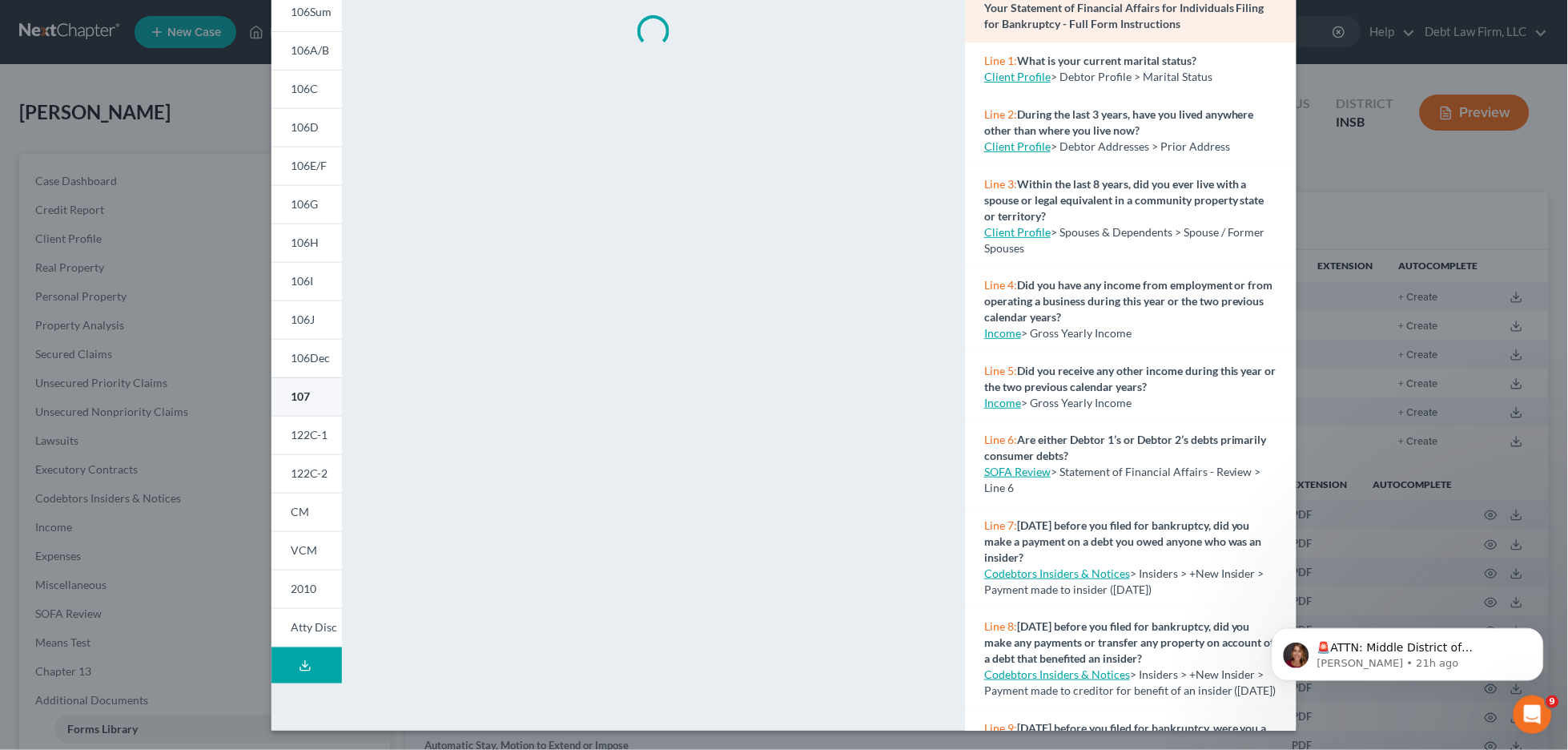
click at [316, 378] on link "107" at bounding box center [306, 396] width 70 height 38
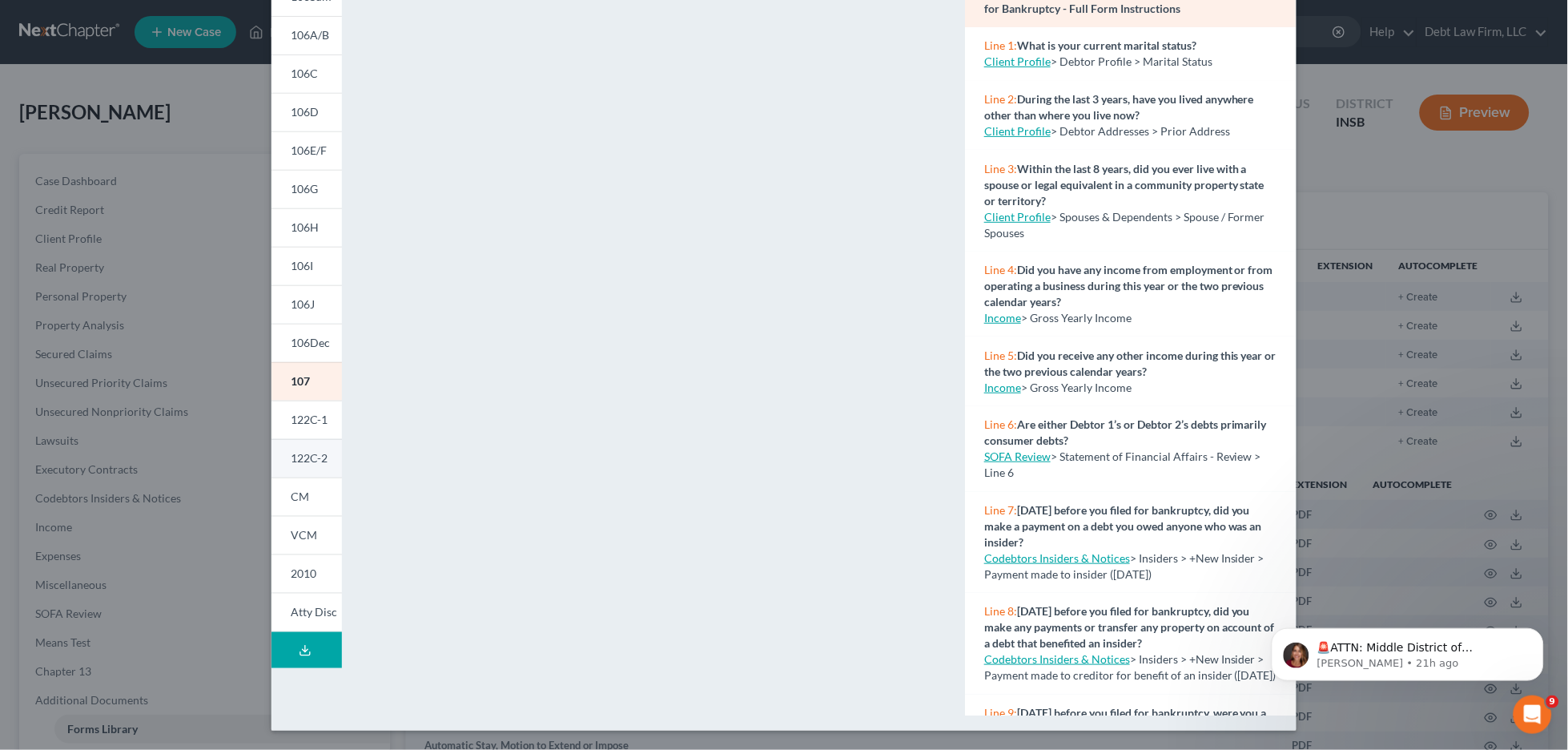
click at [313, 458] on span "122C-2" at bounding box center [309, 458] width 37 height 14
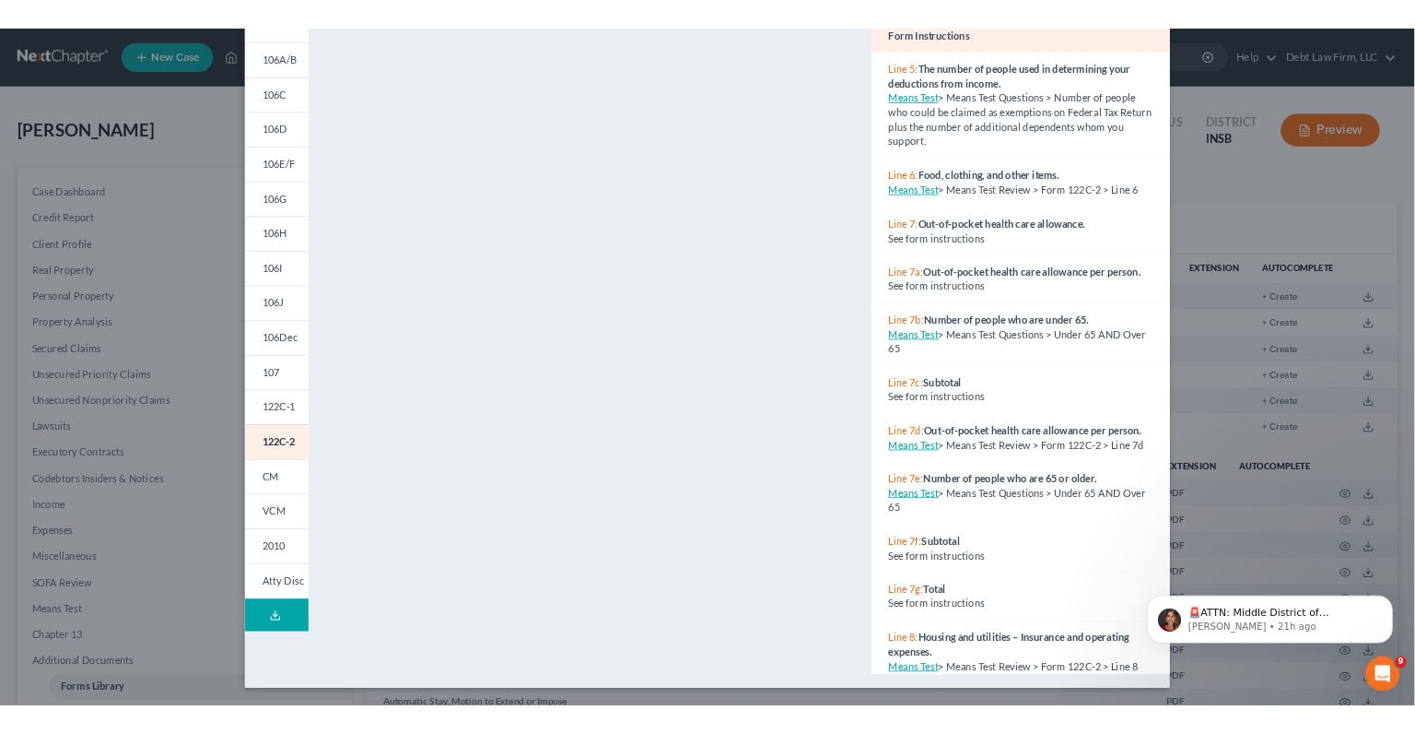
scroll to position [175, 0]
